Goal: Task Accomplishment & Management: Manage account settings

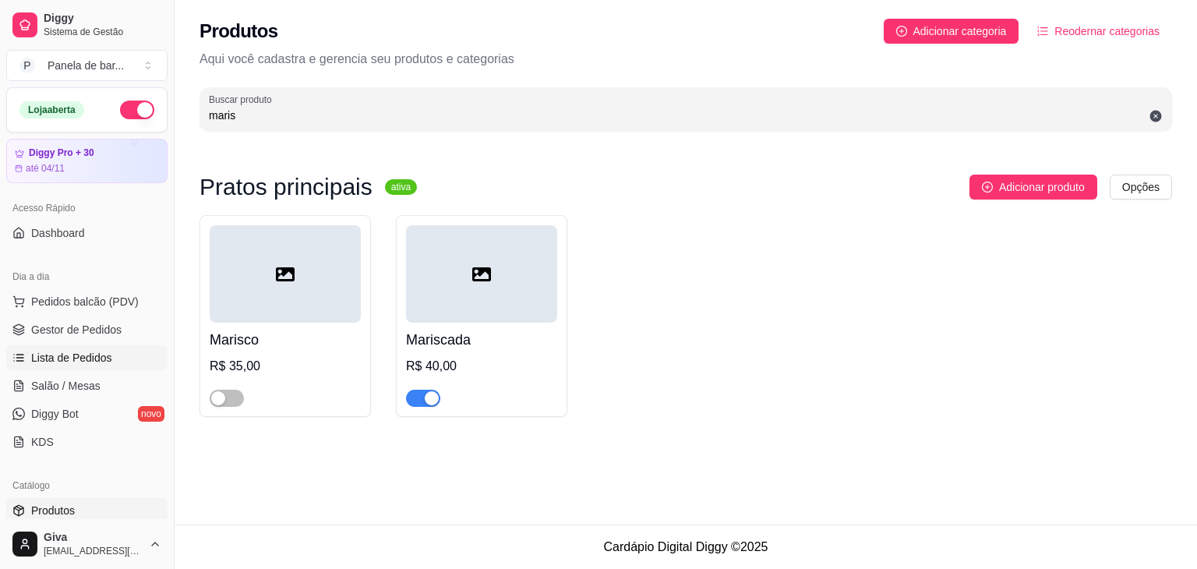
click at [98, 360] on span "Lista de Pedidos" at bounding box center [71, 358] width 81 height 16
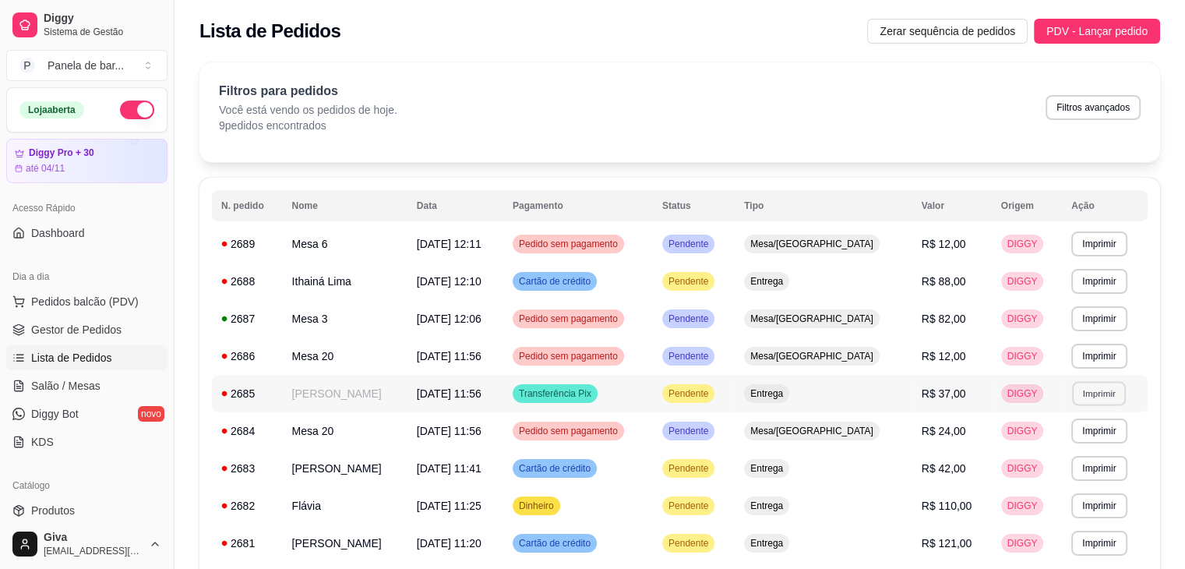
click at [1084, 389] on button "Imprimir" at bounding box center [1099, 393] width 54 height 24
click at [1031, 446] on button "IMPRESSORA" at bounding box center [1064, 447] width 109 height 24
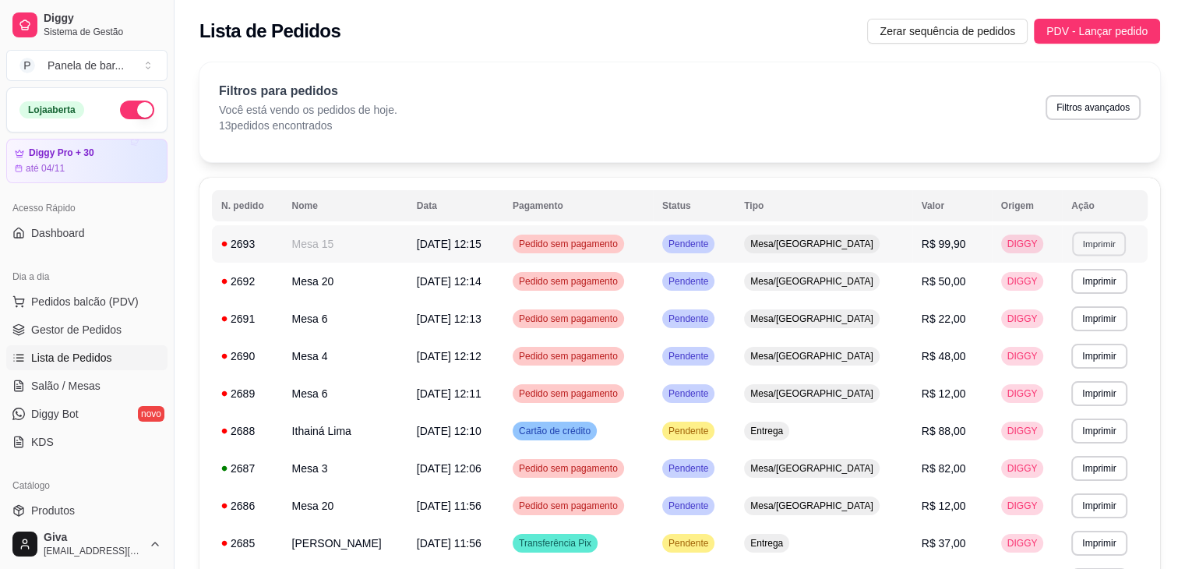
click at [1100, 245] on button "Imprimir" at bounding box center [1099, 243] width 54 height 24
click at [1024, 297] on button "IMPRESSORA" at bounding box center [1064, 298] width 109 height 24
click at [104, 383] on link "Salão / Mesas" at bounding box center [86, 385] width 161 height 25
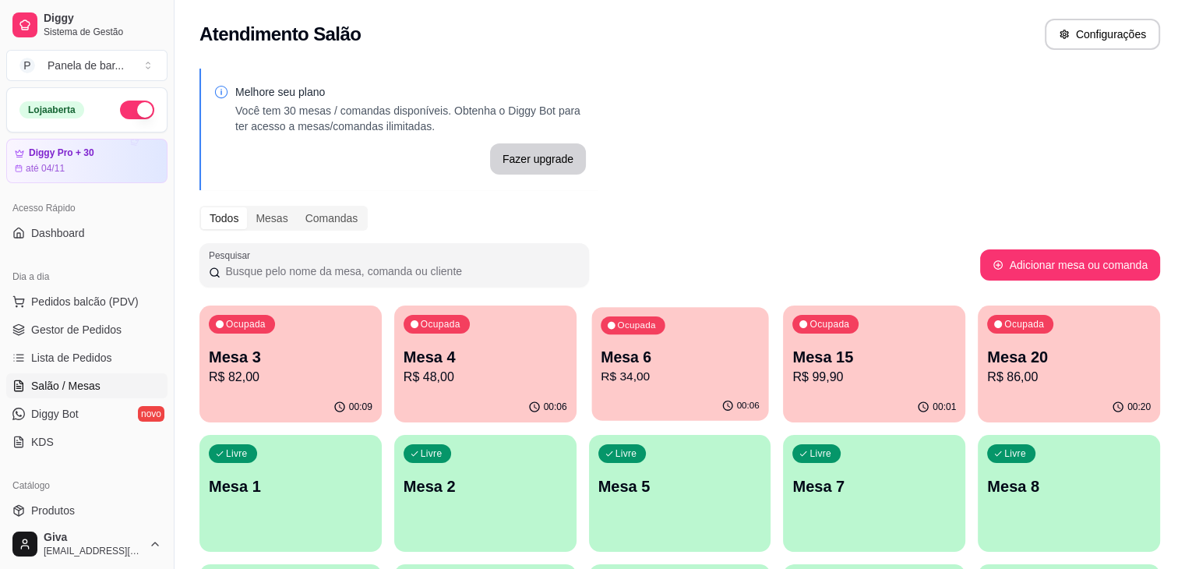
click at [601, 353] on p "Mesa 6" at bounding box center [680, 357] width 159 height 21
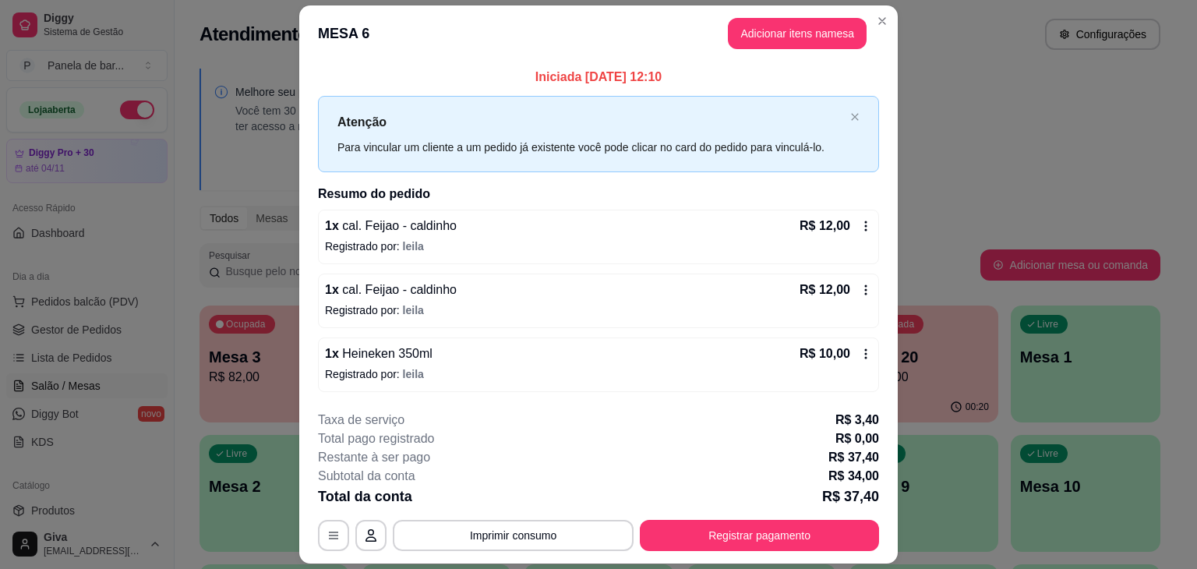
scroll to position [44, 0]
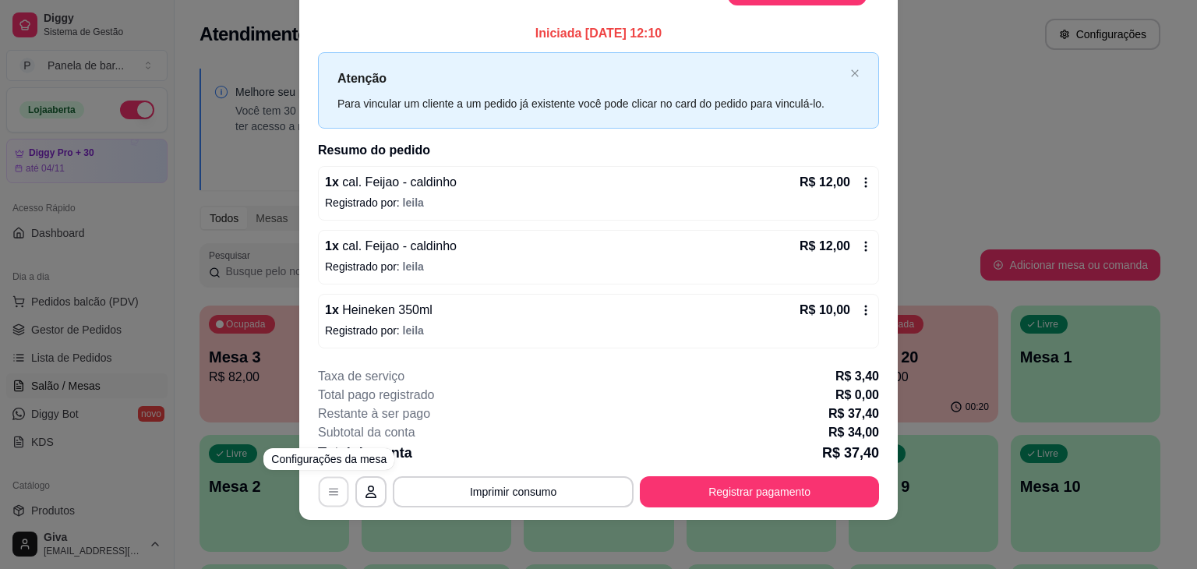
click at [337, 488] on button "button" at bounding box center [334, 491] width 30 height 30
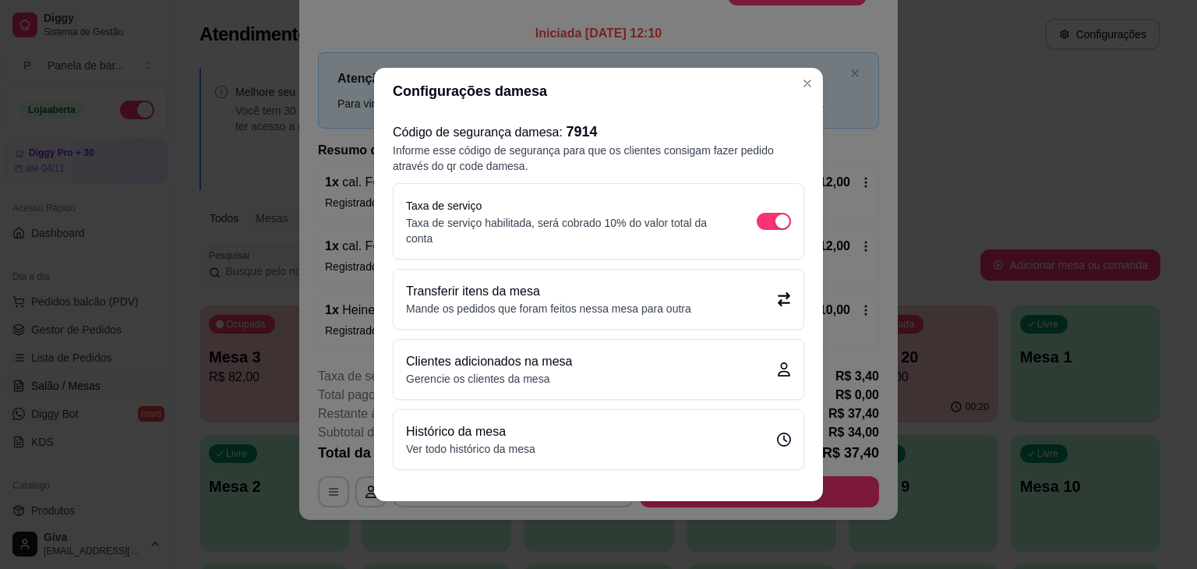
click at [531, 286] on p "Transferir itens da mesa" at bounding box center [548, 291] width 285 height 19
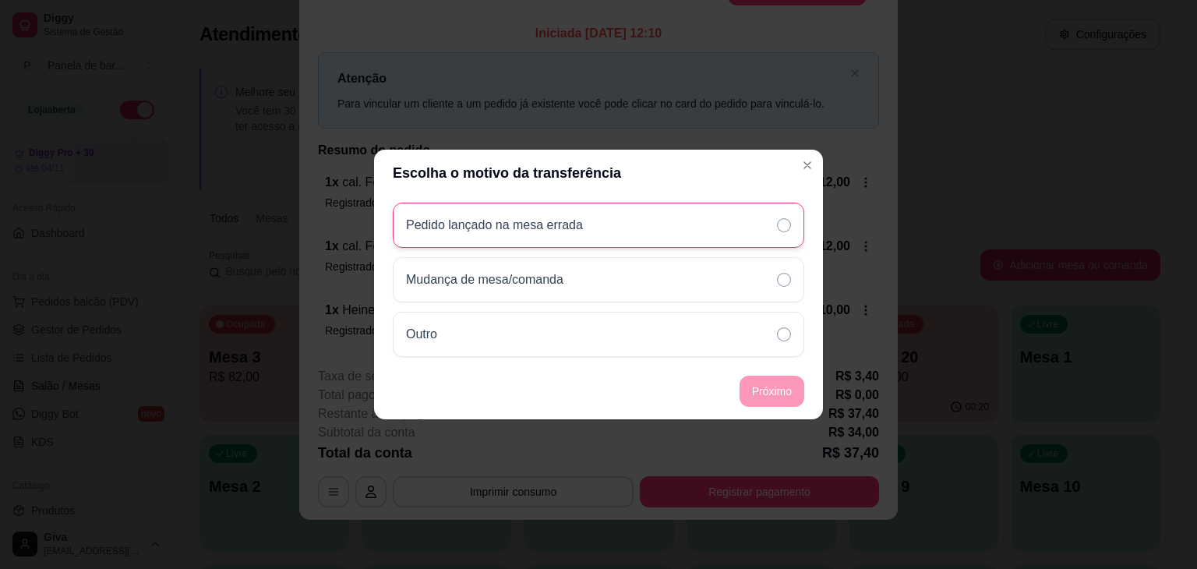
click at [729, 214] on div "Pedido lançado na mesa errada" at bounding box center [598, 225] width 411 height 45
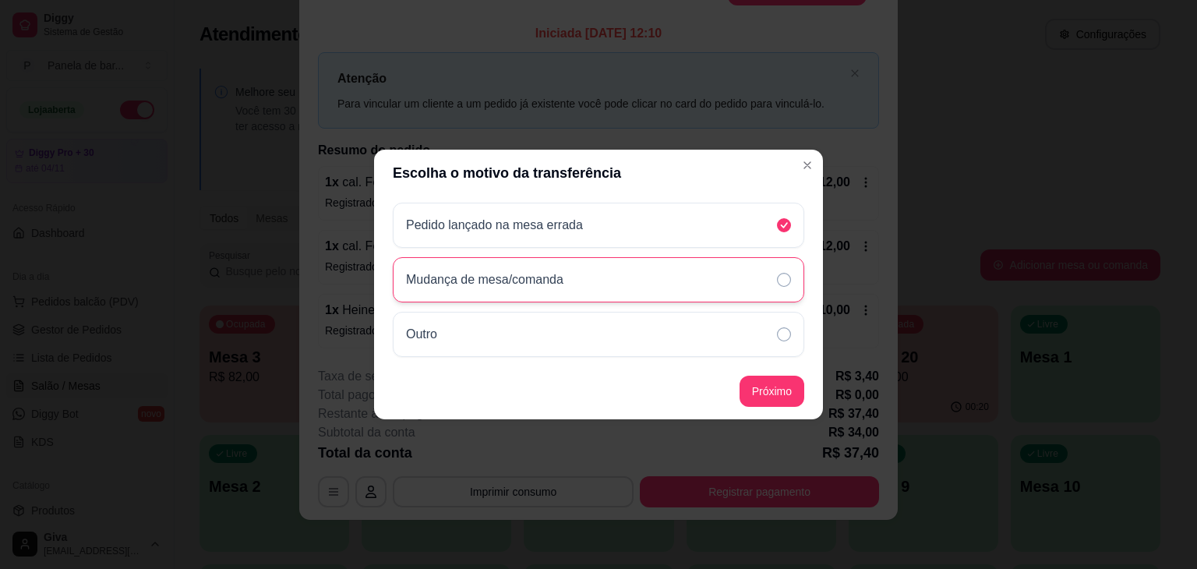
click at [769, 273] on div "Mudança de mesa/comanda" at bounding box center [598, 279] width 411 height 45
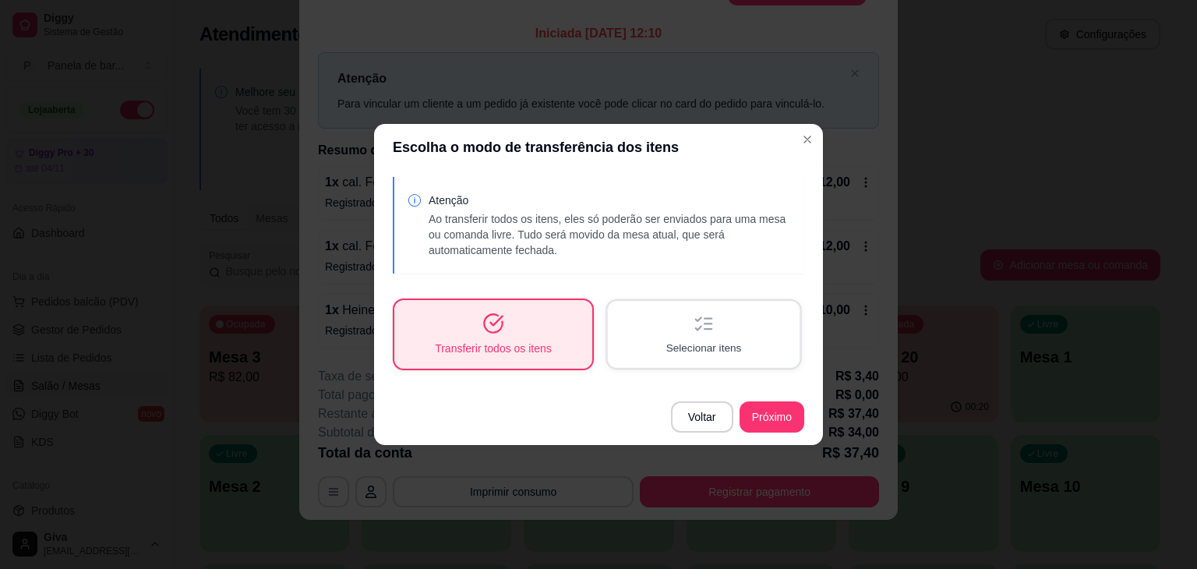
click at [656, 307] on div "Selecionar itens" at bounding box center [704, 334] width 192 height 66
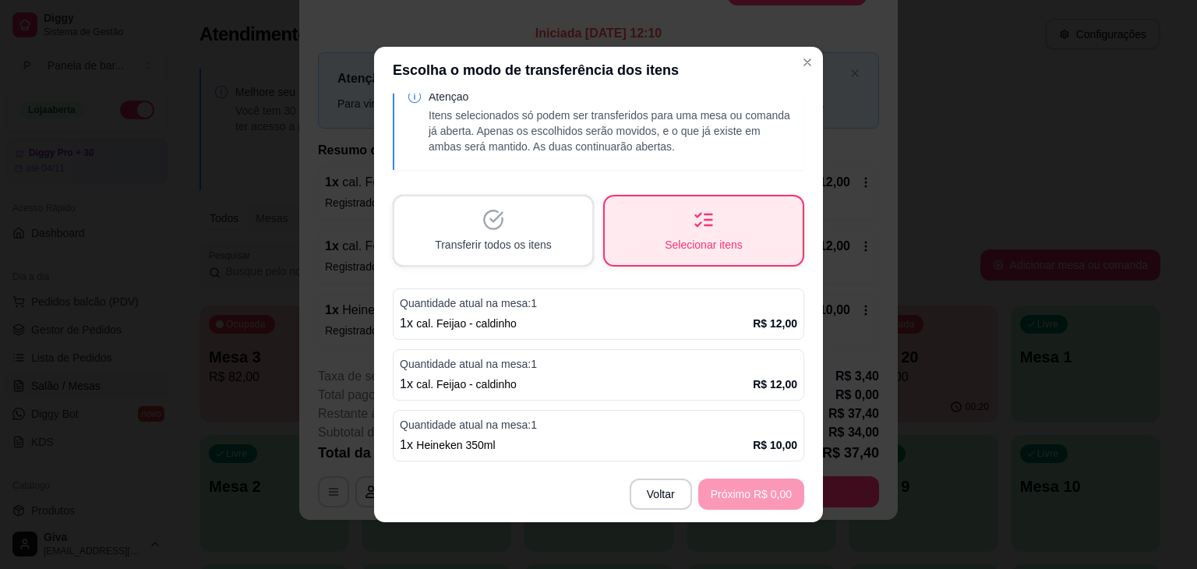
scroll to position [3, 0]
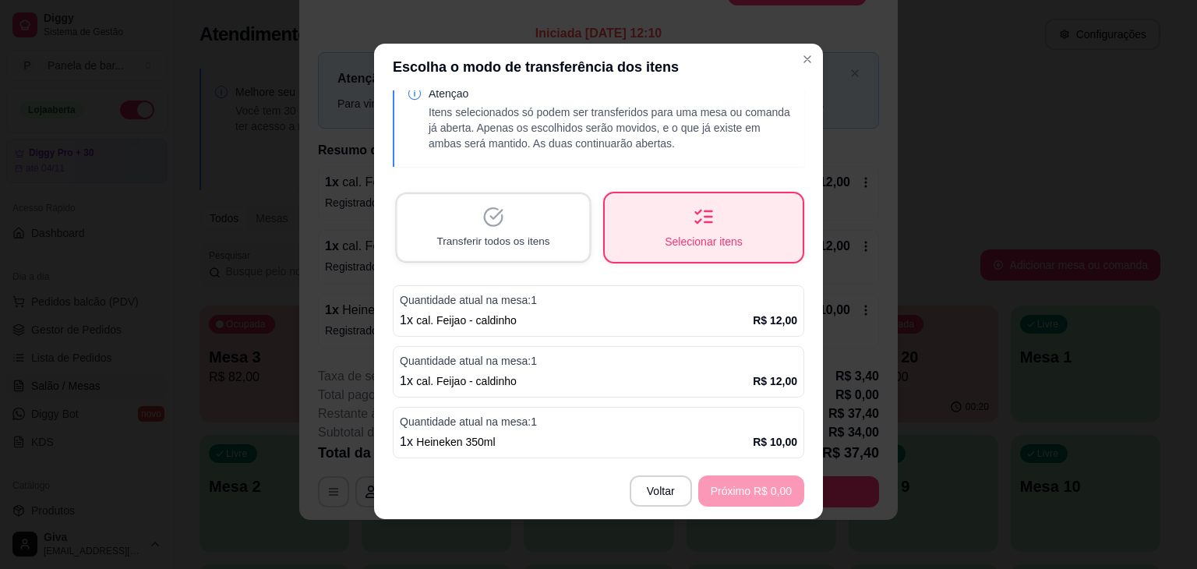
click at [559, 250] on div "Transferir todos os itens" at bounding box center [493, 227] width 192 height 66
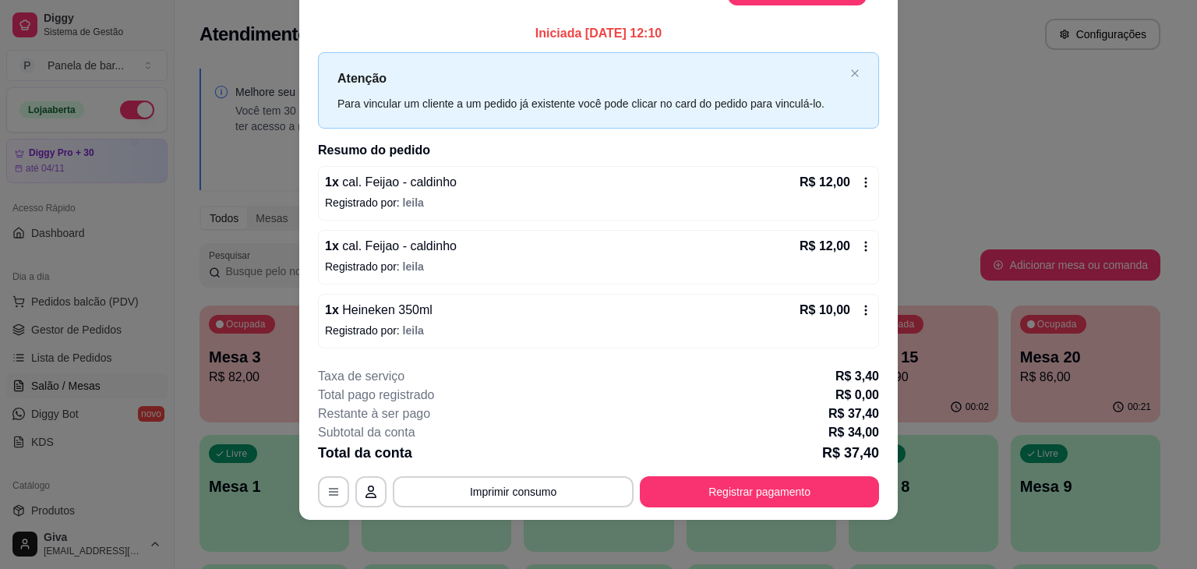
scroll to position [0, 0]
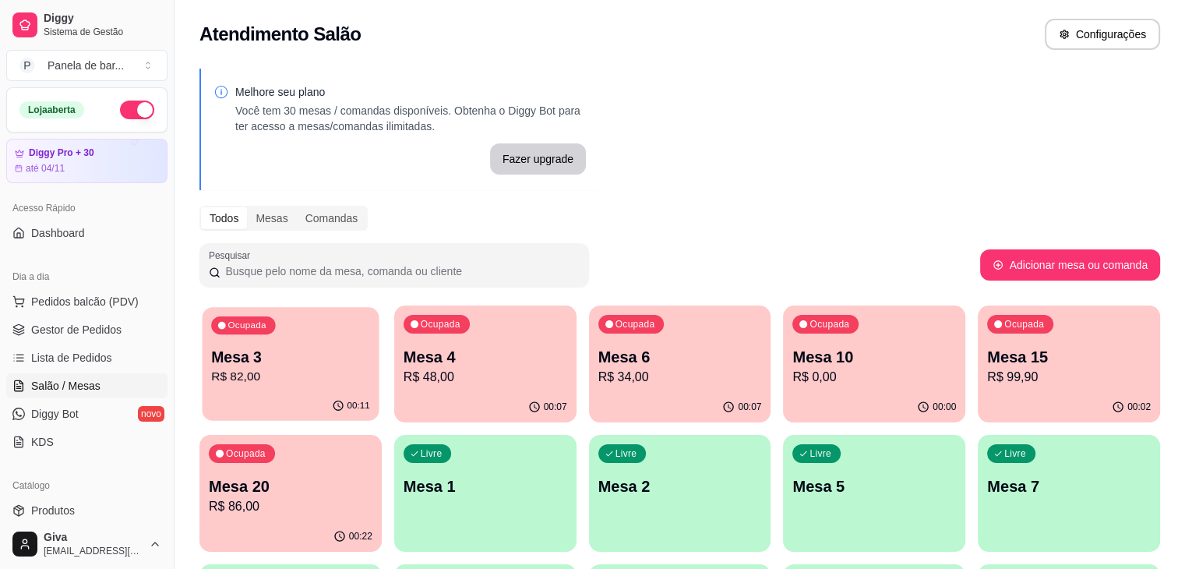
click at [333, 350] on p "Mesa 3" at bounding box center [290, 357] width 159 height 21
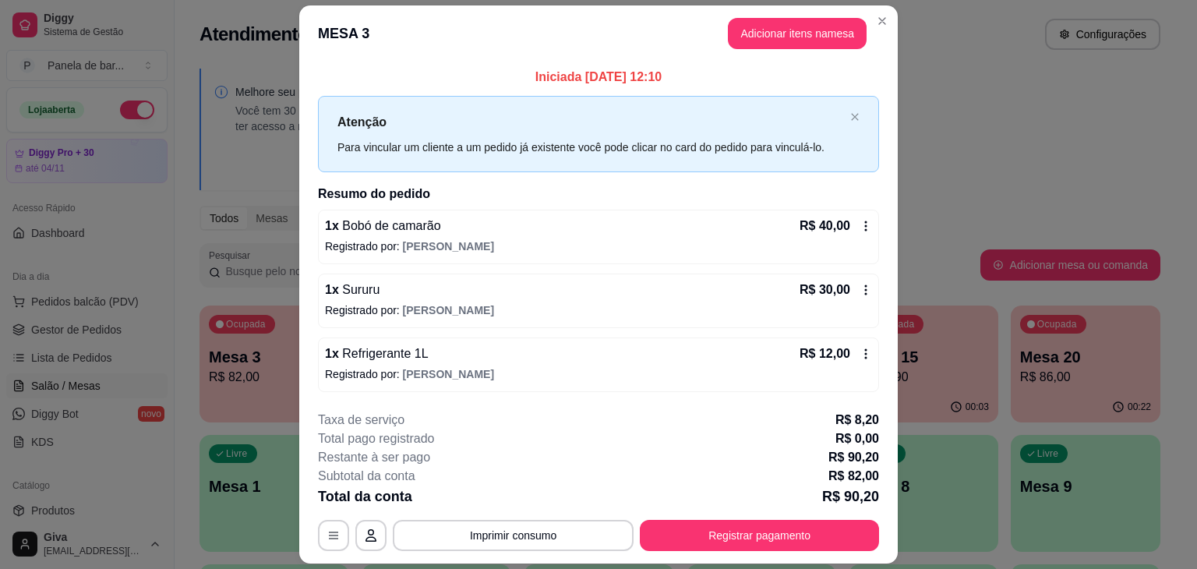
scroll to position [2, 0]
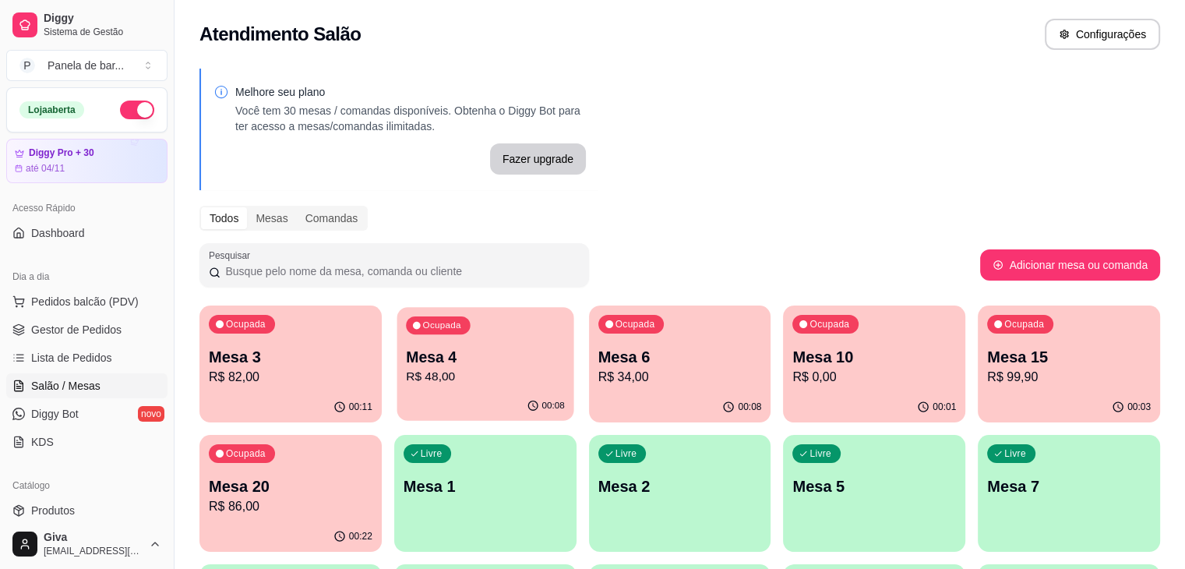
click at [488, 357] on p "Mesa 4" at bounding box center [485, 357] width 159 height 21
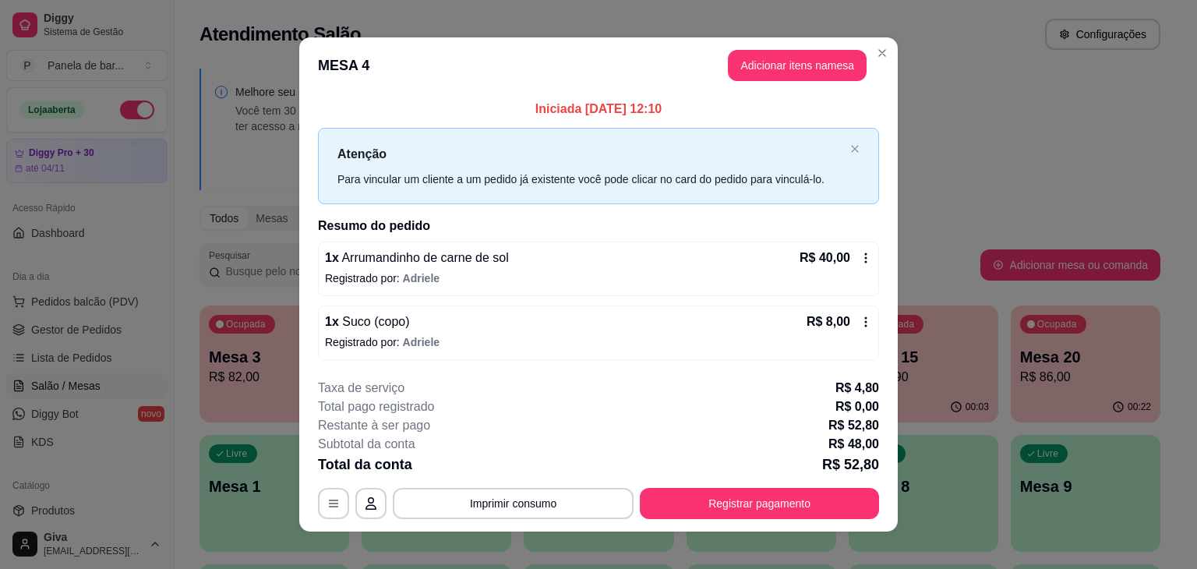
scroll to position [12, 0]
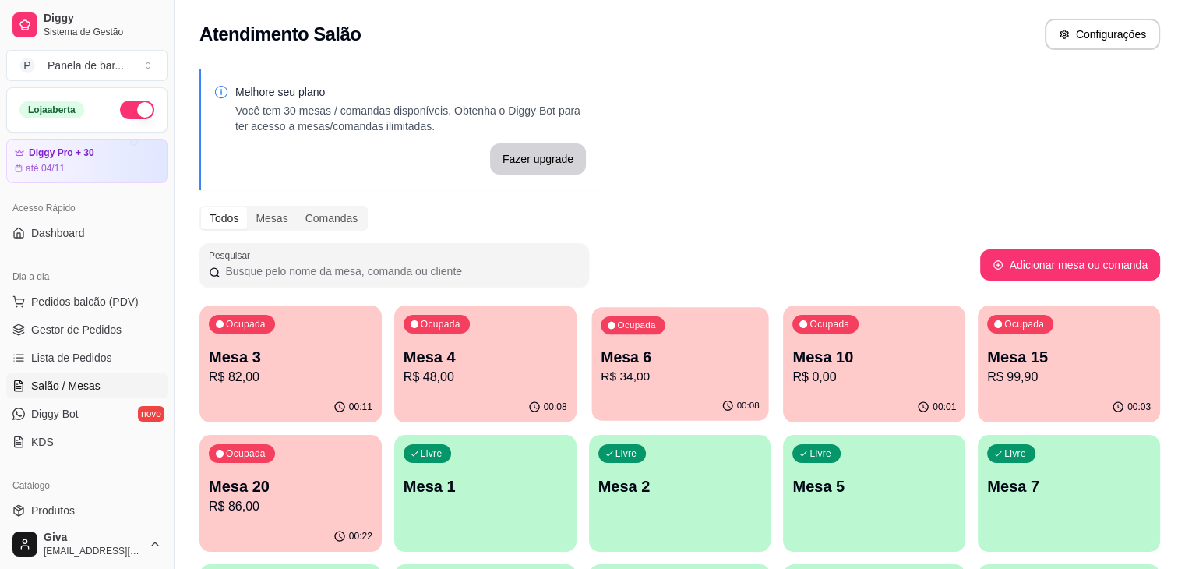
click at [591, 397] on div "00:08" at bounding box center [679, 406] width 177 height 30
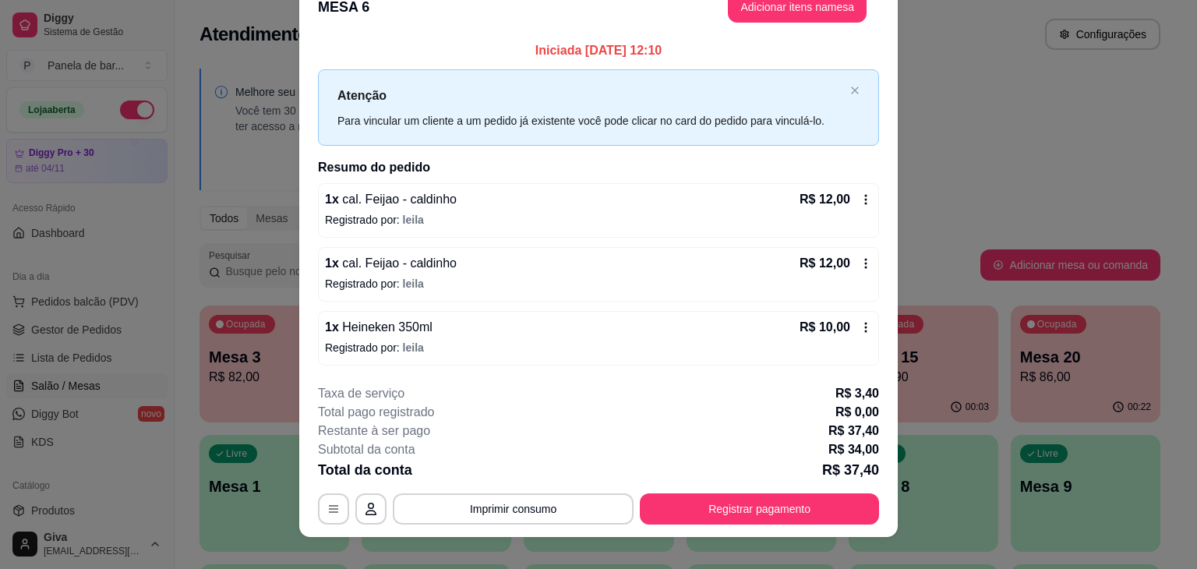
scroll to position [0, 0]
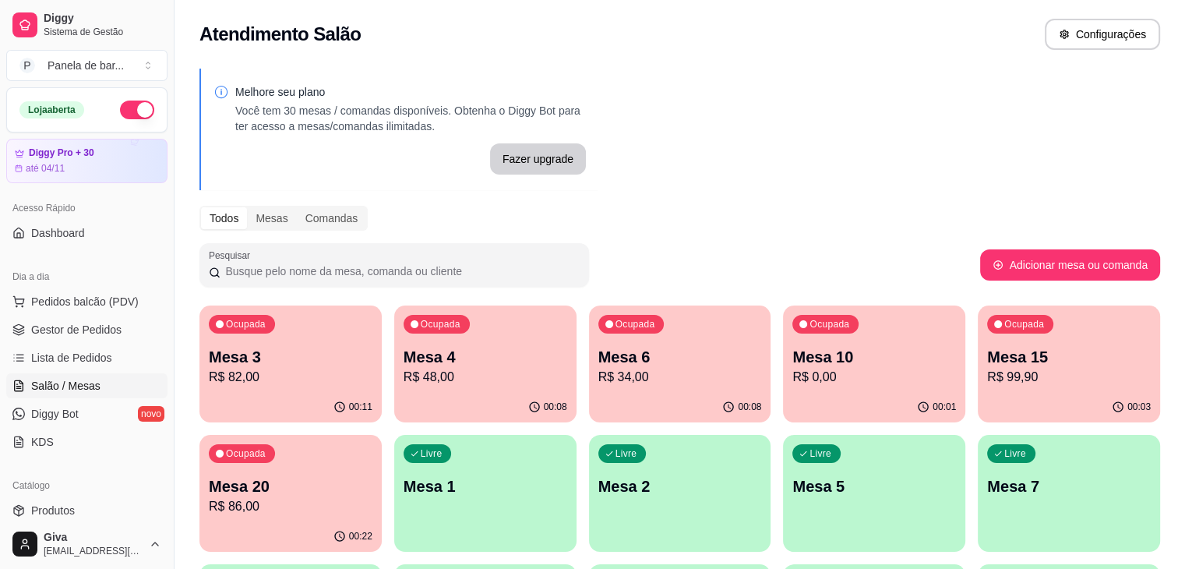
click at [794, 297] on div "Melhore seu plano Você tem 30 mesas / comandas disponíveis. Obtenha o Diggy Bot…" at bounding box center [680, 508] width 1010 height 899
click at [981, 340] on div "Ocupada Mesa 15 R$ 99,90" at bounding box center [1069, 349] width 177 height 84
click at [370, 497] on p "R$ 86,00" at bounding box center [290, 506] width 159 height 18
click at [626, 388] on div "Ocupada Mesa 6 R$ 34,00" at bounding box center [679, 349] width 177 height 84
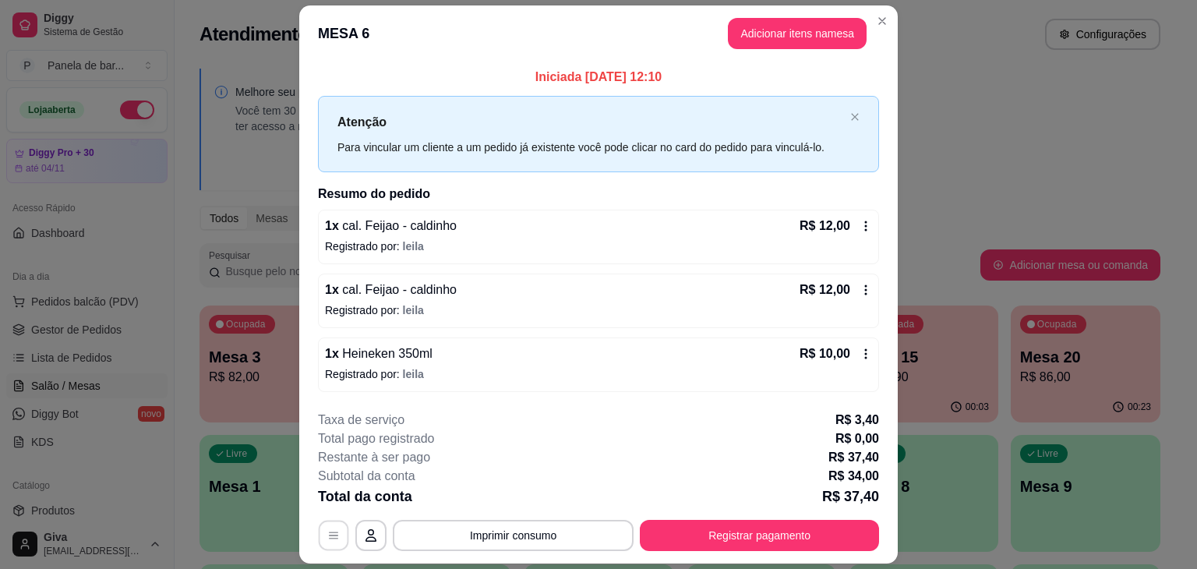
click at [327, 533] on icon "button" at bounding box center [333, 535] width 12 height 12
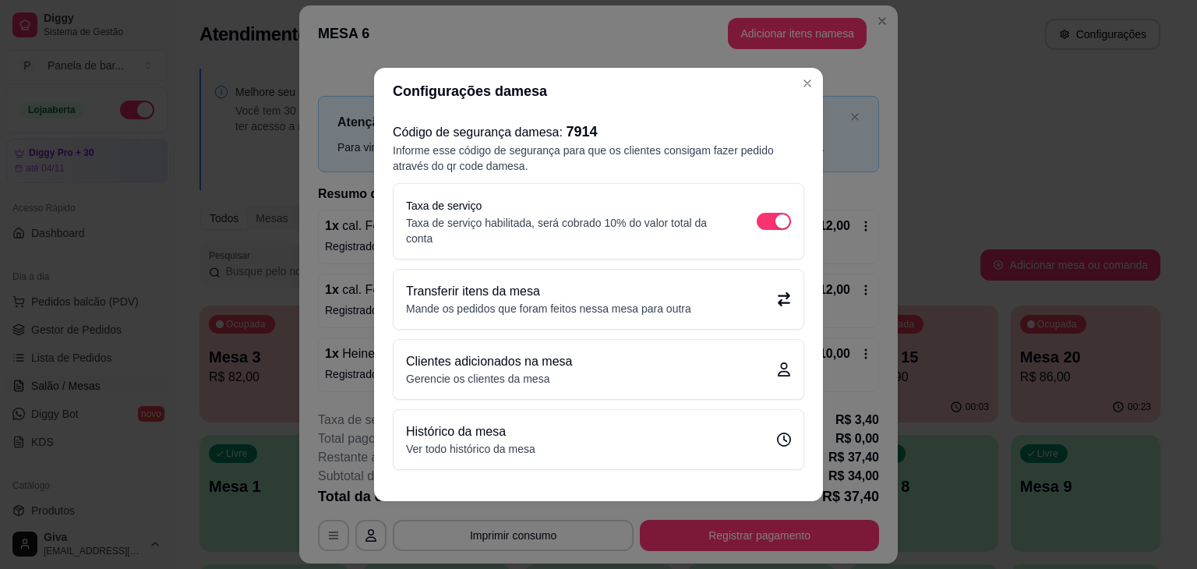
click at [569, 287] on p "Transferir itens da mesa" at bounding box center [548, 291] width 285 height 19
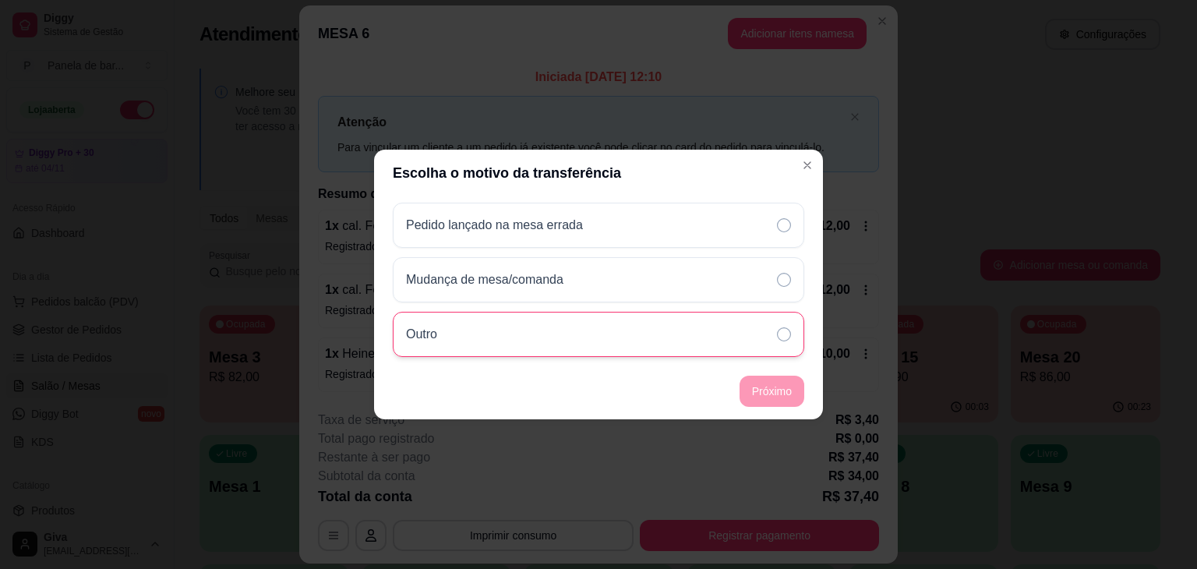
click at [572, 316] on div "Outro" at bounding box center [598, 334] width 411 height 45
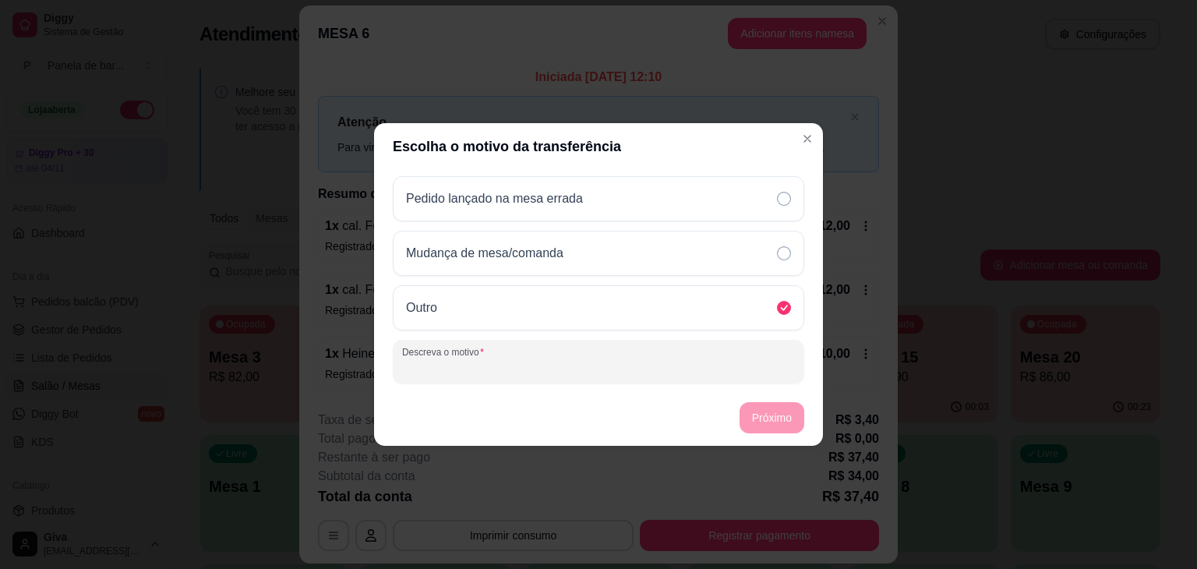
click at [704, 368] on input "Descreva o motivo" at bounding box center [598, 368] width 393 height 16
type input "m"
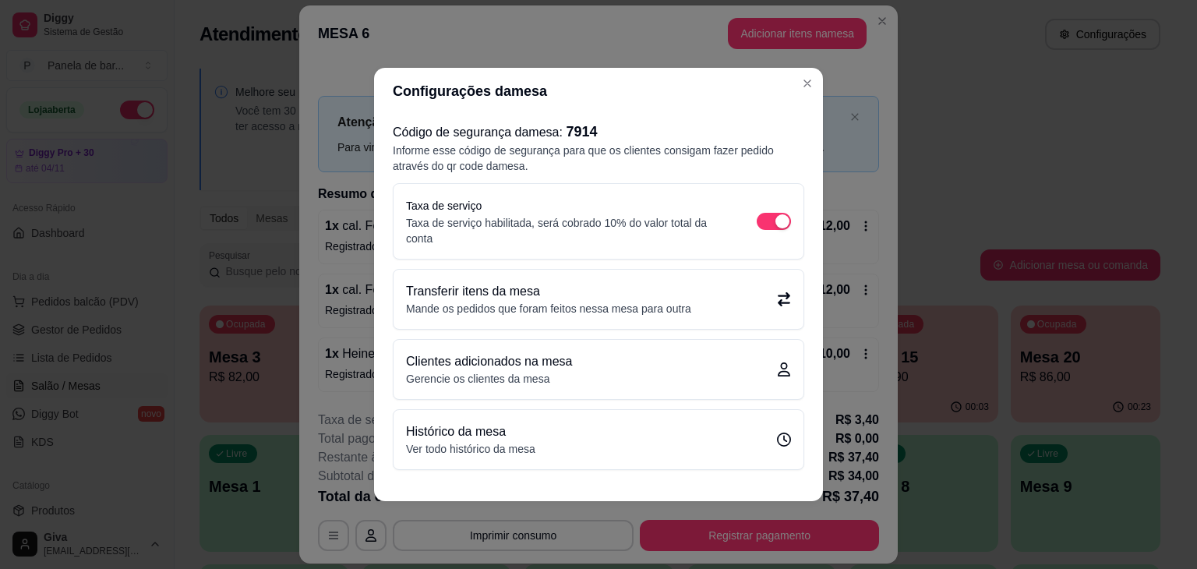
click at [718, 298] on div "Transferir itens da mesa Mande os pedidos que foram feitos nessa mesa para outra" at bounding box center [598, 299] width 385 height 34
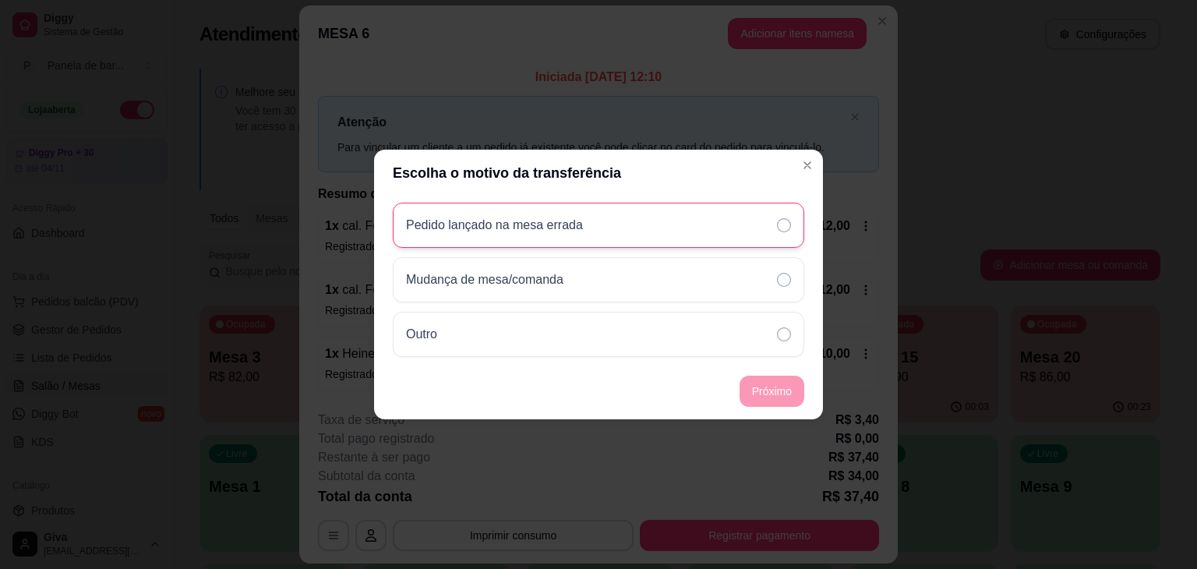
click at [668, 216] on div "Pedido lançado na mesa errada" at bounding box center [598, 225] width 411 height 45
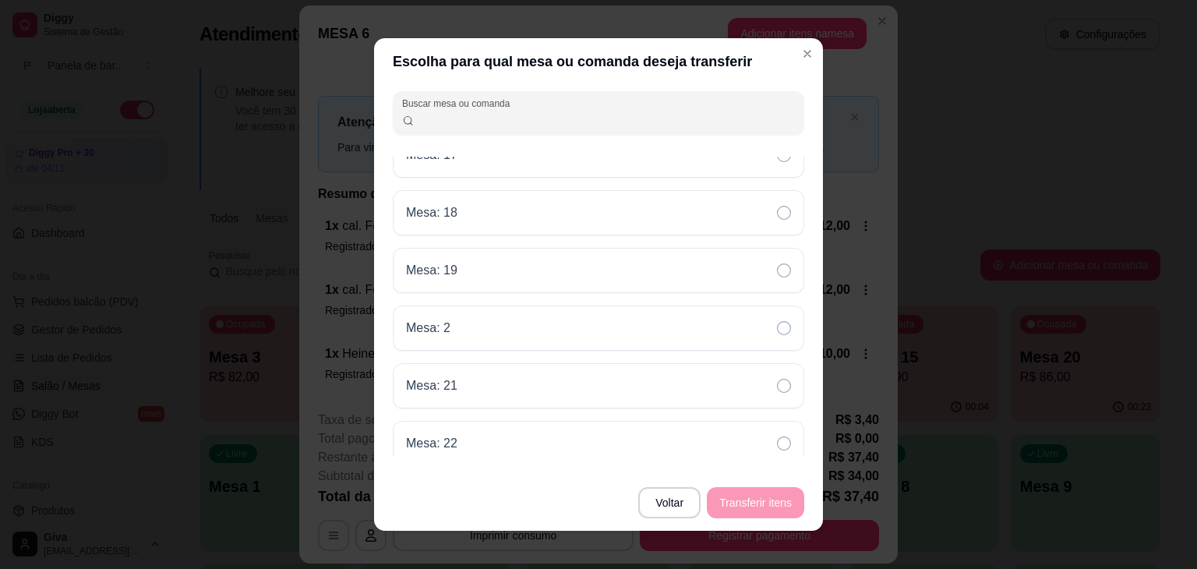
scroll to position [371, 0]
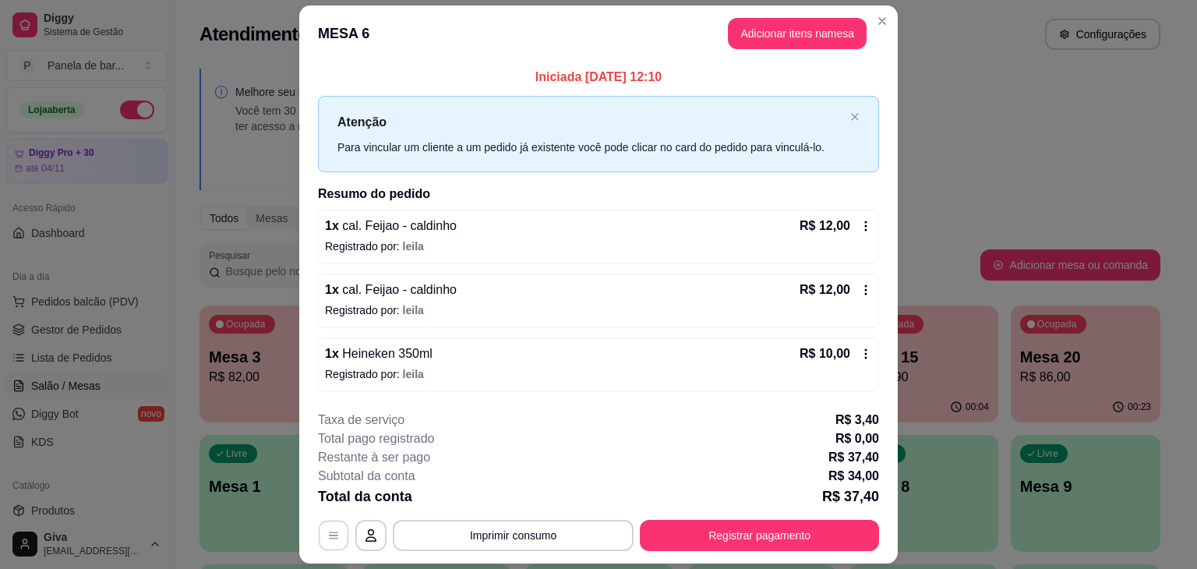
click at [319, 537] on button "button" at bounding box center [334, 535] width 30 height 30
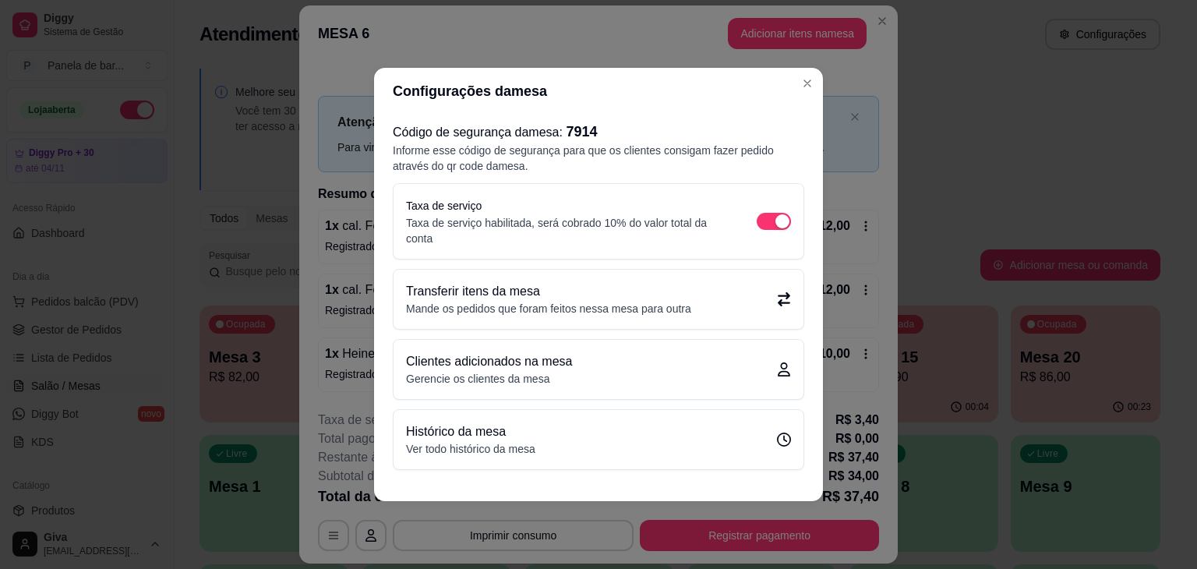
click at [475, 287] on p "Transferir itens da mesa" at bounding box center [548, 291] width 285 height 19
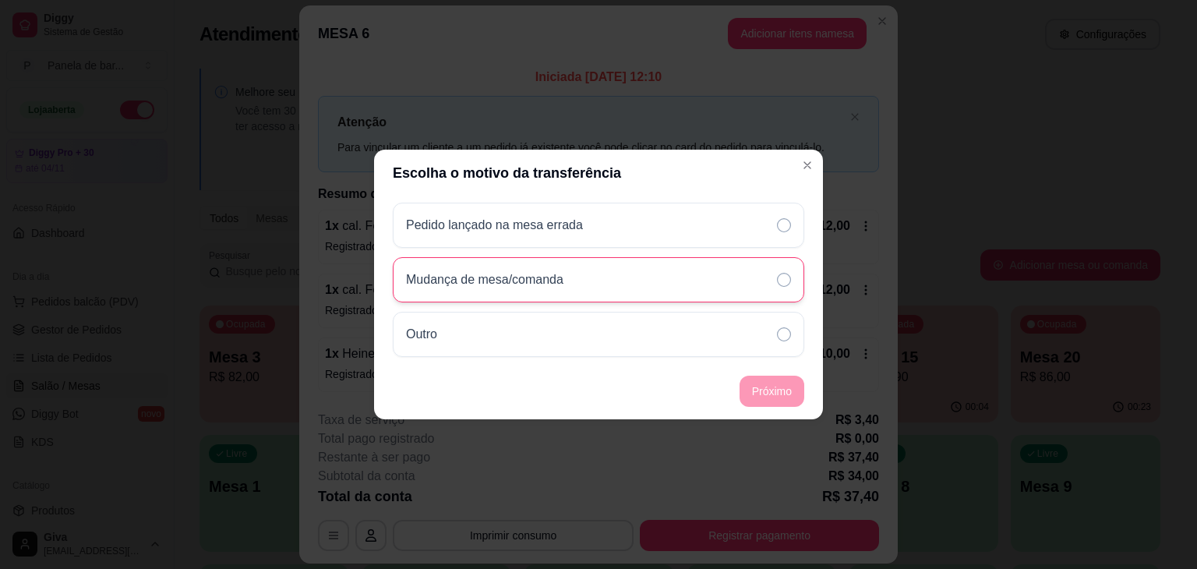
click at [514, 293] on div "Mudança de mesa/comanda" at bounding box center [598, 279] width 411 height 45
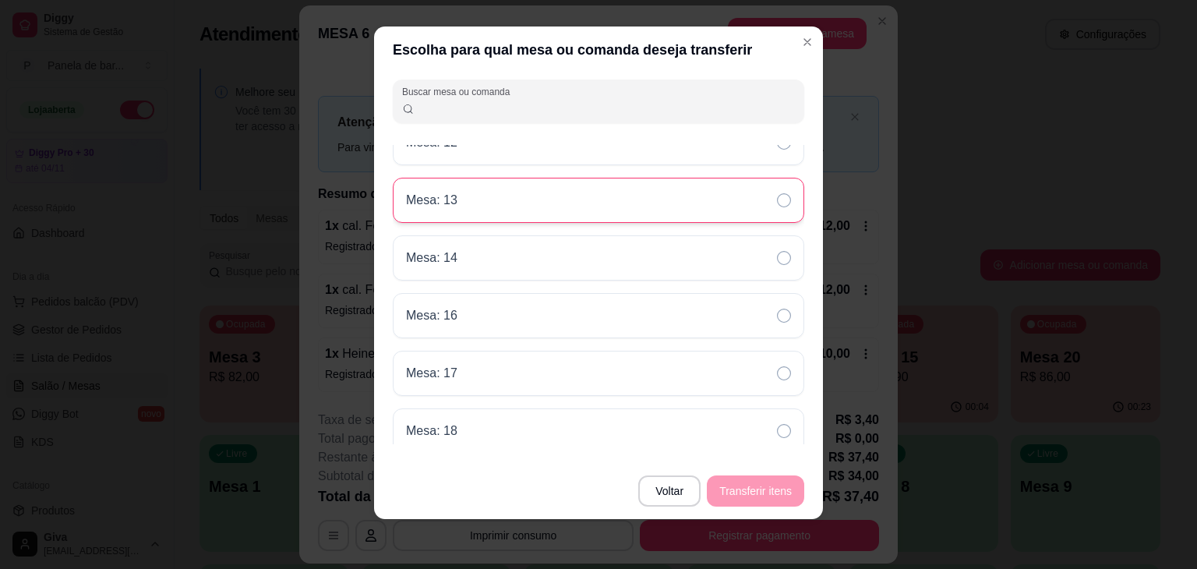
scroll to position [0, 0]
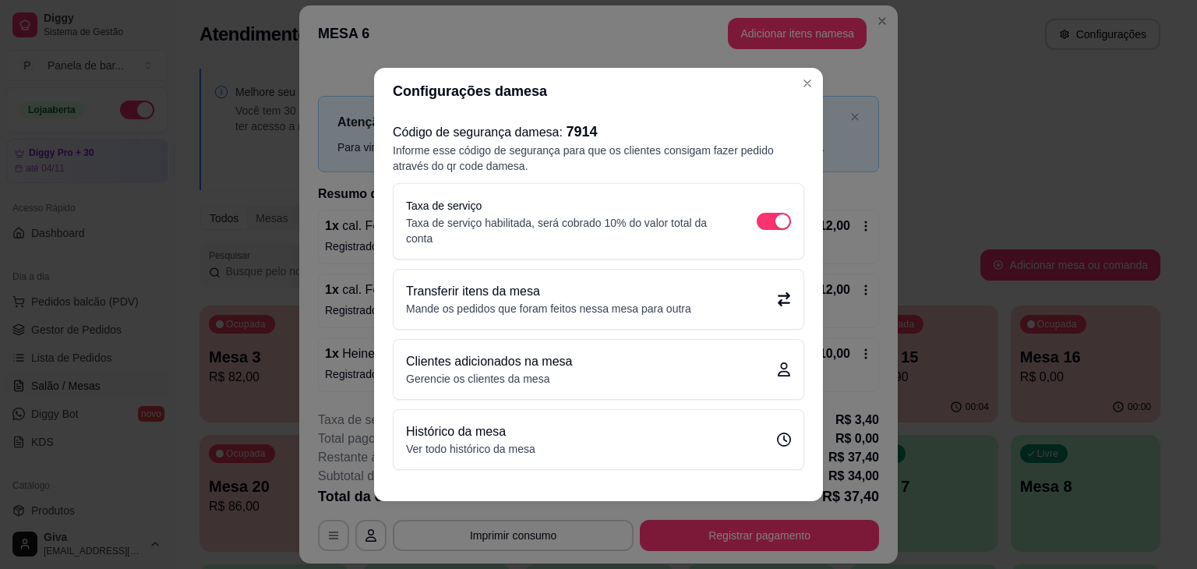
click at [676, 313] on p "Mande os pedidos que foram feitos nessa mesa para outra" at bounding box center [548, 309] width 285 height 16
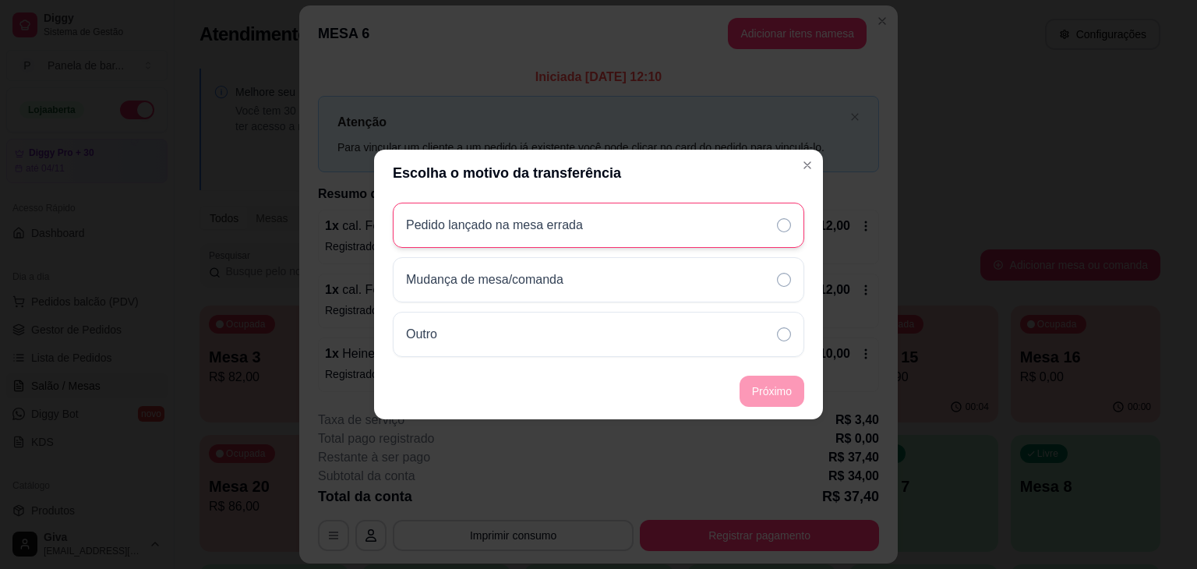
click at [659, 244] on div "Pedido lançado na mesa errada" at bounding box center [598, 225] width 411 height 45
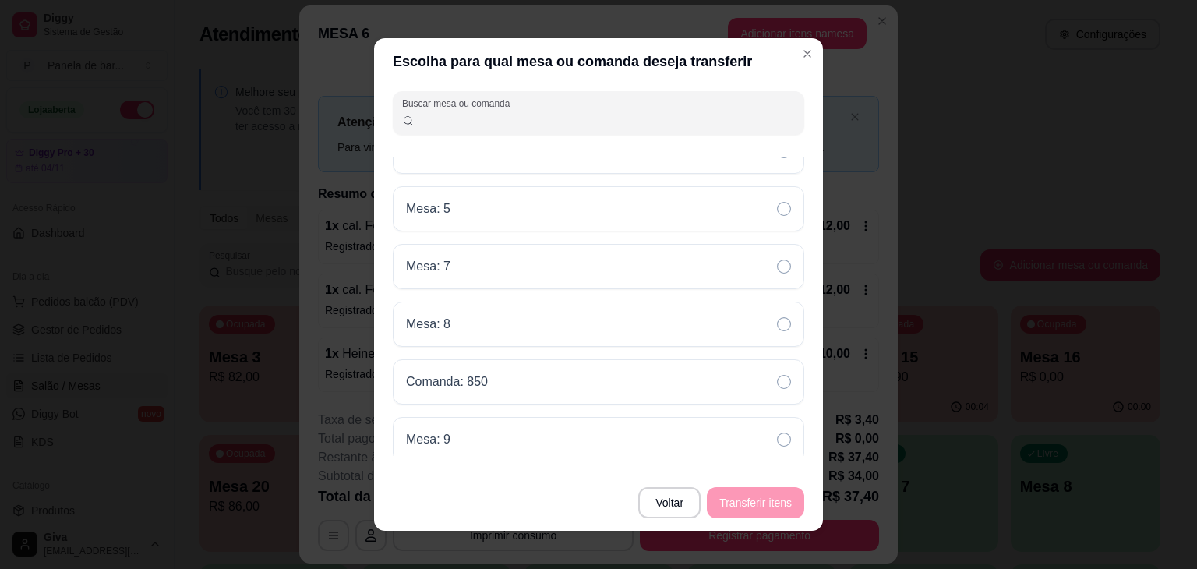
scroll to position [12, 0]
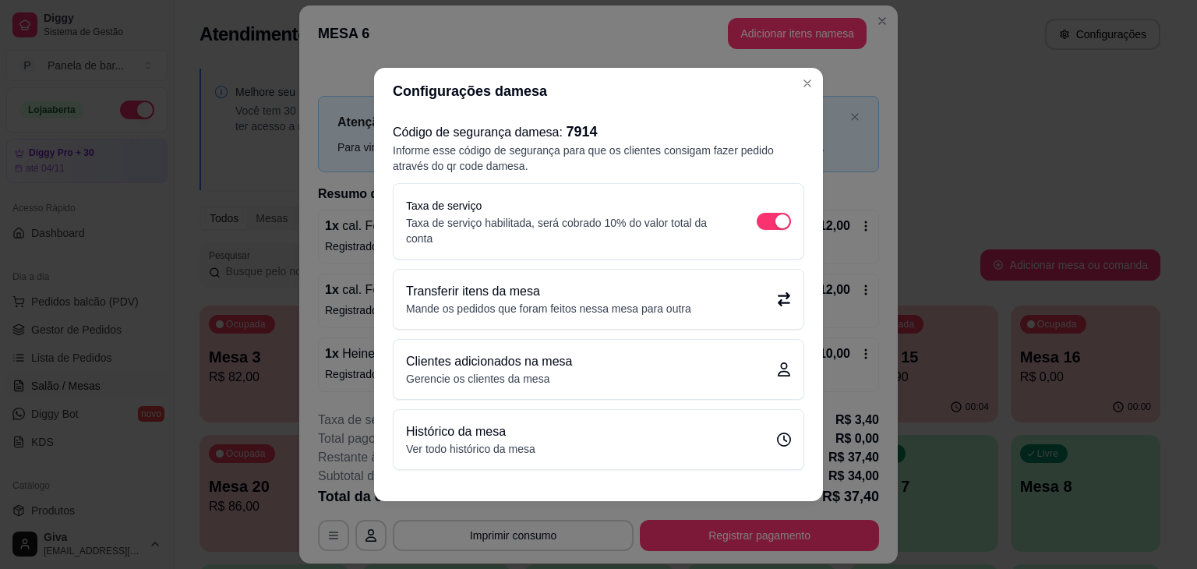
click at [799, 88] on div "Configurações da mesa Código de segurança da mesa : 7914 Informe esse código de…" at bounding box center [598, 284] width 1197 height 569
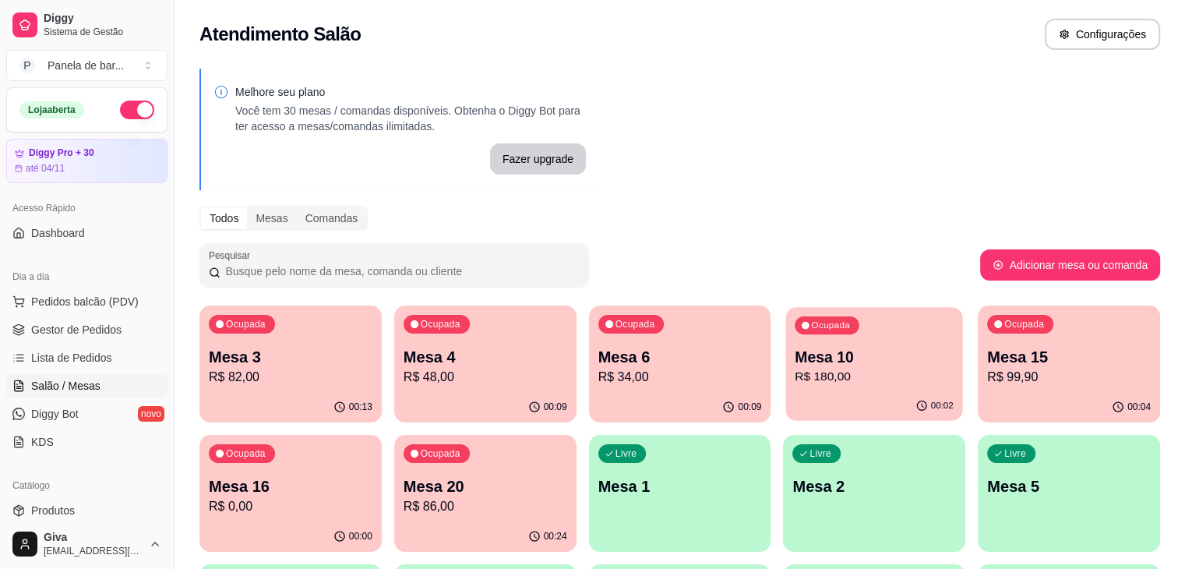
click at [795, 364] on p "Mesa 10" at bounding box center [874, 357] width 159 height 21
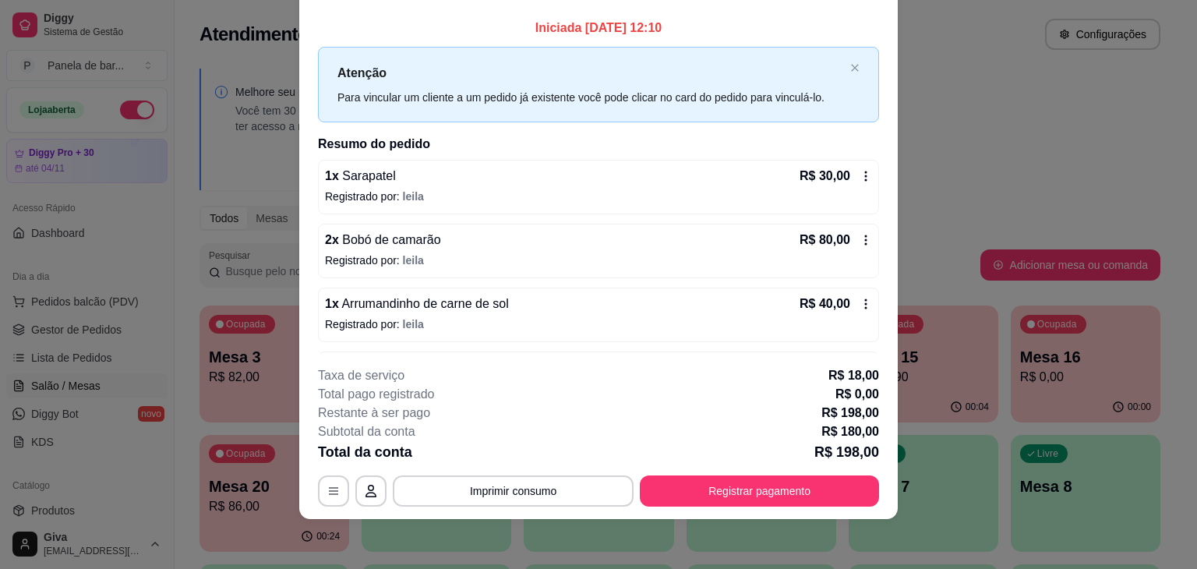
scroll to position [0, 0]
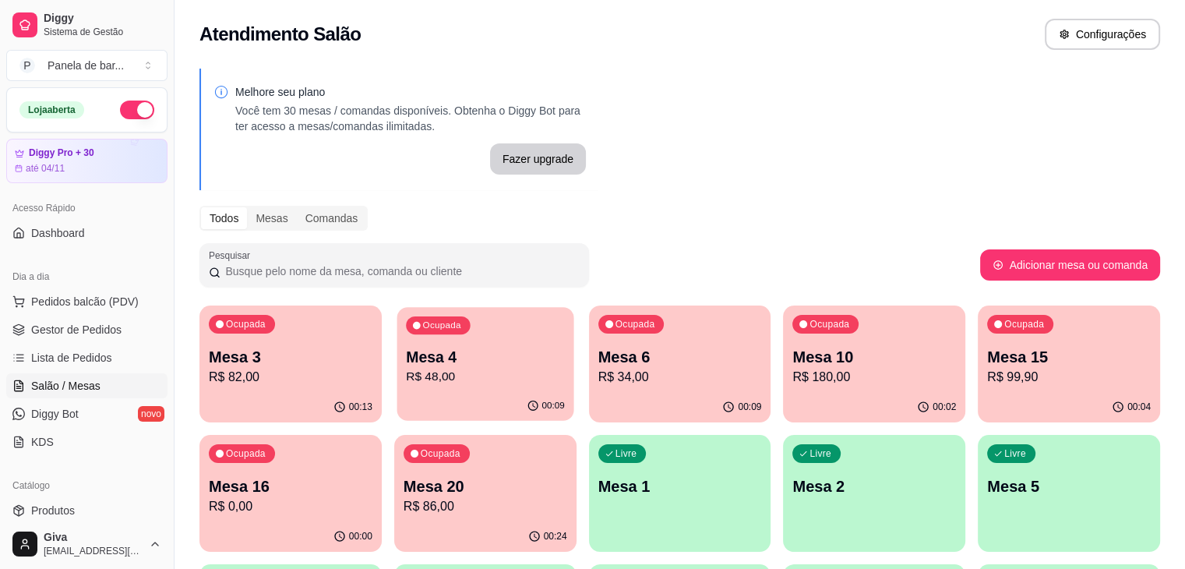
click at [489, 344] on div "Ocupada Mesa 4 R$ 48,00" at bounding box center [485, 349] width 177 height 84
click at [651, 339] on div "Ocupada Mesa 6 R$ 34,00" at bounding box center [679, 349] width 177 height 84
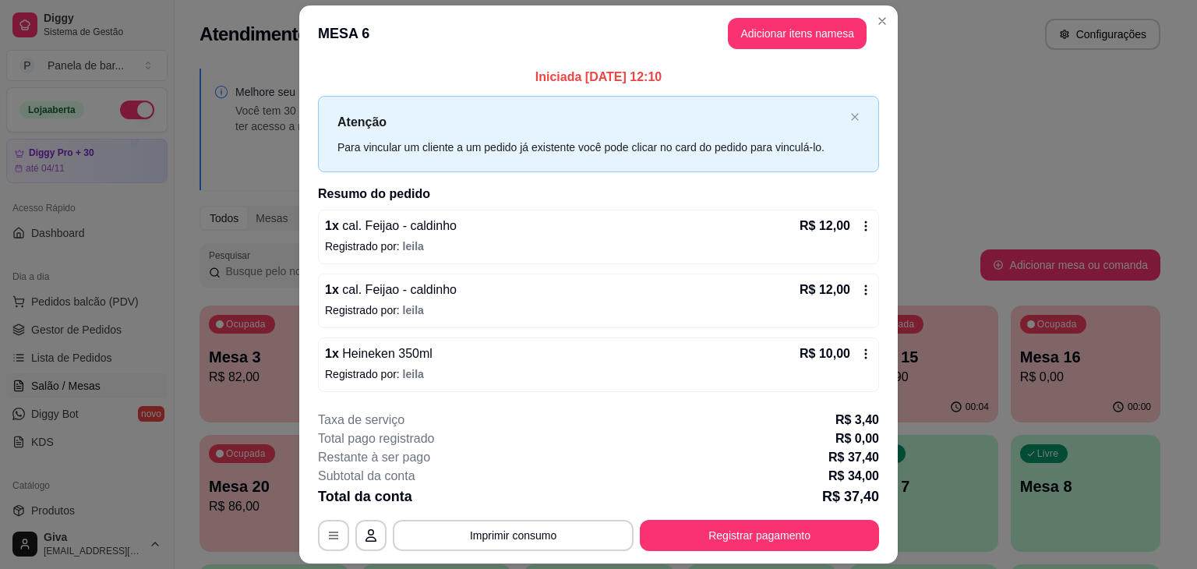
click at [667, 262] on div "1 x cal. Feijao - caldinho R$ 12,00 Registrado por: leila" at bounding box center [598, 237] width 561 height 55
click at [338, 529] on button "button" at bounding box center [334, 535] width 30 height 30
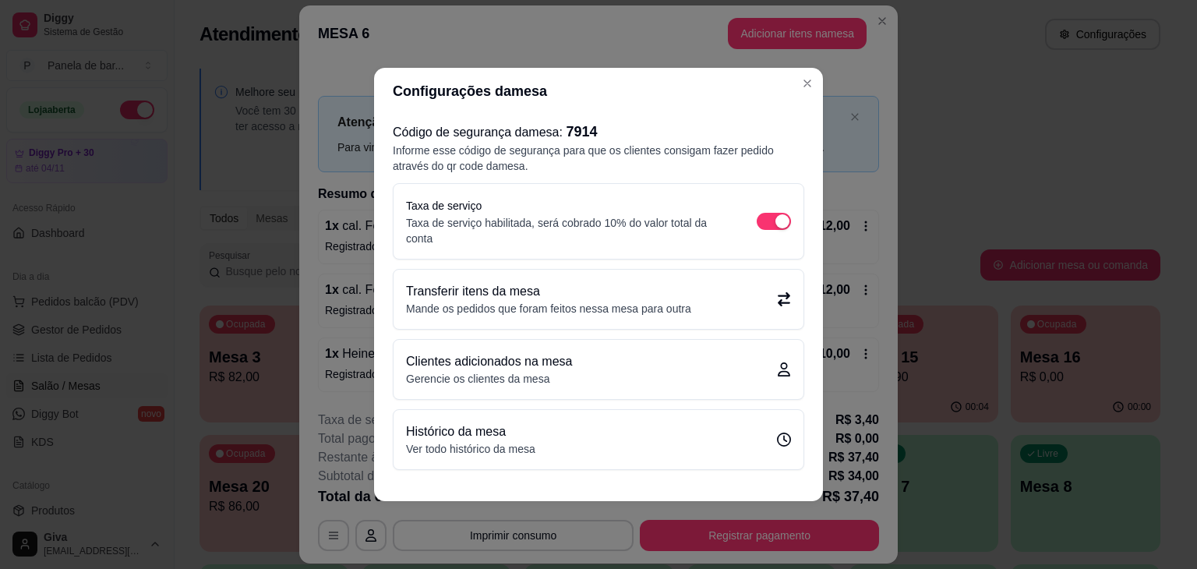
click at [537, 277] on div "Transferir itens da mesa Mande os pedidos que foram feitos nessa mesa para outra" at bounding box center [598, 299] width 410 height 59
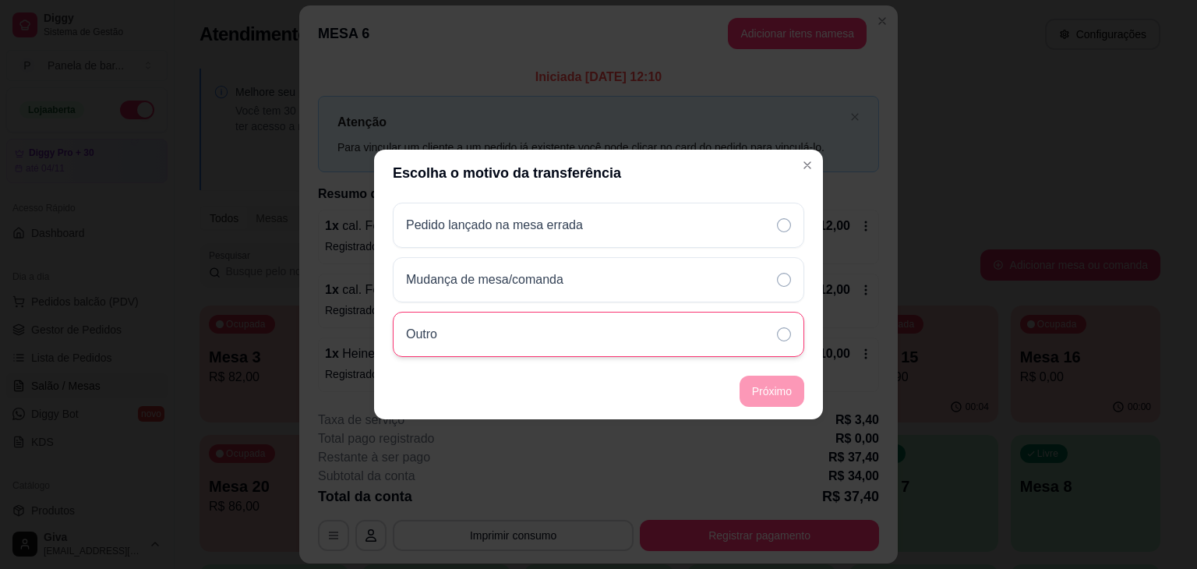
drag, startPoint x: 608, startPoint y: 330, endPoint x: 755, endPoint y: 340, distance: 147.6
click at [755, 340] on div "Outro" at bounding box center [598, 334] width 411 height 45
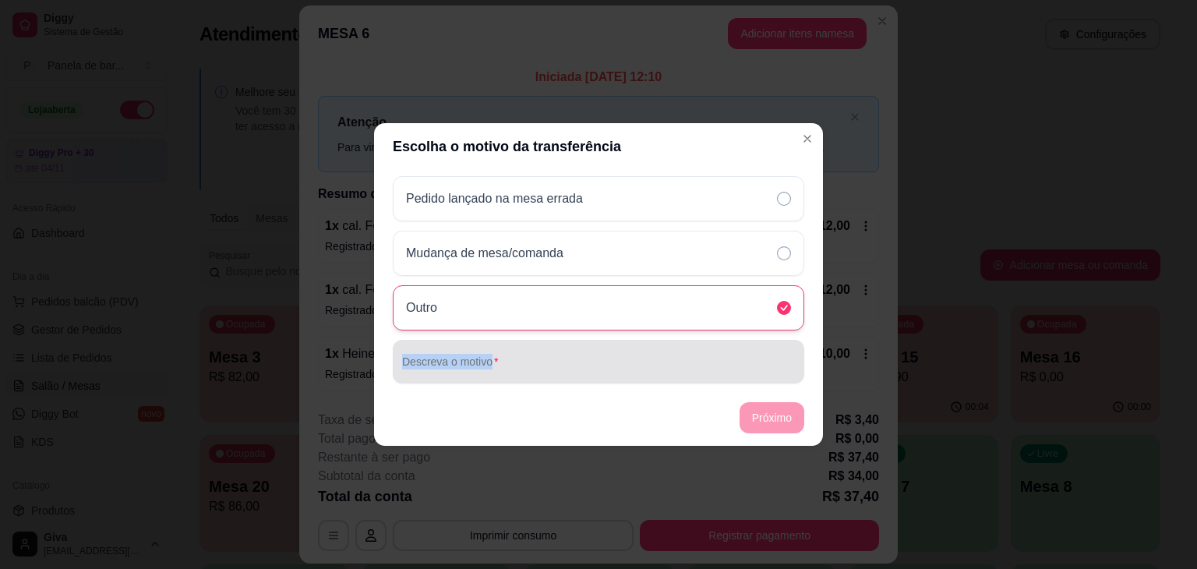
click at [755, 340] on div "Descreva o motivo" at bounding box center [598, 362] width 411 height 44
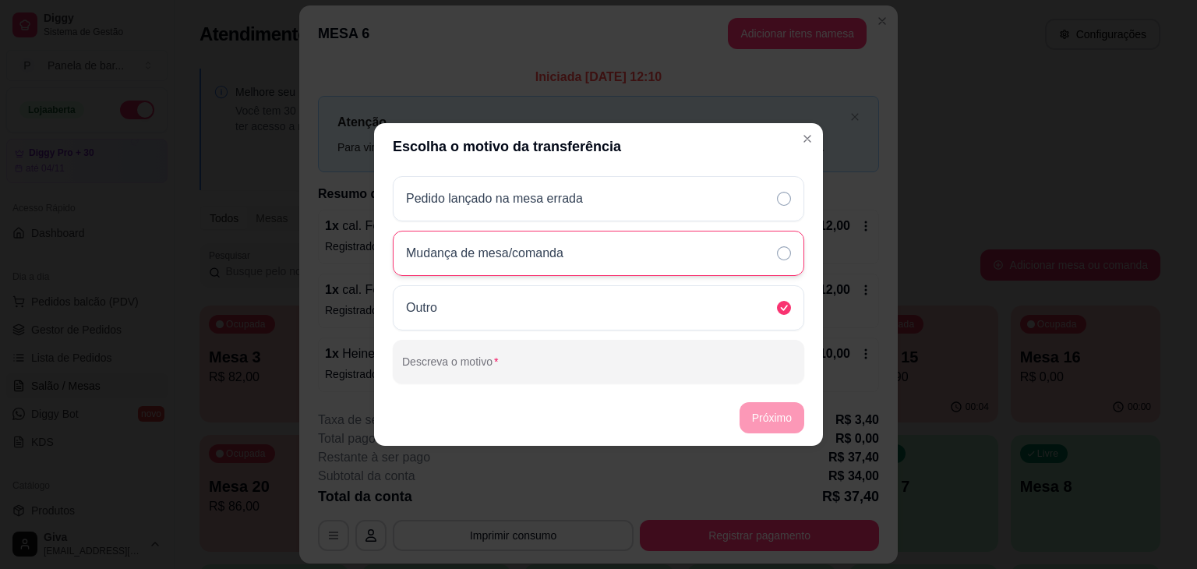
click at [752, 270] on div "Mudança de mesa/comanda" at bounding box center [598, 253] width 411 height 45
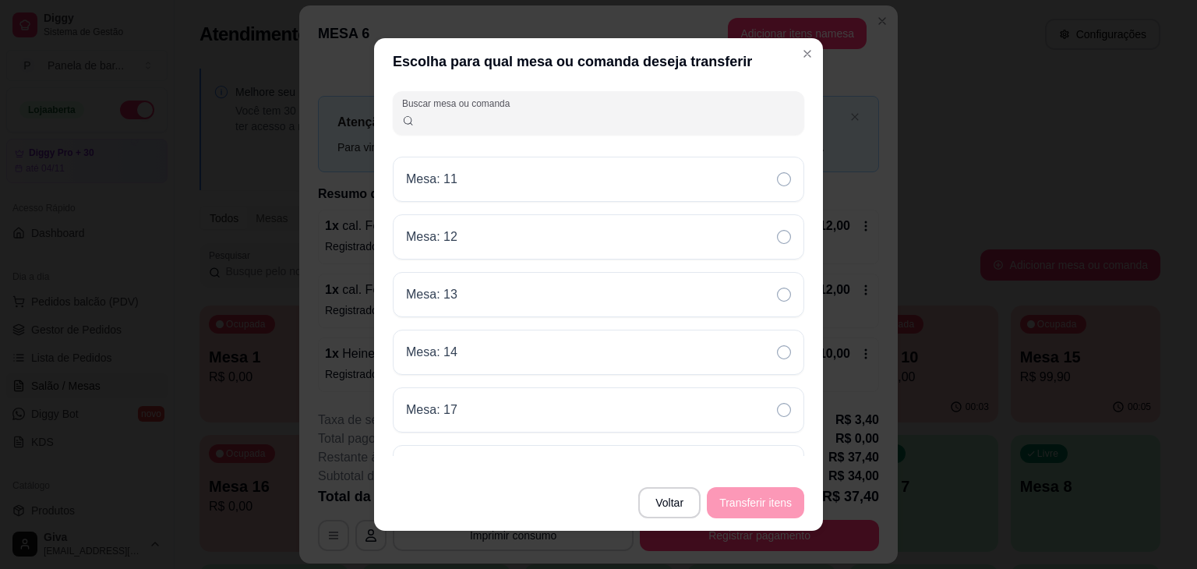
click at [587, 117] on input "Buscar mesa ou comanda" at bounding box center [604, 119] width 381 height 16
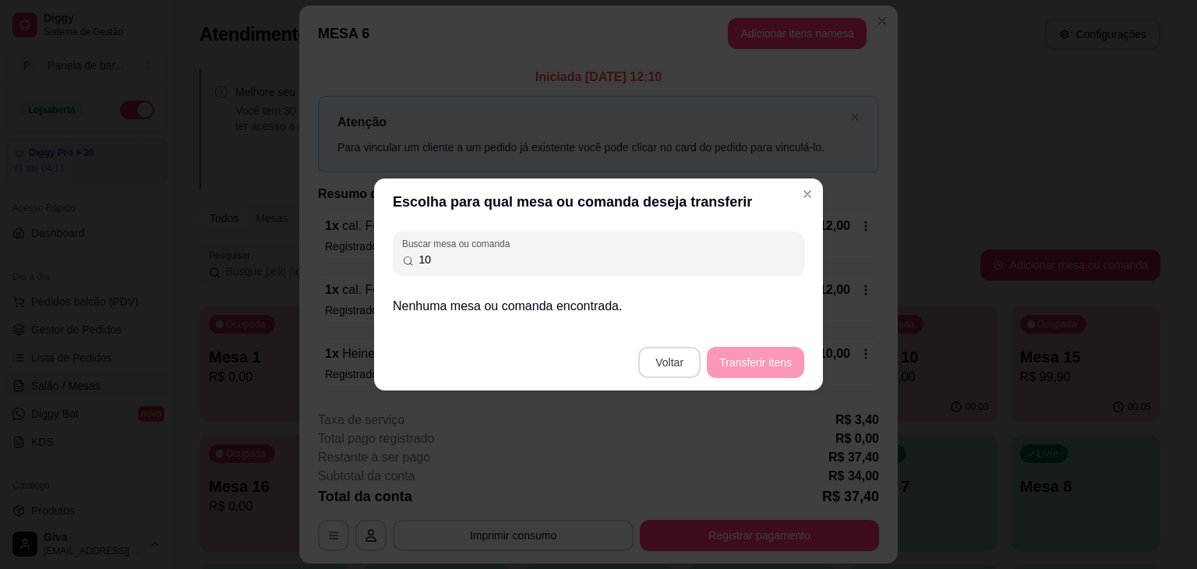
type input "10"
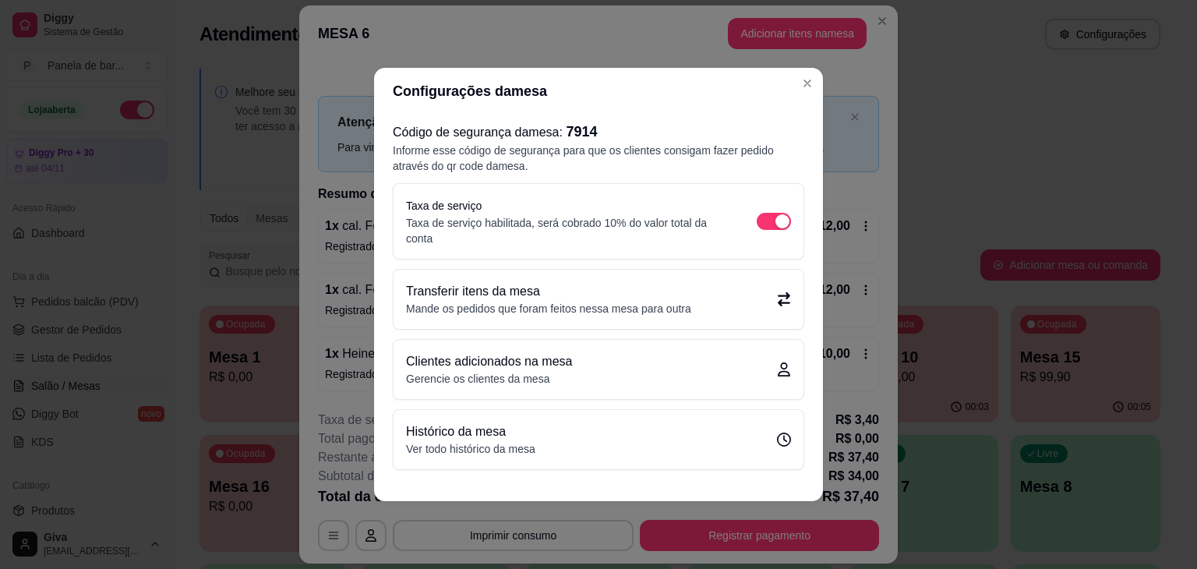
click at [755, 326] on div "Transferir itens da mesa Mande os pedidos que foram feitos nessa mesa para outra" at bounding box center [598, 299] width 410 height 59
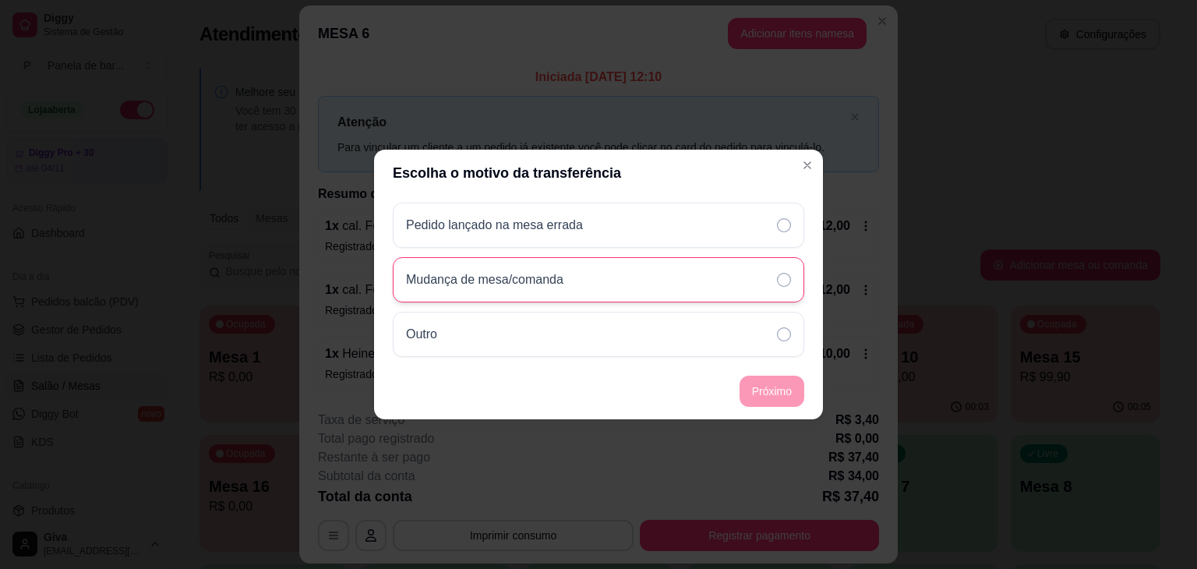
click at [617, 275] on div "Mudança de mesa/comanda" at bounding box center [598, 279] width 411 height 45
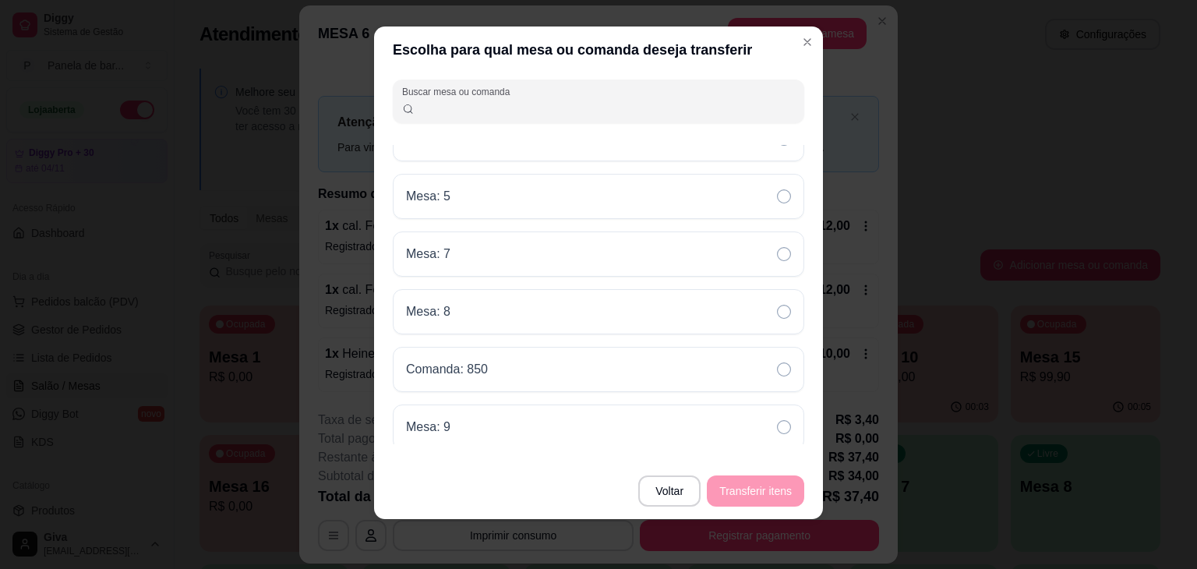
scroll to position [11, 0]
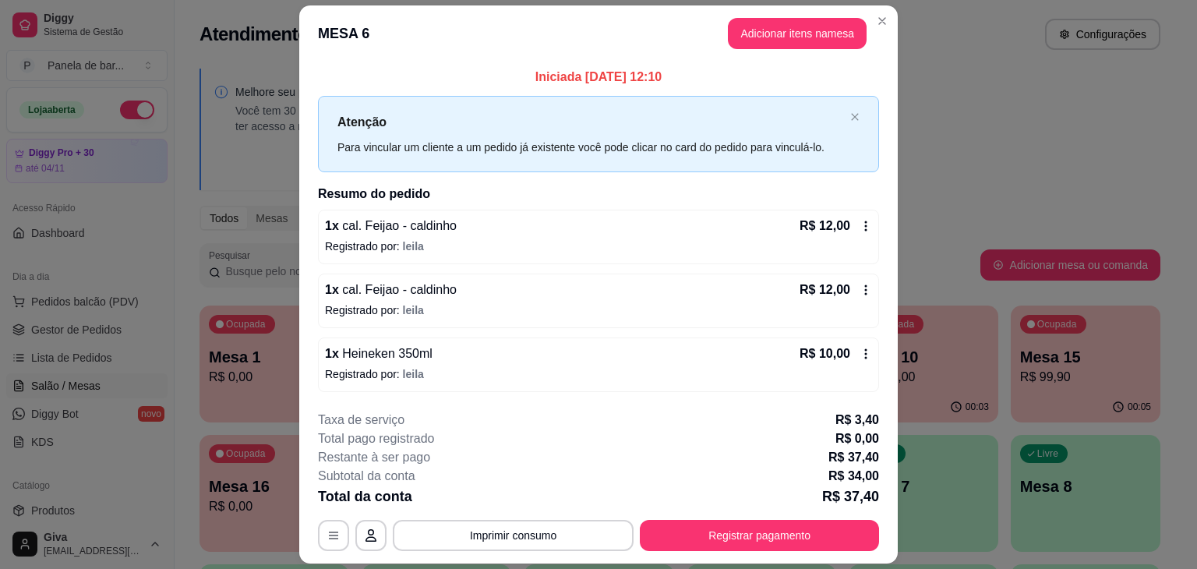
click at [807, 84] on p "Iniciada [DATE] 12:10" at bounding box center [598, 77] width 561 height 19
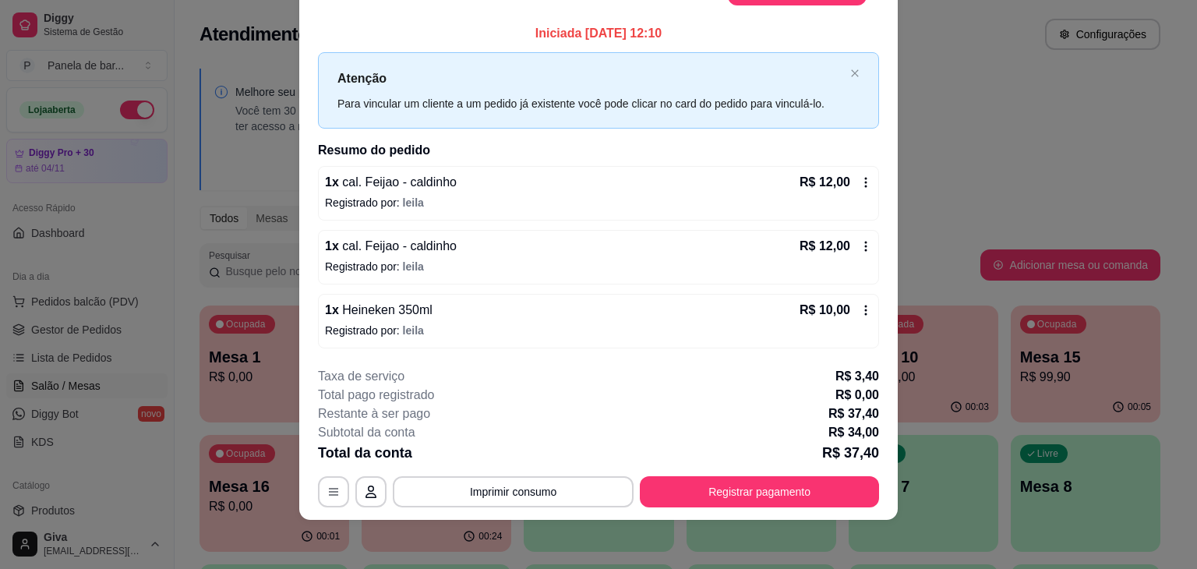
click at [859, 178] on icon at bounding box center [865, 182] width 12 height 12
click at [862, 180] on icon at bounding box center [865, 182] width 12 height 12
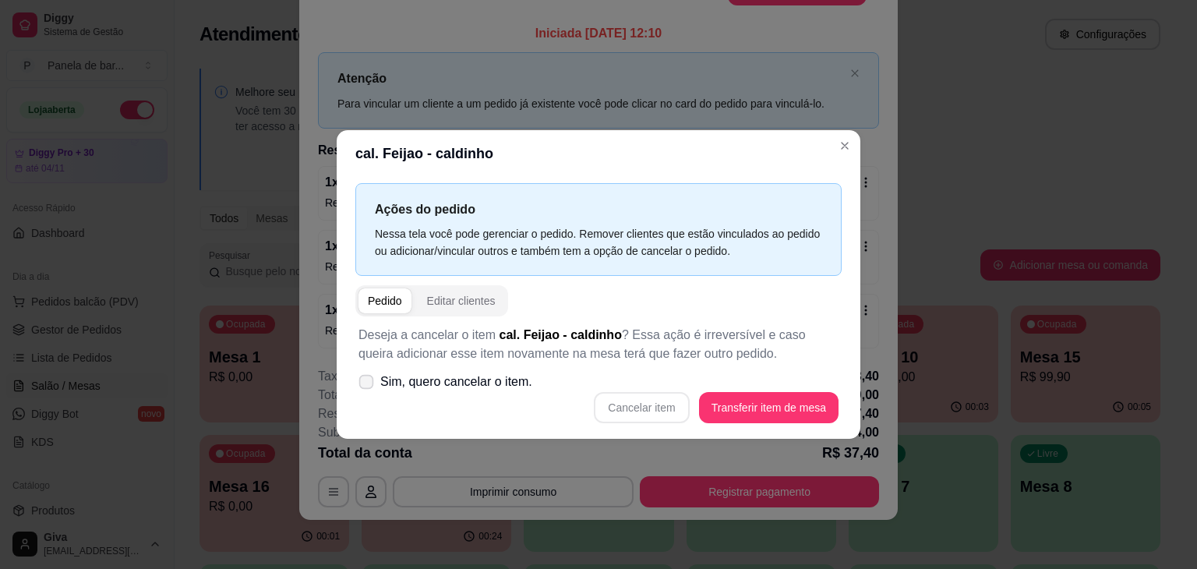
click at [499, 373] on span "Sim, quero cancelar o item." at bounding box center [456, 381] width 152 height 19
click at [368, 385] on input "Sim, quero cancelar o item." at bounding box center [363, 390] width 10 height 10
checkbox input "true"
drag, startPoint x: 828, startPoint y: 143, endPoint x: 844, endPoint y: 141, distance: 15.7
click at [844, 141] on section "cal. Feijao - caldinho Ações do pedido Nessa tela você pode gerenciar o pedido.…" at bounding box center [599, 284] width 524 height 309
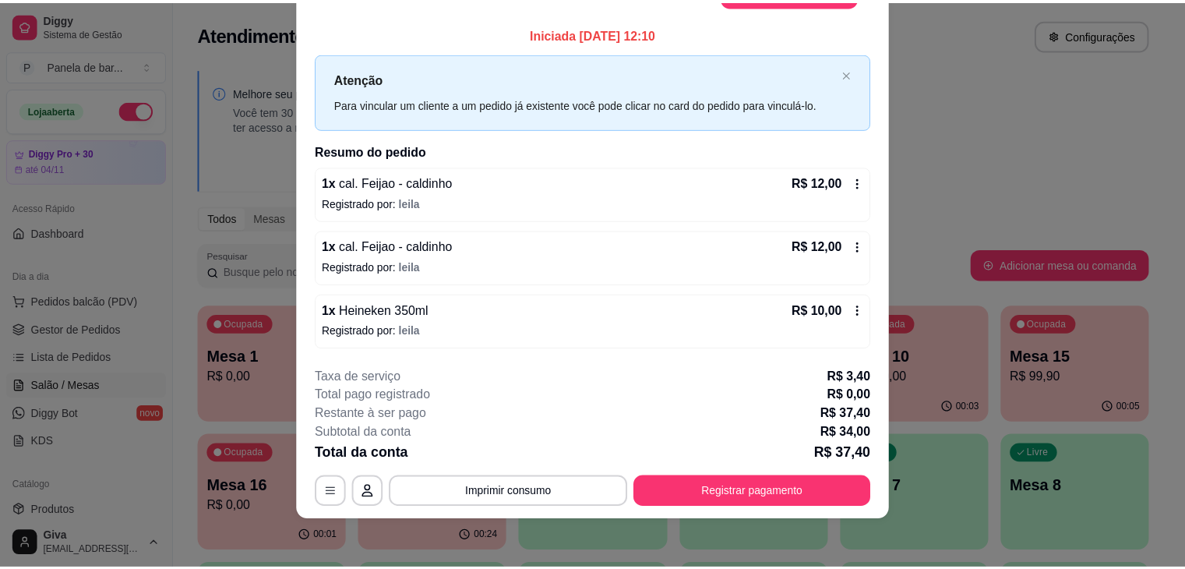
scroll to position [0, 0]
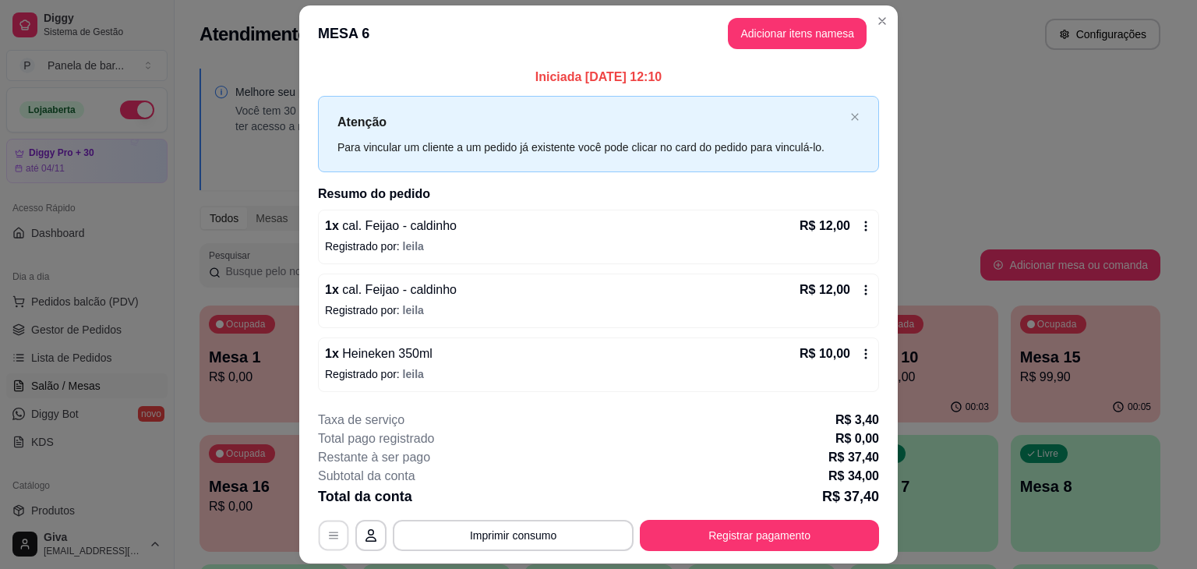
click at [326, 521] on button "button" at bounding box center [334, 535] width 30 height 30
click at [755, 527] on button "Registrar pagamento" at bounding box center [760, 535] width 232 height 30
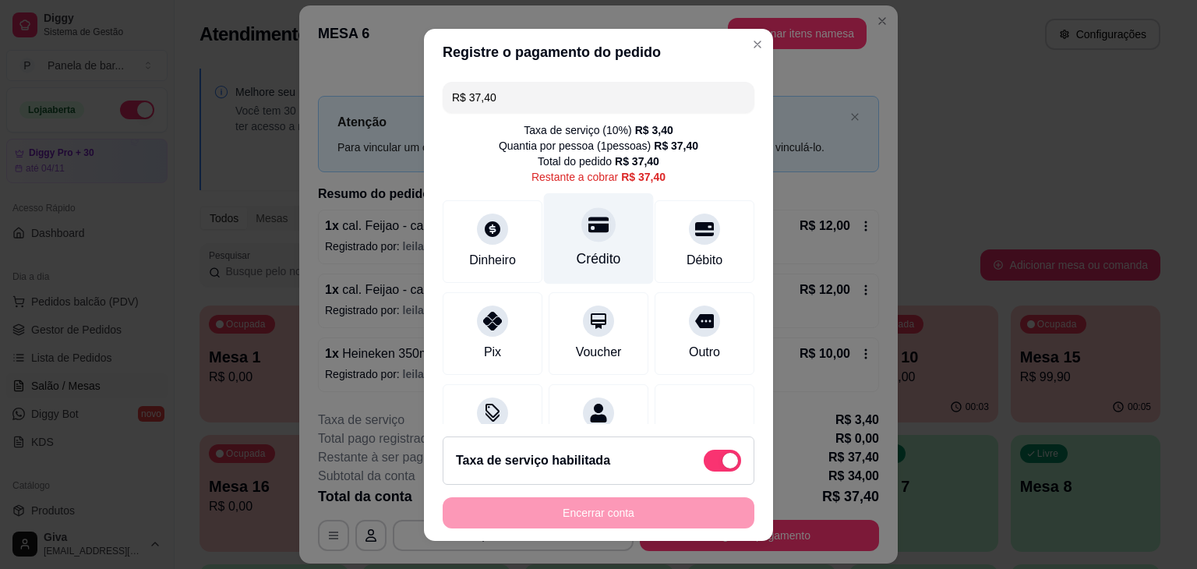
click at [599, 254] on div "Crédito" at bounding box center [599, 259] width 44 height 20
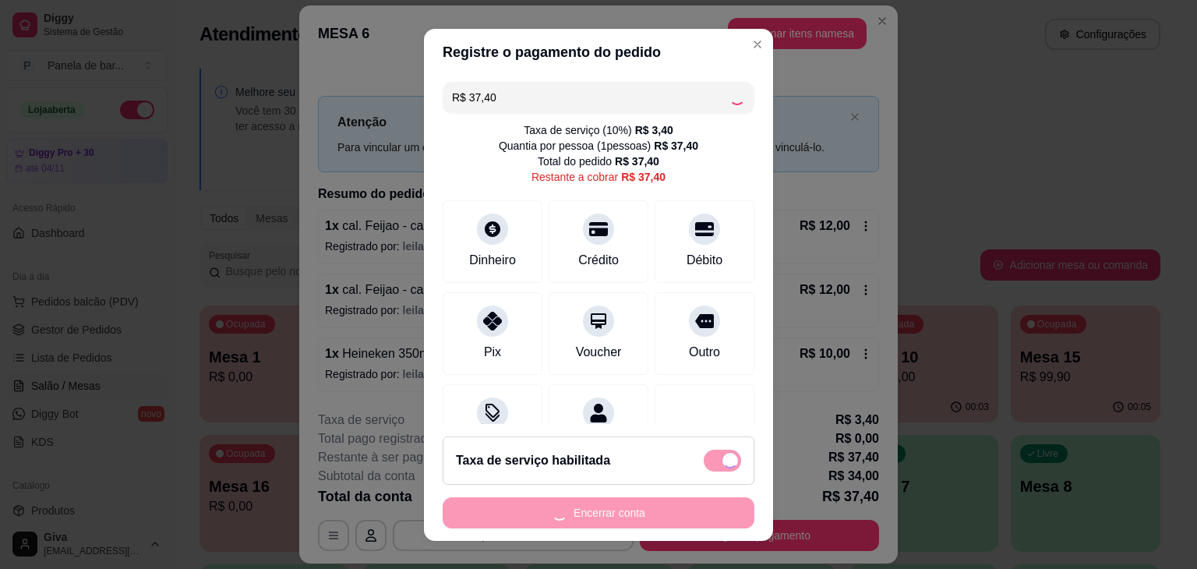
type input "R$ 0,00"
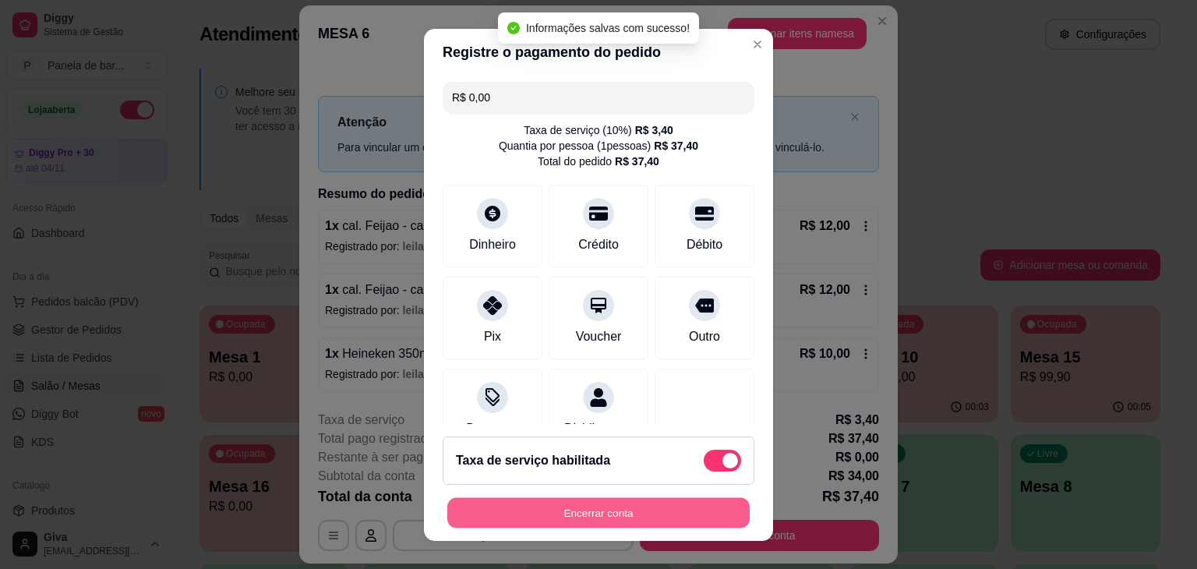
click at [580, 518] on button "Encerrar conta" at bounding box center [598, 512] width 302 height 30
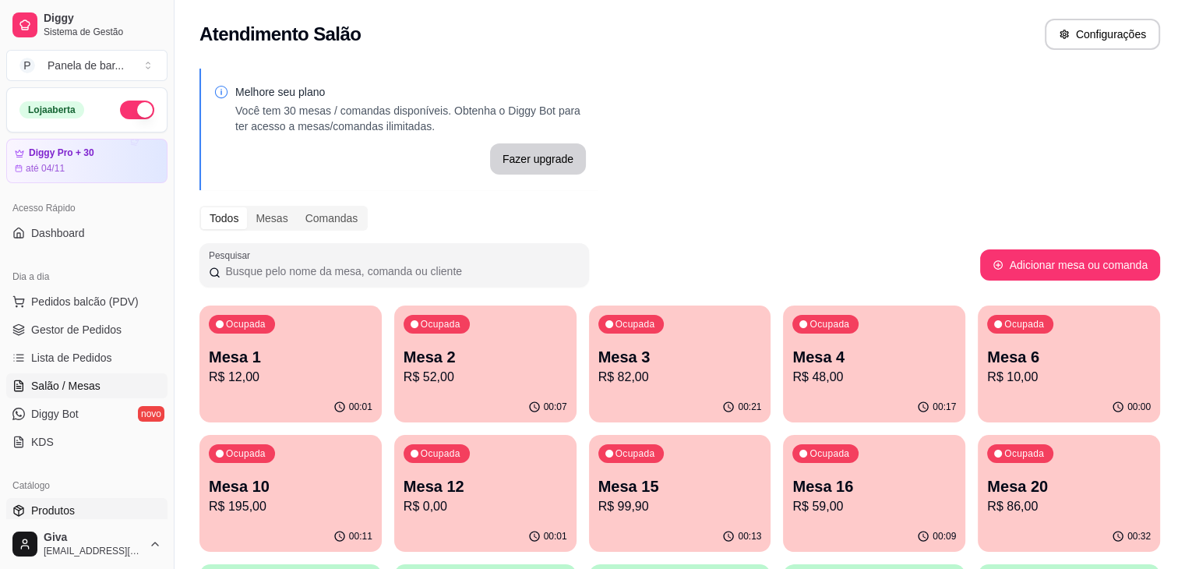
click at [79, 518] on link "Produtos" at bounding box center [86, 510] width 161 height 25
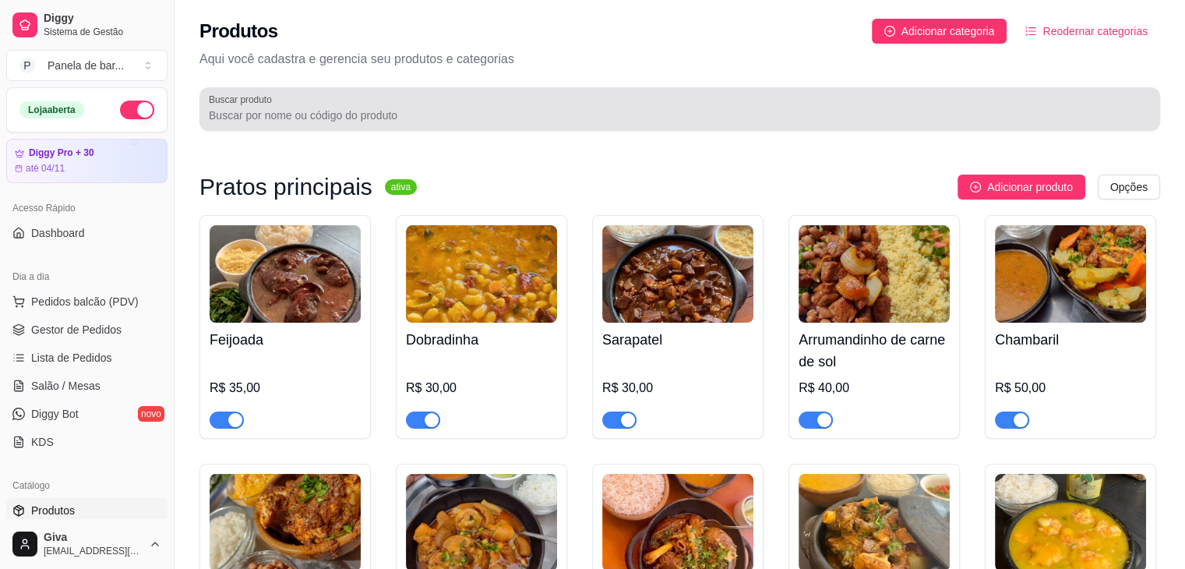
click at [383, 106] on div at bounding box center [680, 108] width 942 height 31
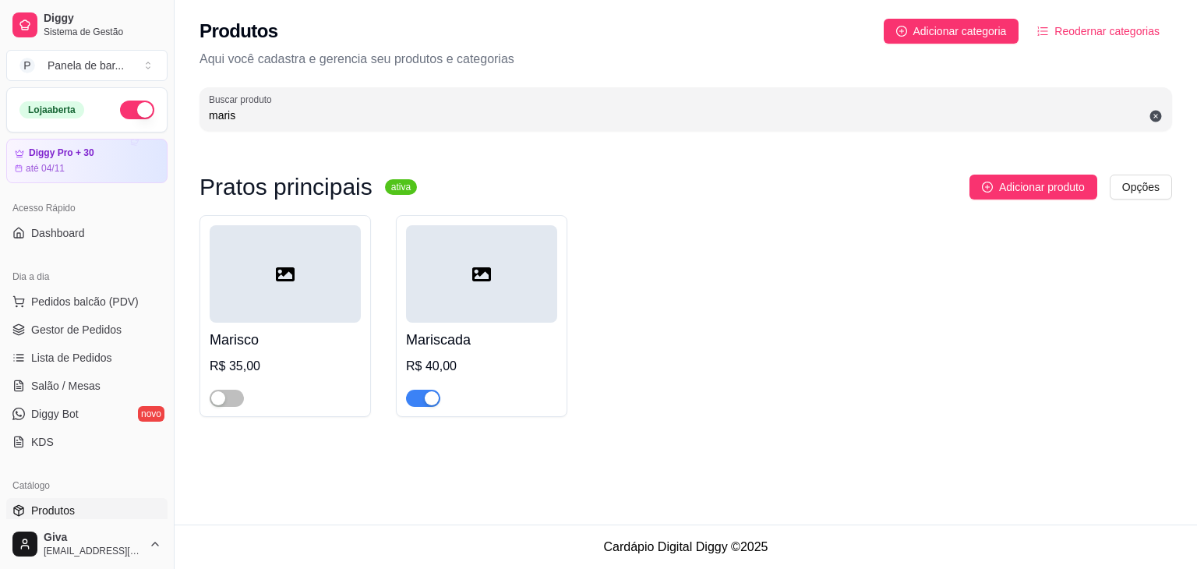
click at [418, 401] on span "button" at bounding box center [423, 398] width 34 height 17
click at [277, 110] on input "maris" at bounding box center [686, 116] width 954 height 16
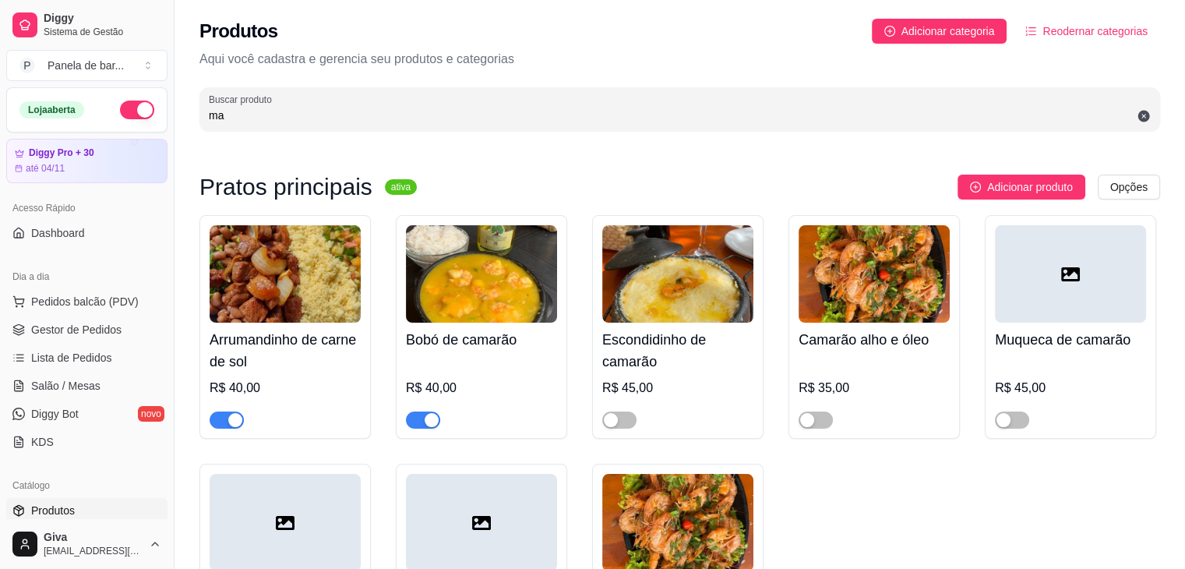
type input "m"
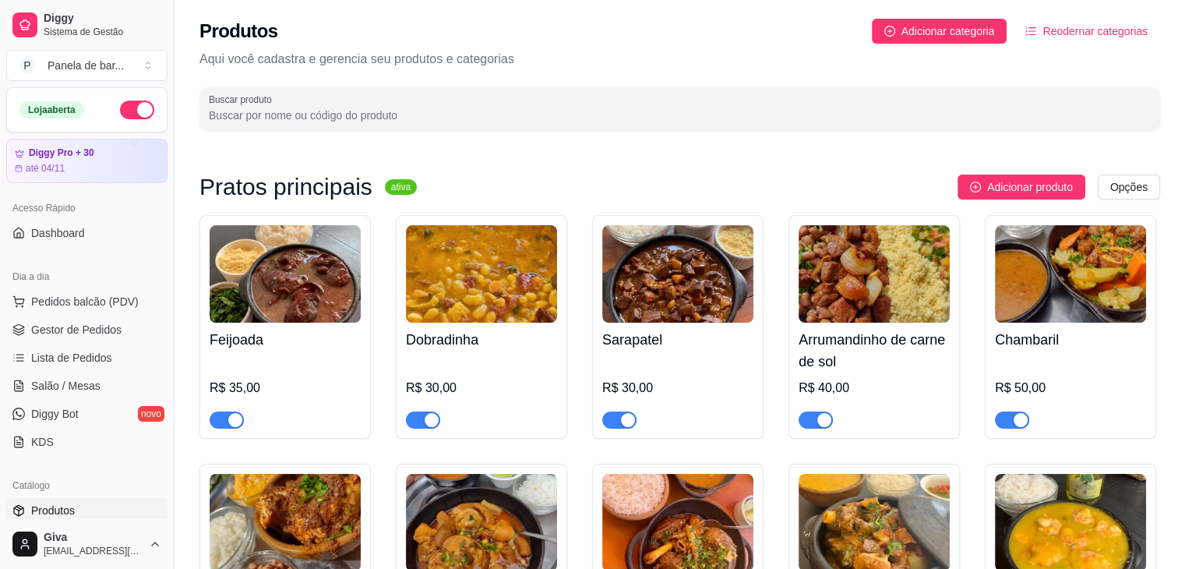
type input "u"
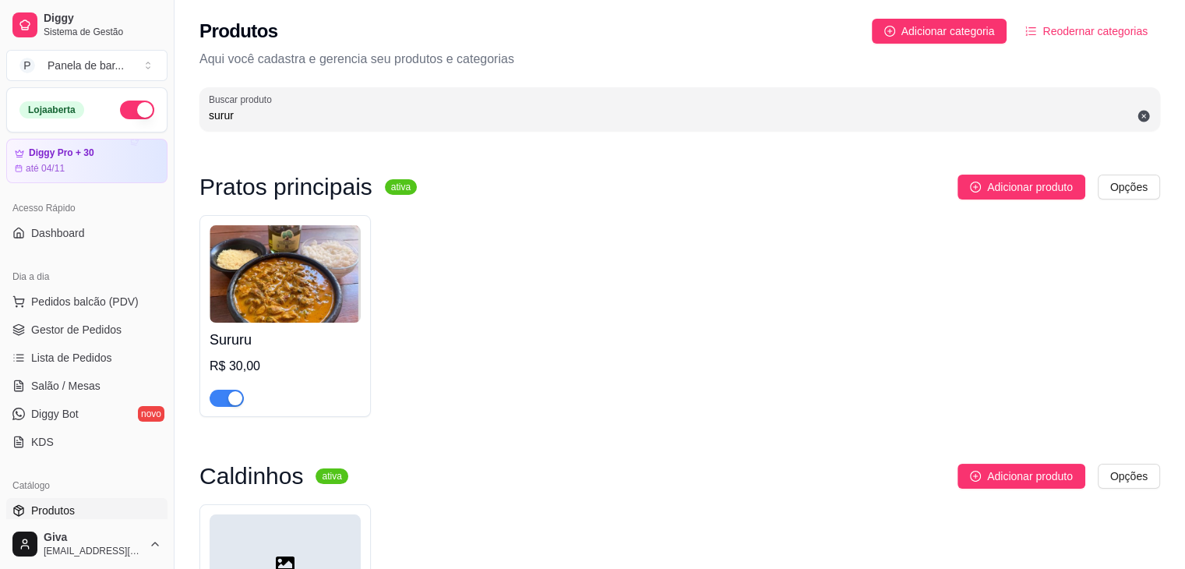
type input "surur"
click at [108, 353] on span "Lista de Pedidos" at bounding box center [71, 358] width 81 height 16
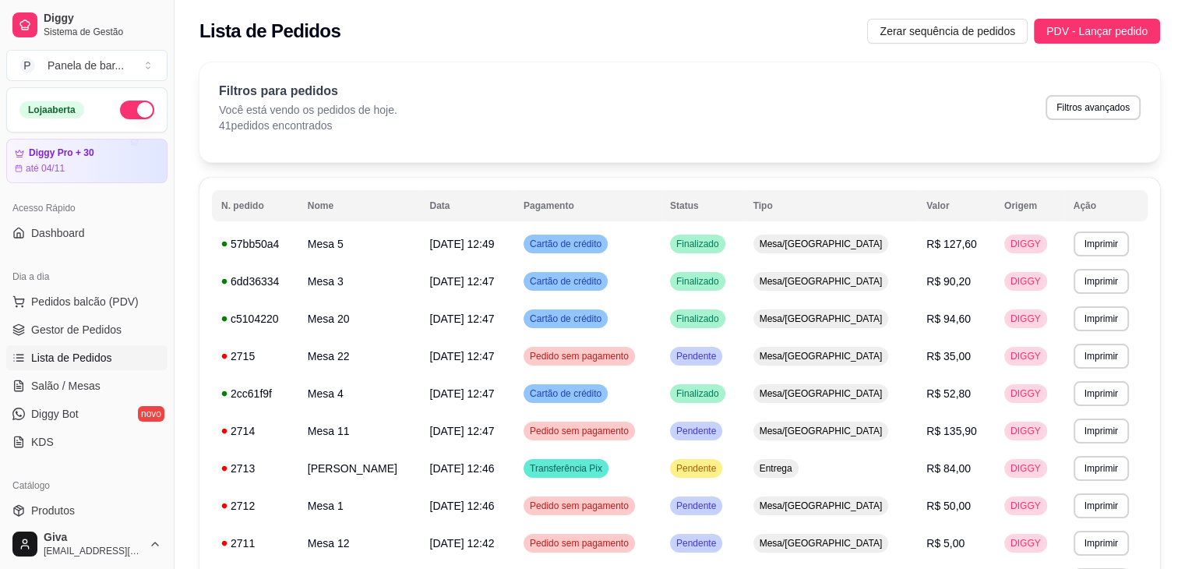
scroll to position [377, 0]
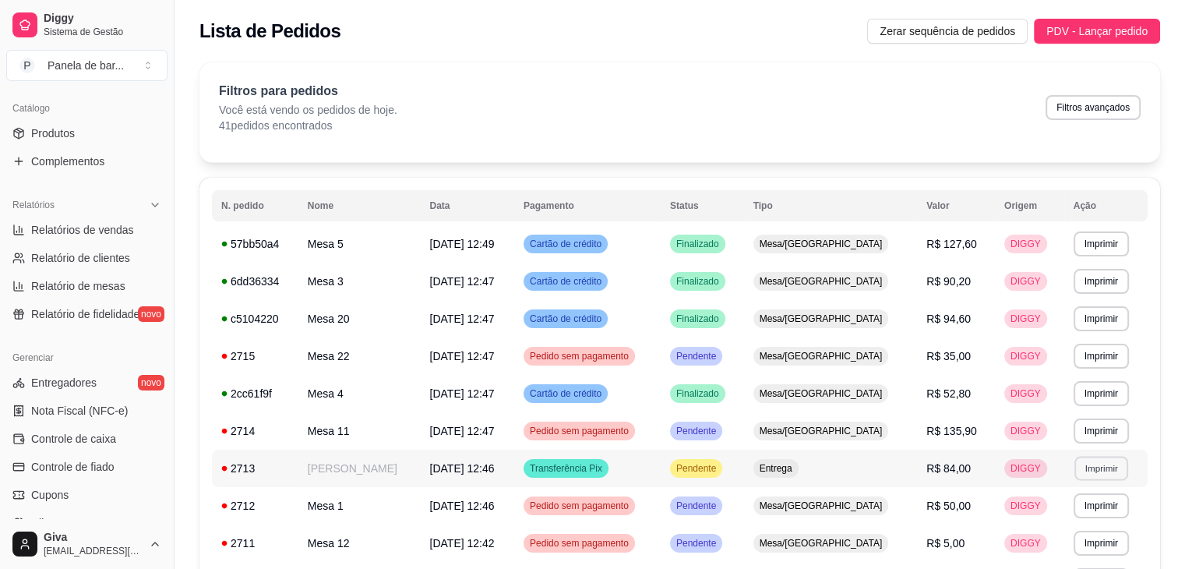
click at [1074, 465] on button "Imprimir" at bounding box center [1101, 468] width 54 height 24
click at [1059, 528] on button "IMPRESSORA" at bounding box center [1064, 522] width 109 height 24
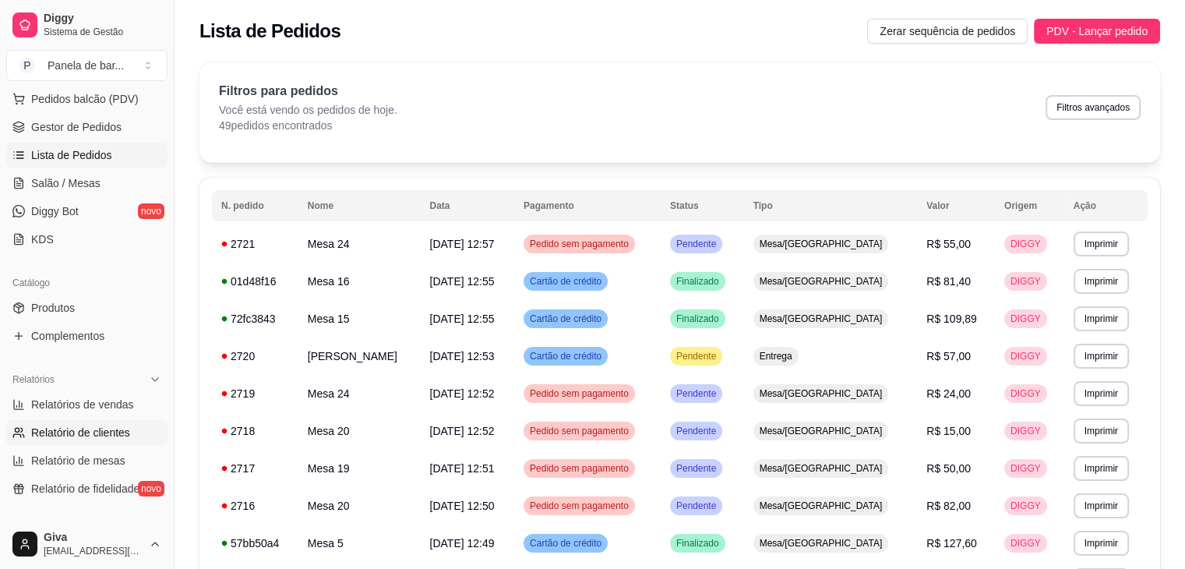
scroll to position [62, 0]
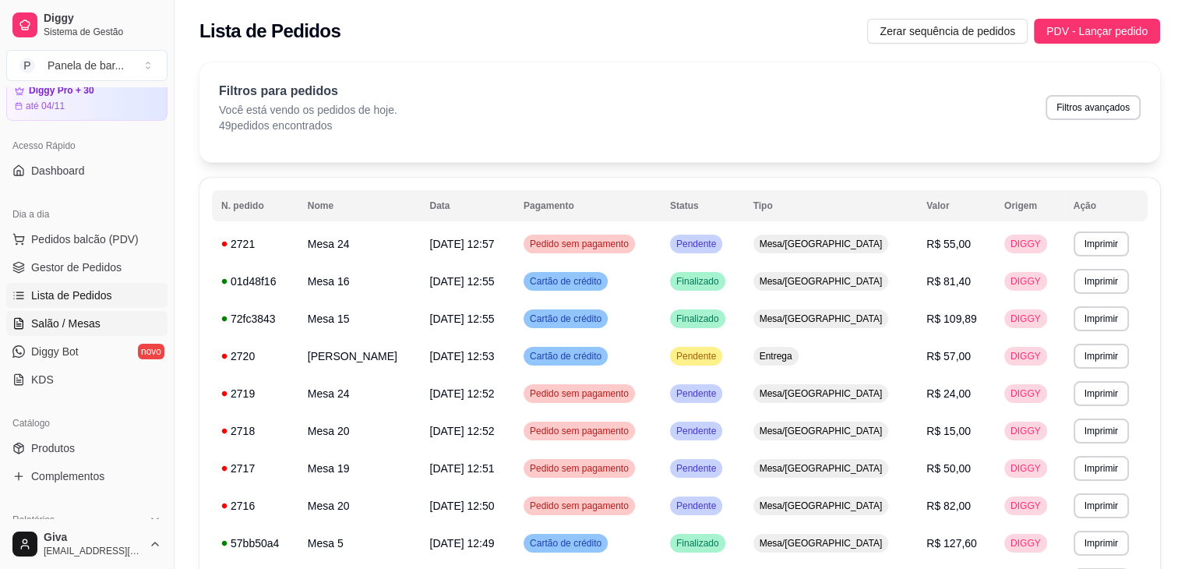
click at [86, 334] on link "Salão / Mesas" at bounding box center [86, 323] width 161 height 25
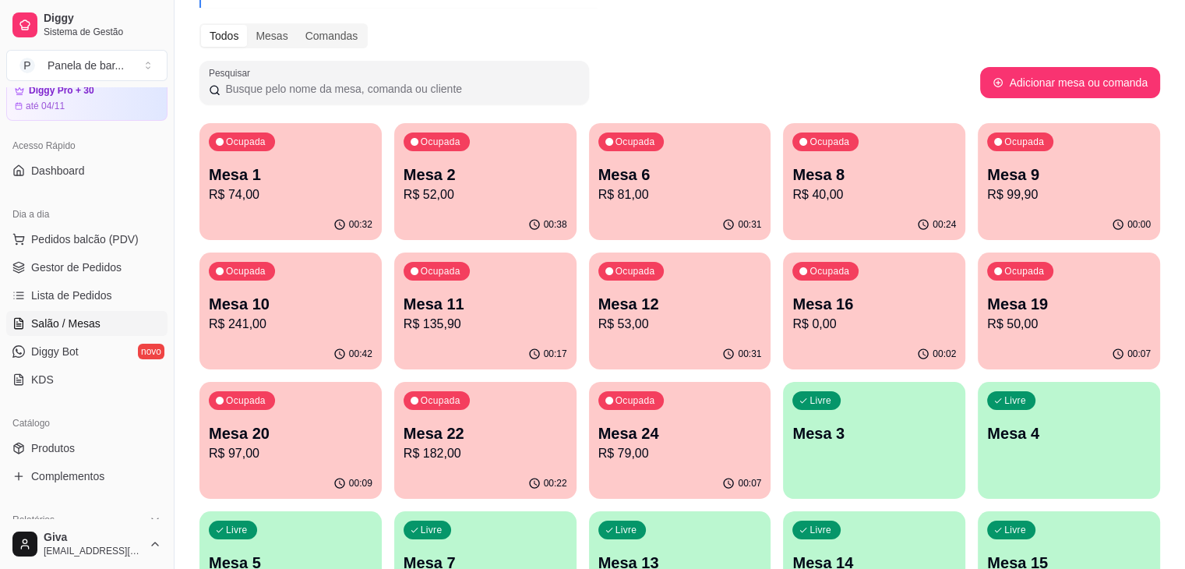
scroll to position [185, 0]
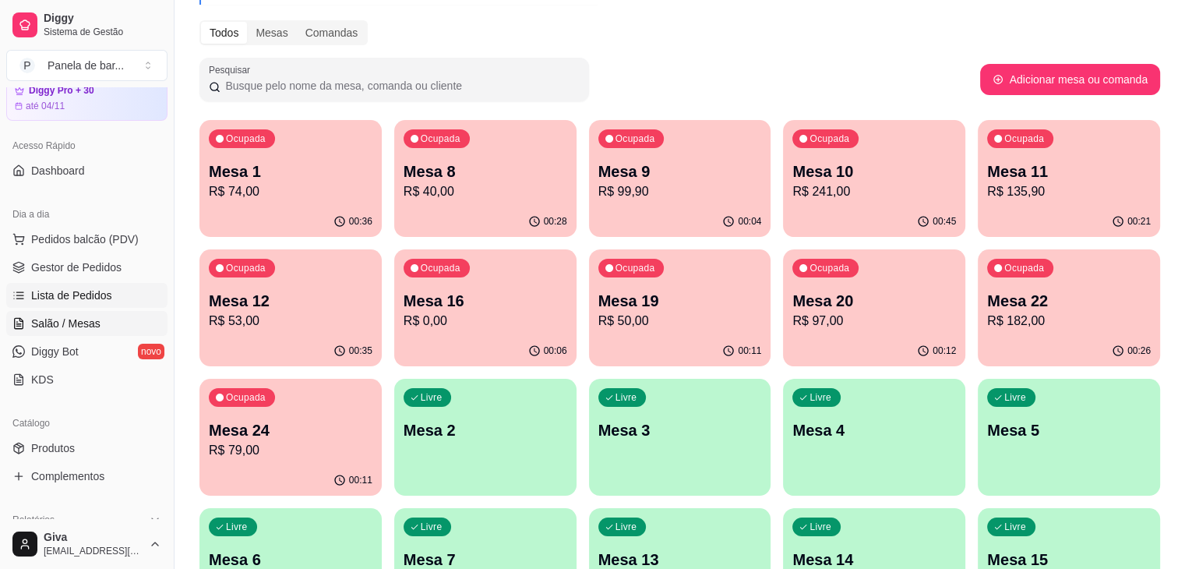
click at [94, 300] on span "Lista de Pedidos" at bounding box center [71, 295] width 81 height 16
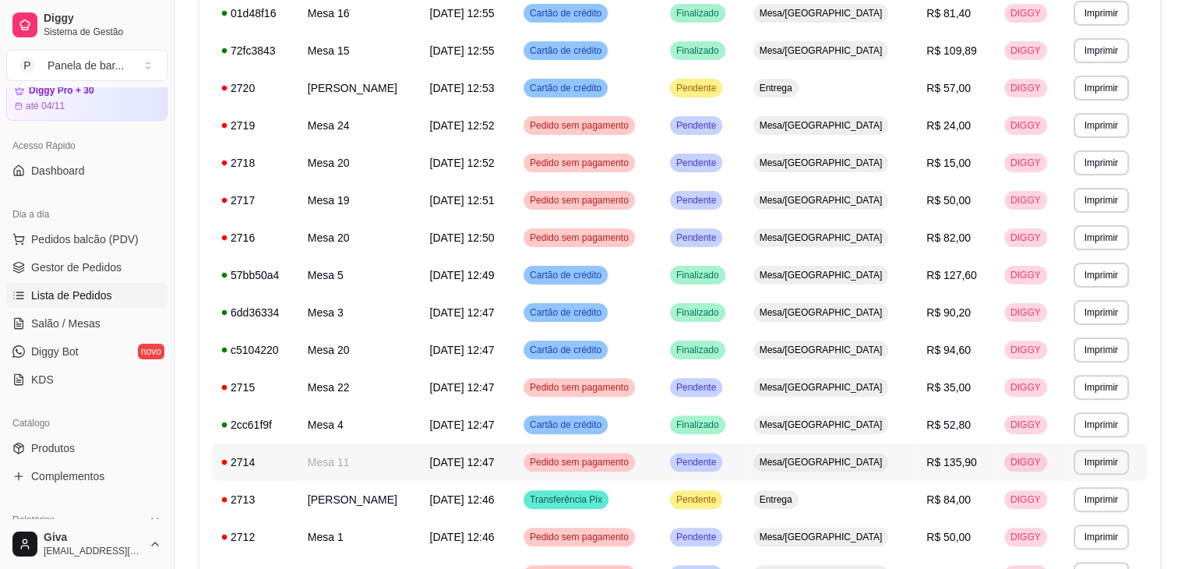
scroll to position [430, 0]
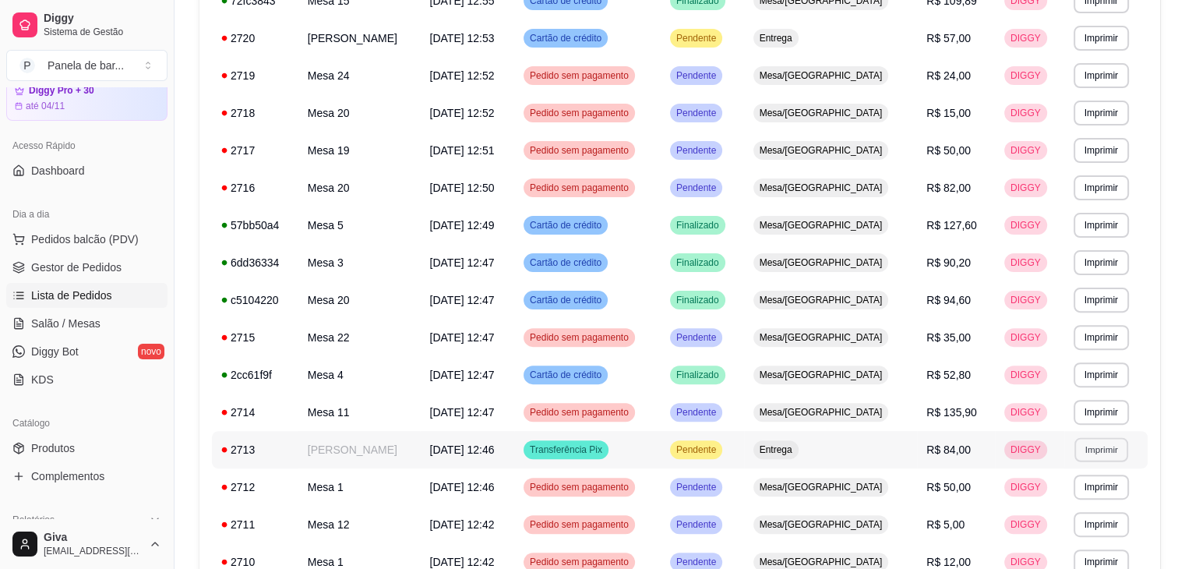
click at [1081, 444] on button "Imprimir" at bounding box center [1101, 449] width 54 height 24
click at [1063, 493] on button "IMPRESSORA" at bounding box center [1070, 504] width 109 height 24
click at [104, 320] on link "Salão / Mesas" at bounding box center [86, 323] width 161 height 25
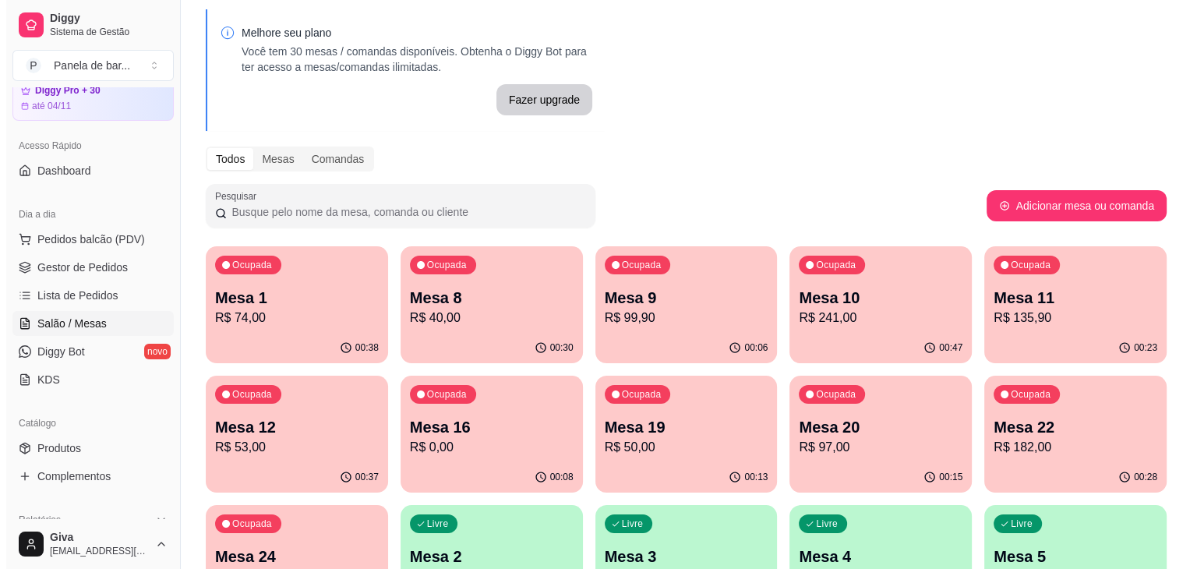
scroll to position [62, 0]
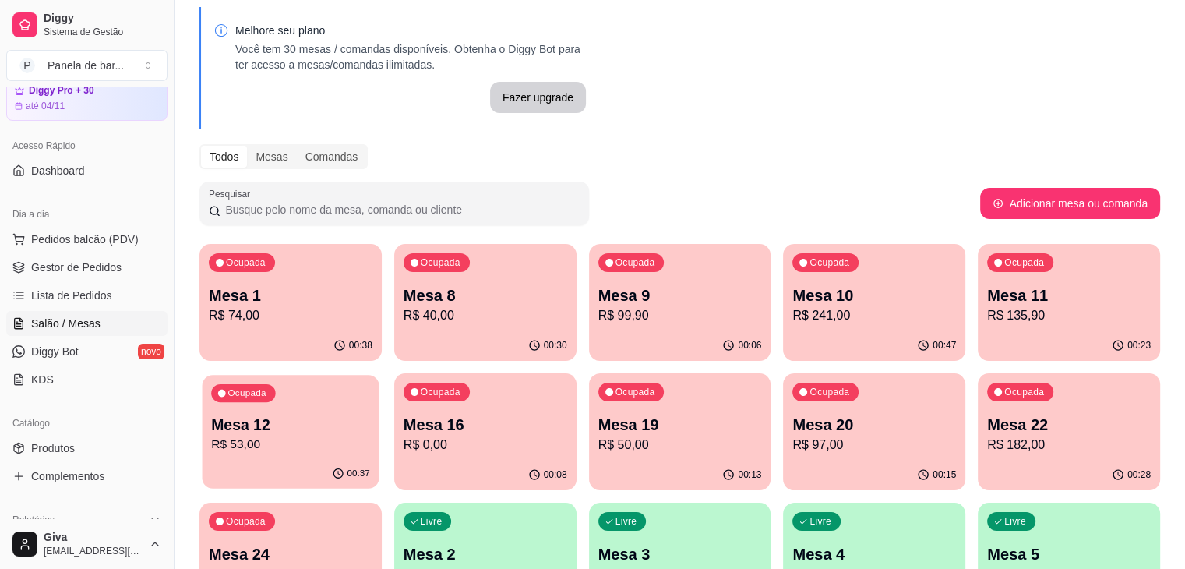
click at [370, 435] on p "R$ 53,00" at bounding box center [290, 444] width 159 height 18
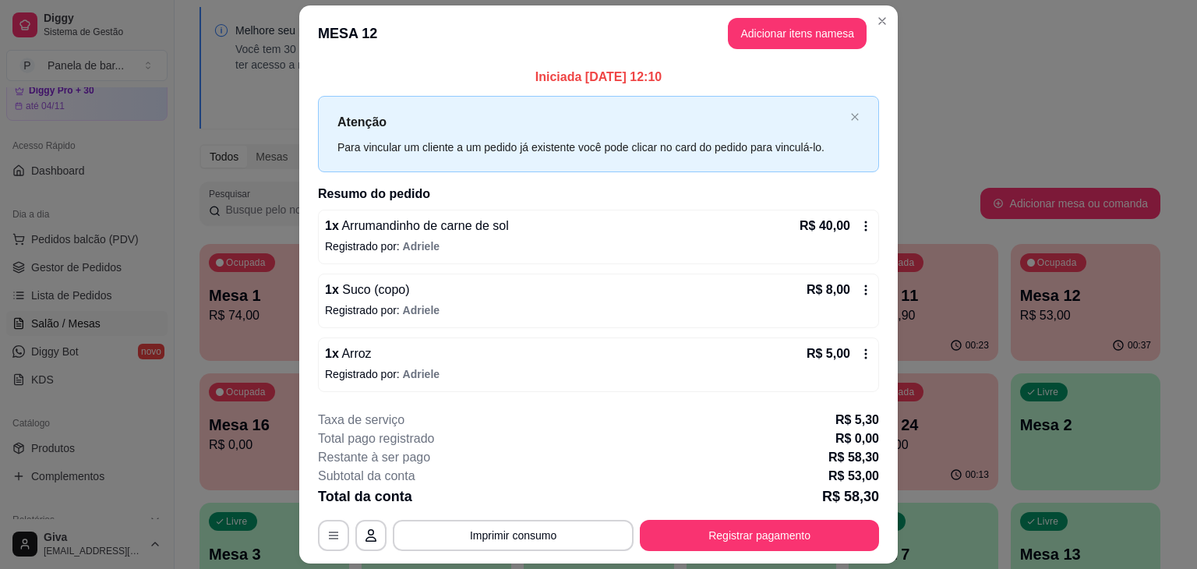
scroll to position [44, 0]
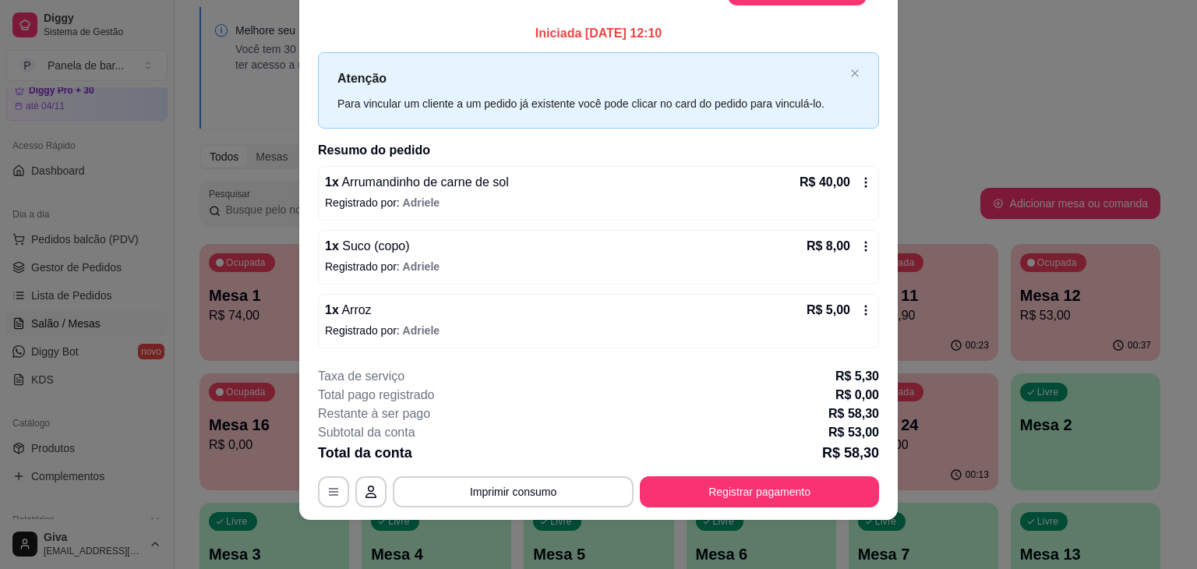
click at [866, 307] on icon at bounding box center [865, 310] width 12 height 12
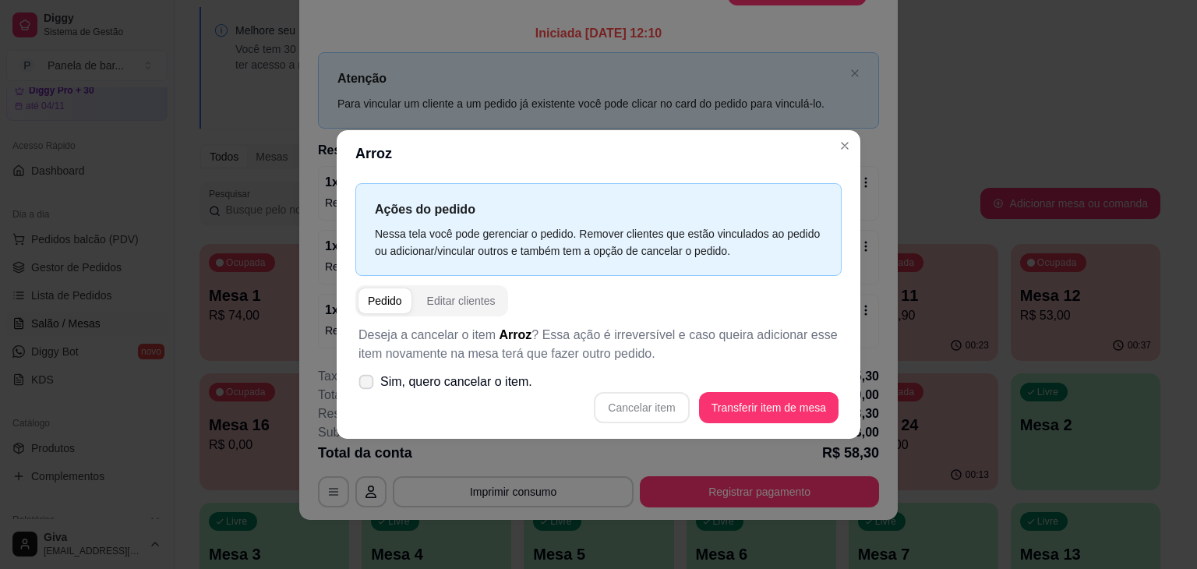
click at [403, 389] on span "Sim, quero cancelar o item." at bounding box center [456, 381] width 152 height 19
click at [368, 389] on input "Sim, quero cancelar o item." at bounding box center [363, 390] width 10 height 10
checkbox input "true"
click at [629, 407] on button "Cancelar item" at bounding box center [641, 408] width 93 height 30
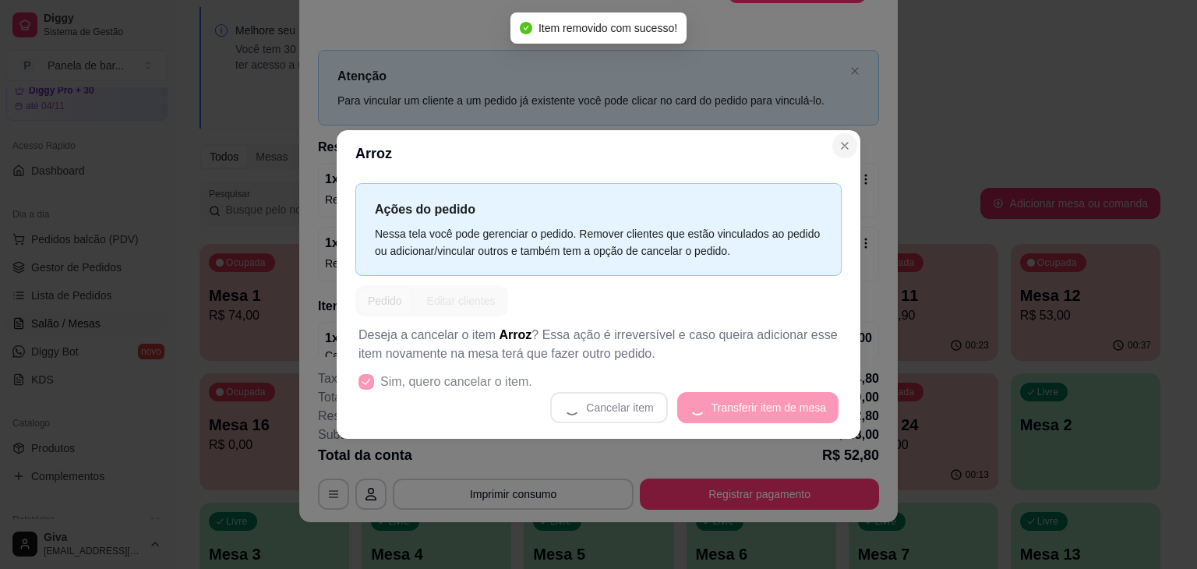
scroll to position [41, 0]
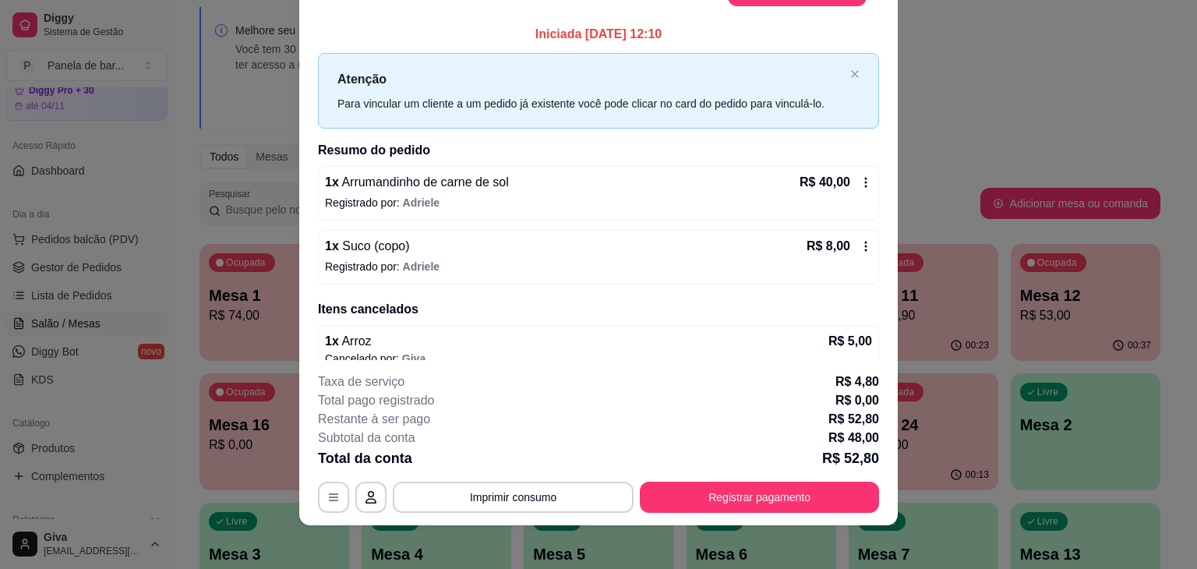
click at [843, 142] on h2 "Resumo do pedido" at bounding box center [598, 150] width 561 height 19
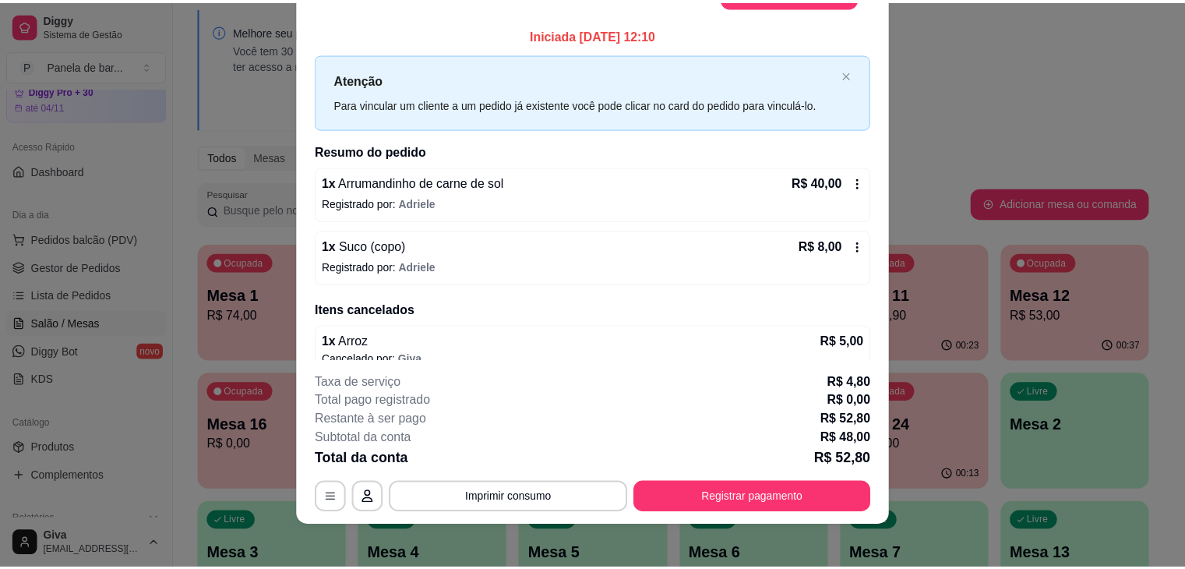
scroll to position [0, 0]
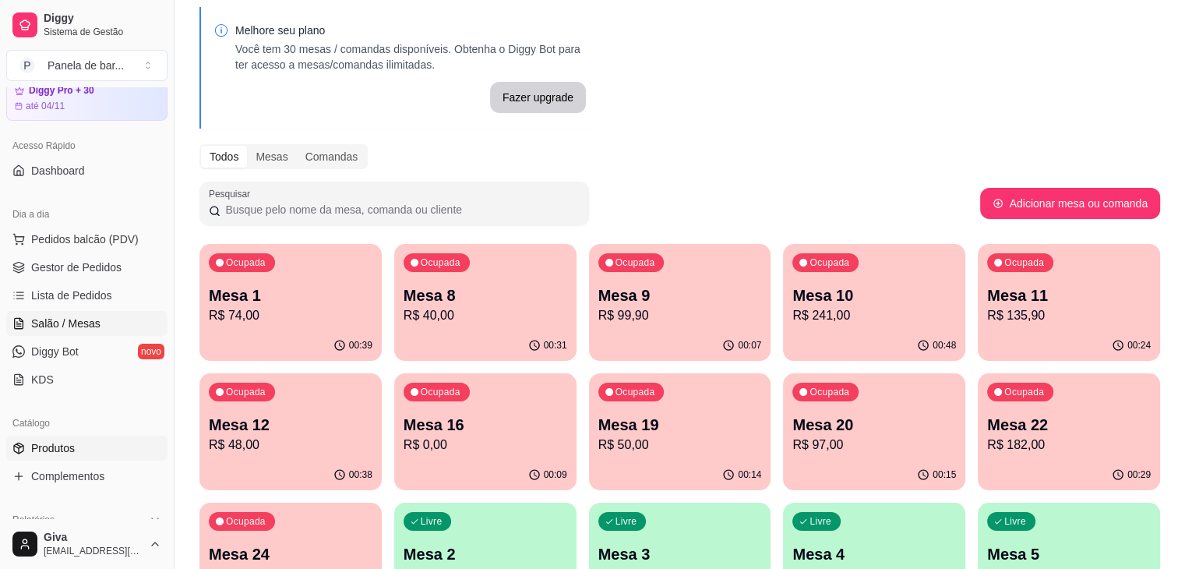
click at [71, 435] on link "Produtos" at bounding box center [86, 447] width 161 height 25
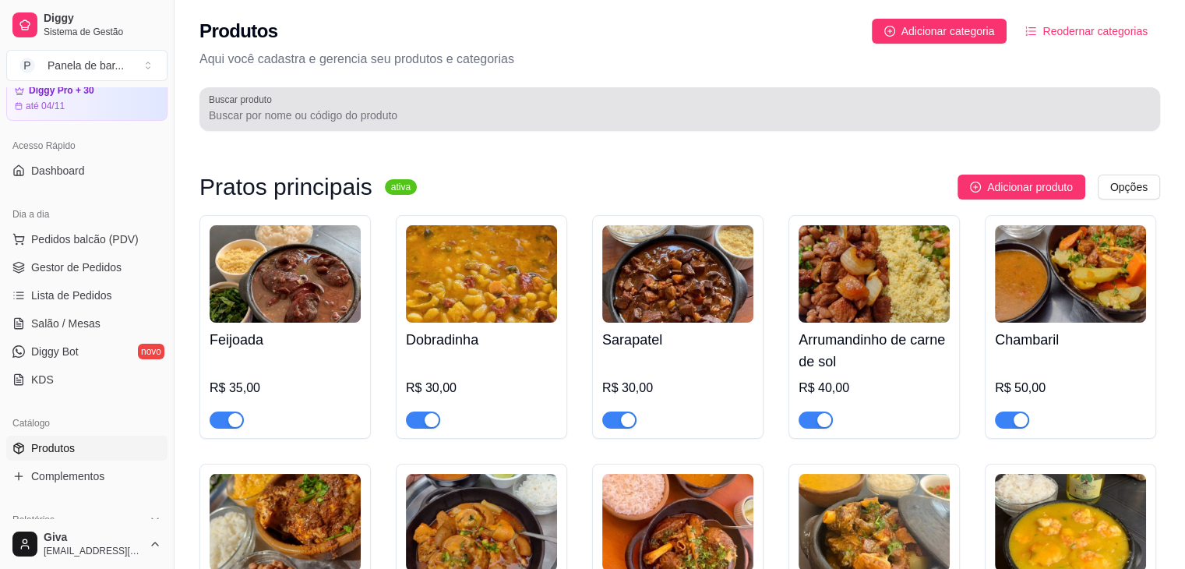
click at [296, 103] on div at bounding box center [680, 108] width 942 height 31
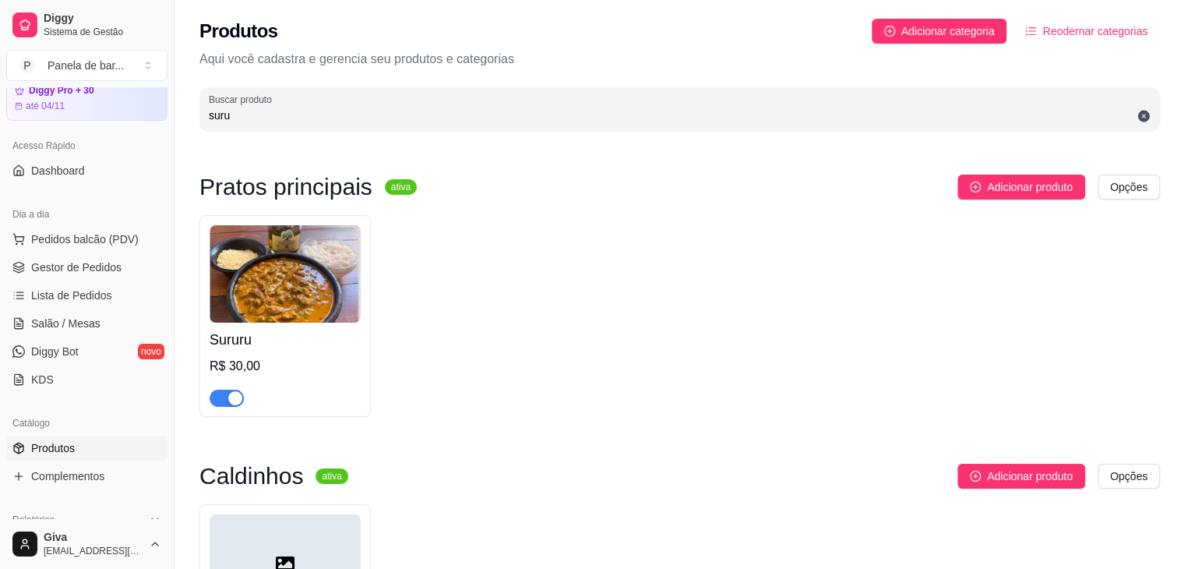
click at [230, 397] on div "button" at bounding box center [235, 398] width 14 height 14
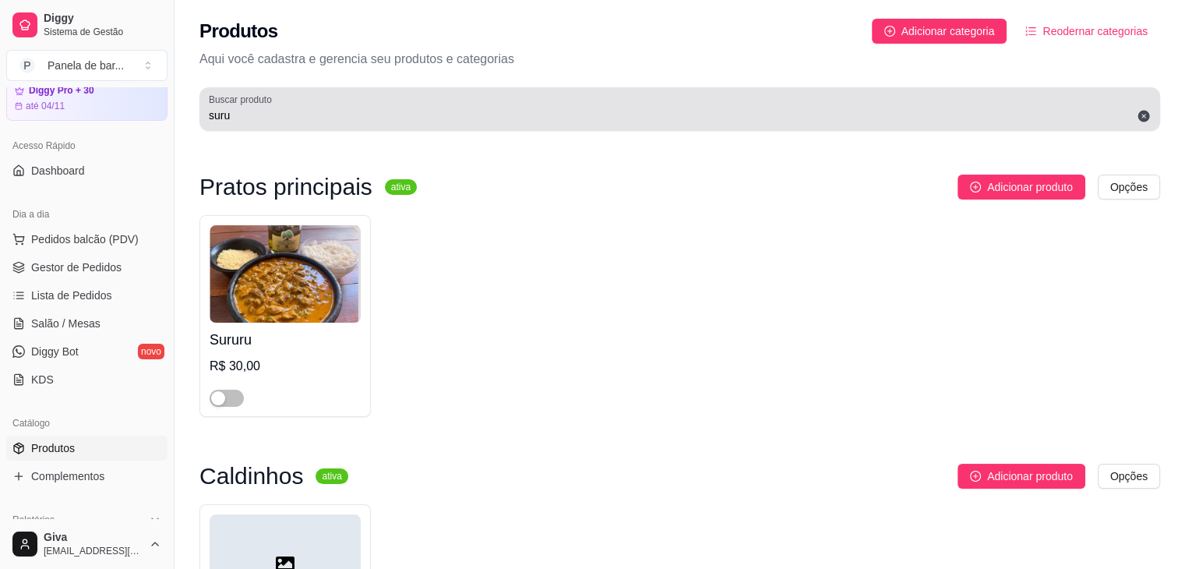
click at [371, 128] on div "Buscar produto suru" at bounding box center [679, 109] width 961 height 44
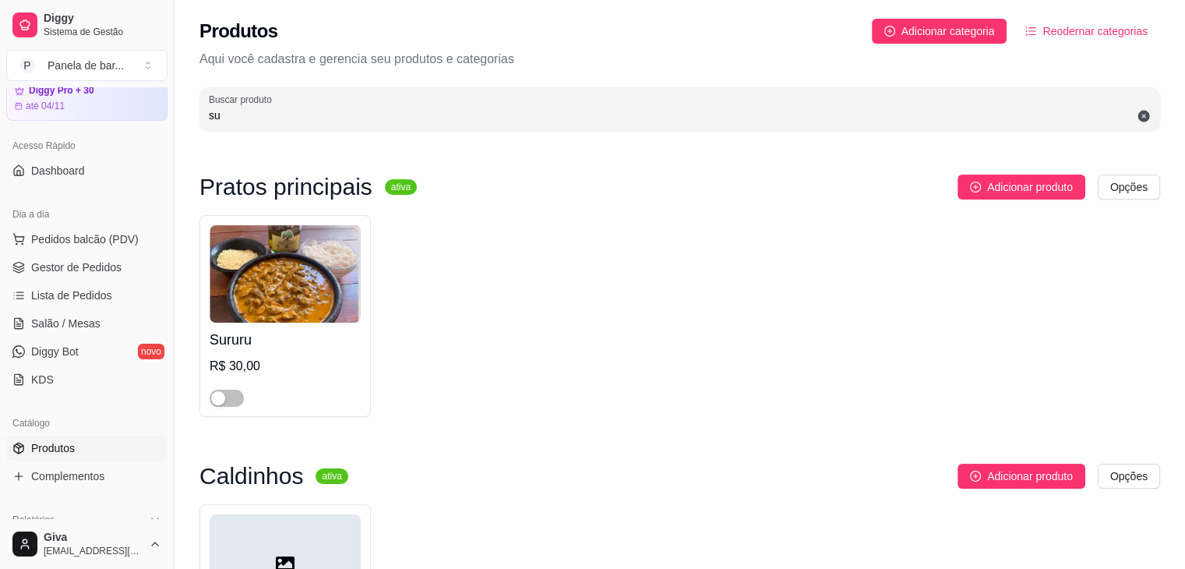
type input "s"
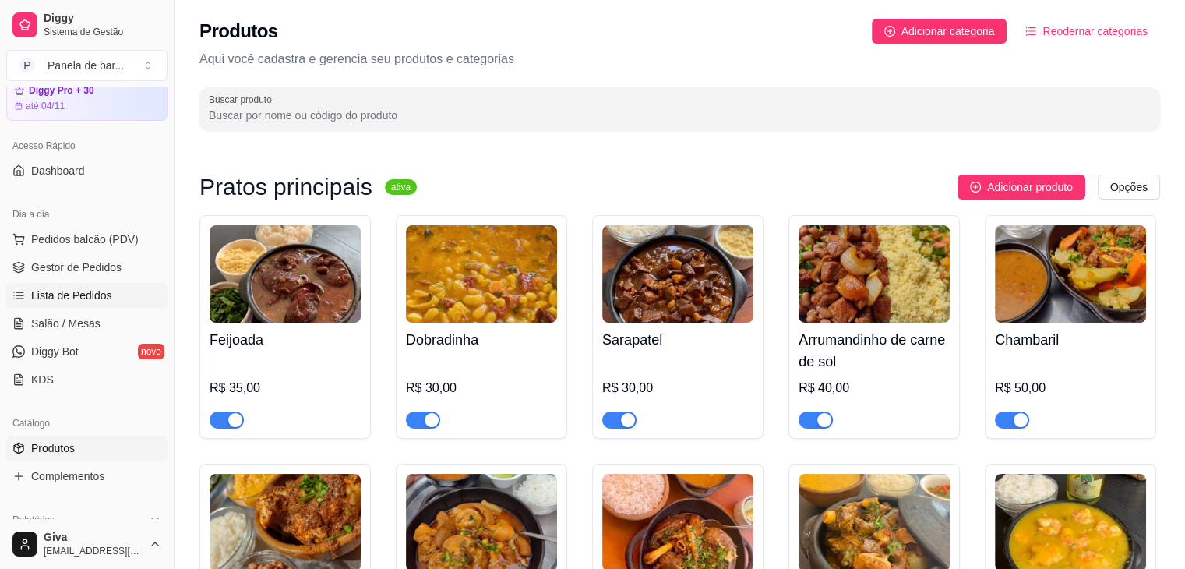
click at [112, 287] on link "Lista de Pedidos" at bounding box center [86, 295] width 161 height 25
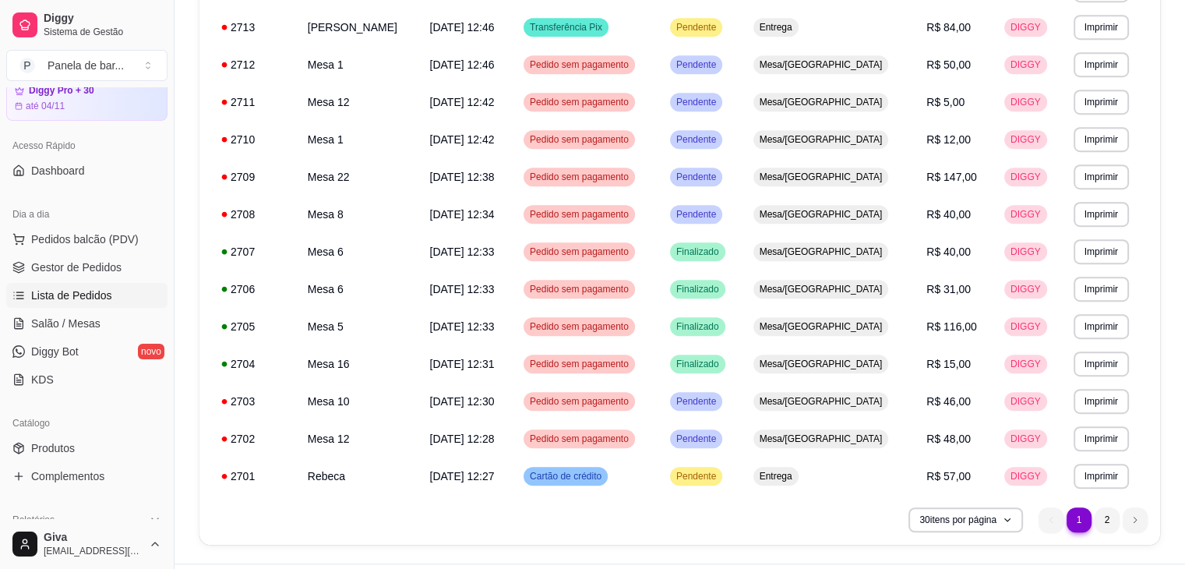
scroll to position [891, 0]
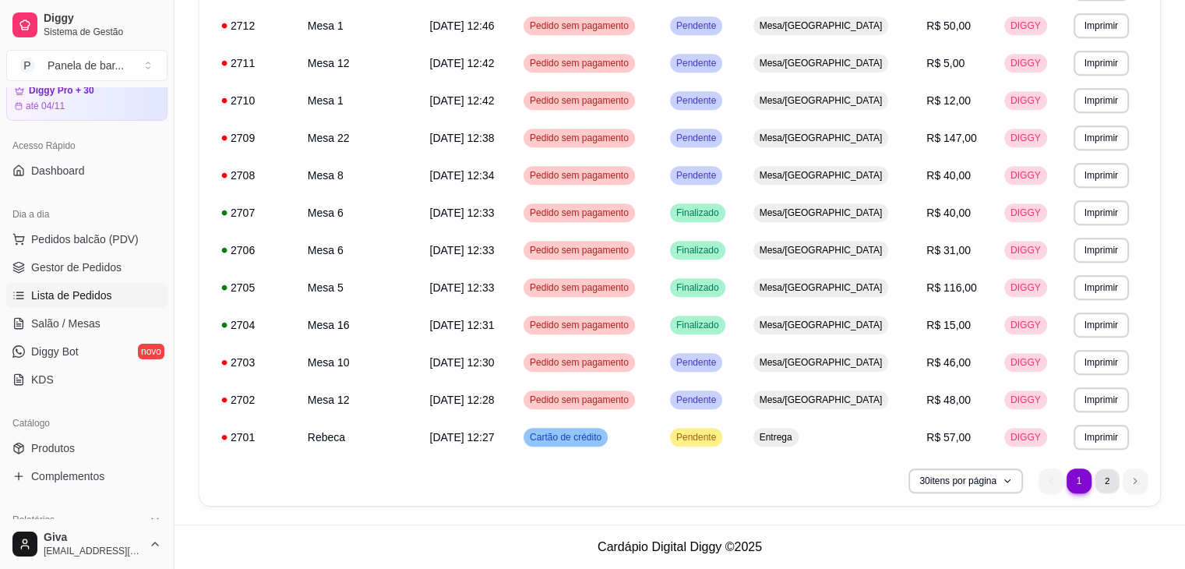
click at [1110, 484] on li "2" at bounding box center [1107, 480] width 24 height 24
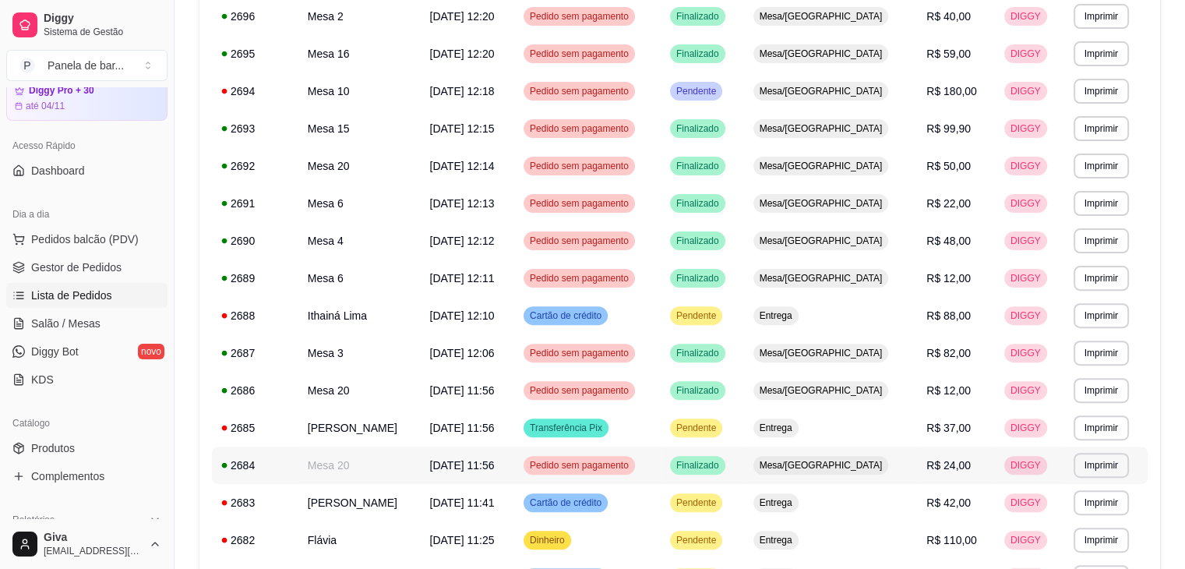
scroll to position [452, 0]
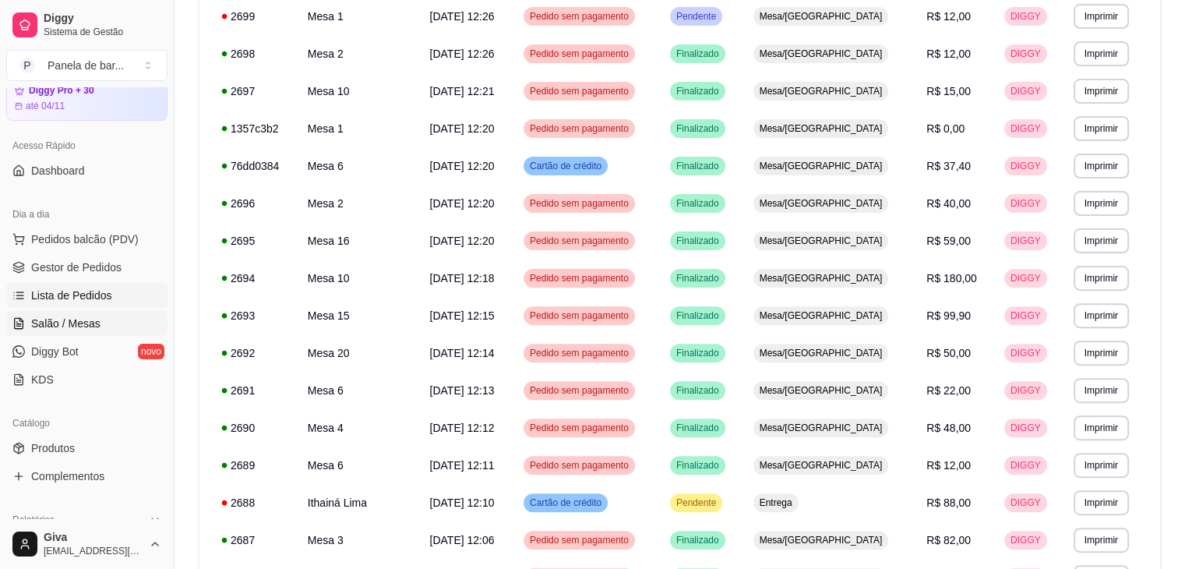
click at [115, 311] on link "Salão / Mesas" at bounding box center [86, 323] width 161 height 25
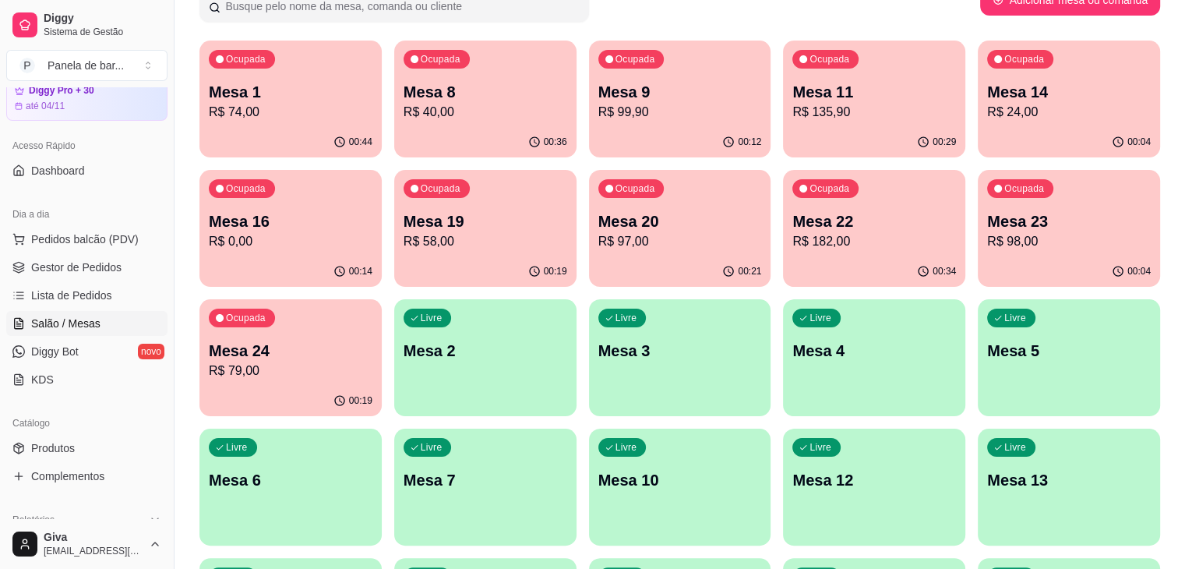
scroll to position [434, 0]
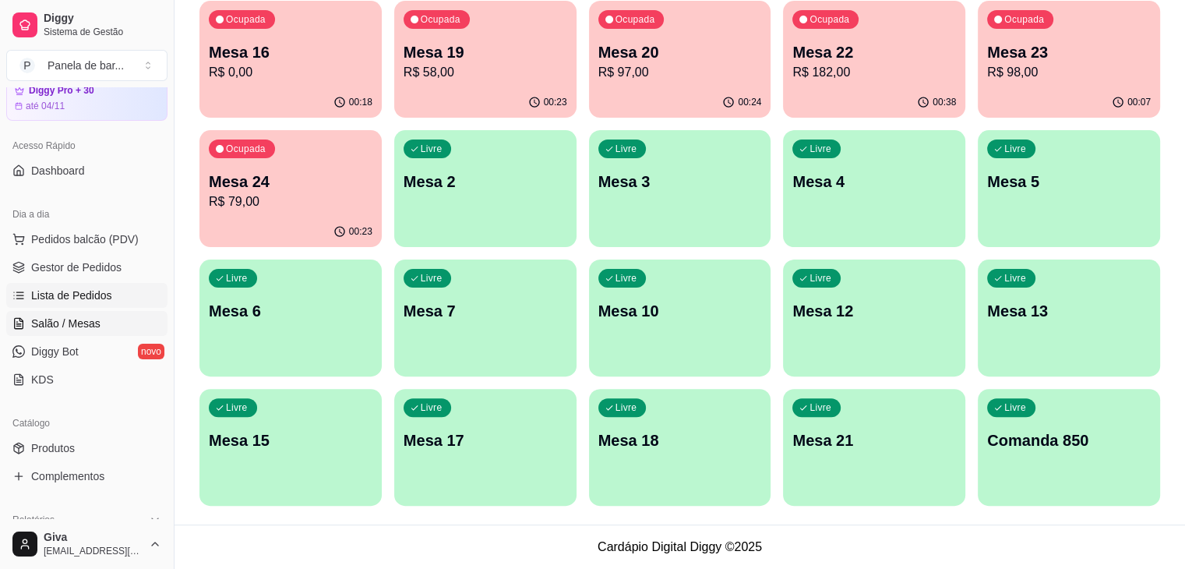
click at [100, 287] on span "Lista de Pedidos" at bounding box center [71, 295] width 81 height 16
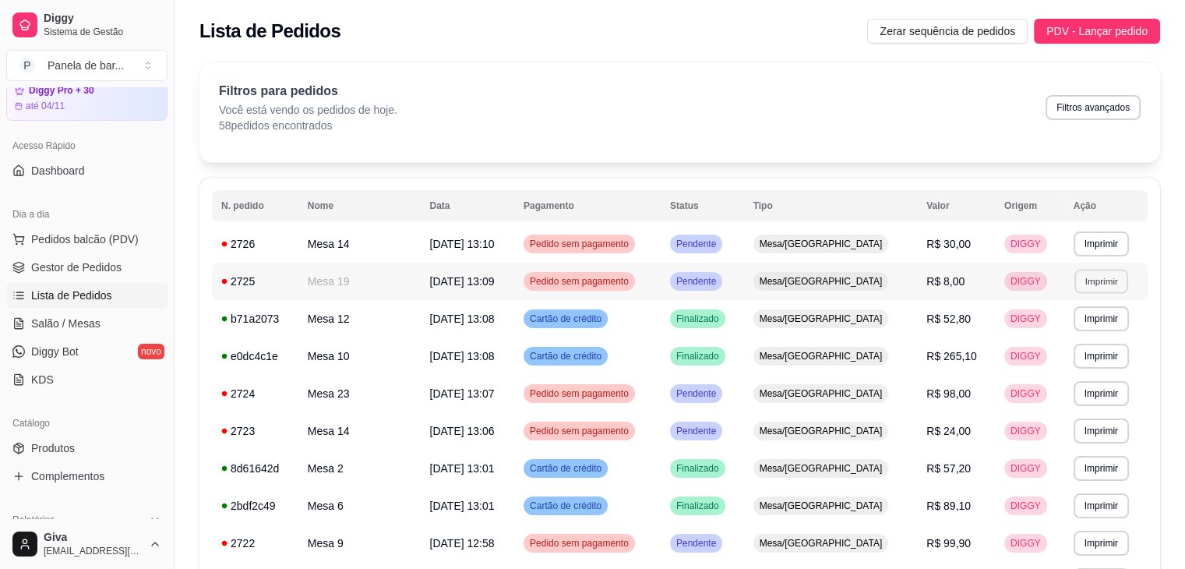
click at [1089, 281] on button "Imprimir" at bounding box center [1101, 281] width 54 height 24
click at [1025, 333] on button "IMPRESSORA" at bounding box center [1070, 335] width 109 height 24
click at [69, 316] on span "Salão / Mesas" at bounding box center [65, 324] width 69 height 16
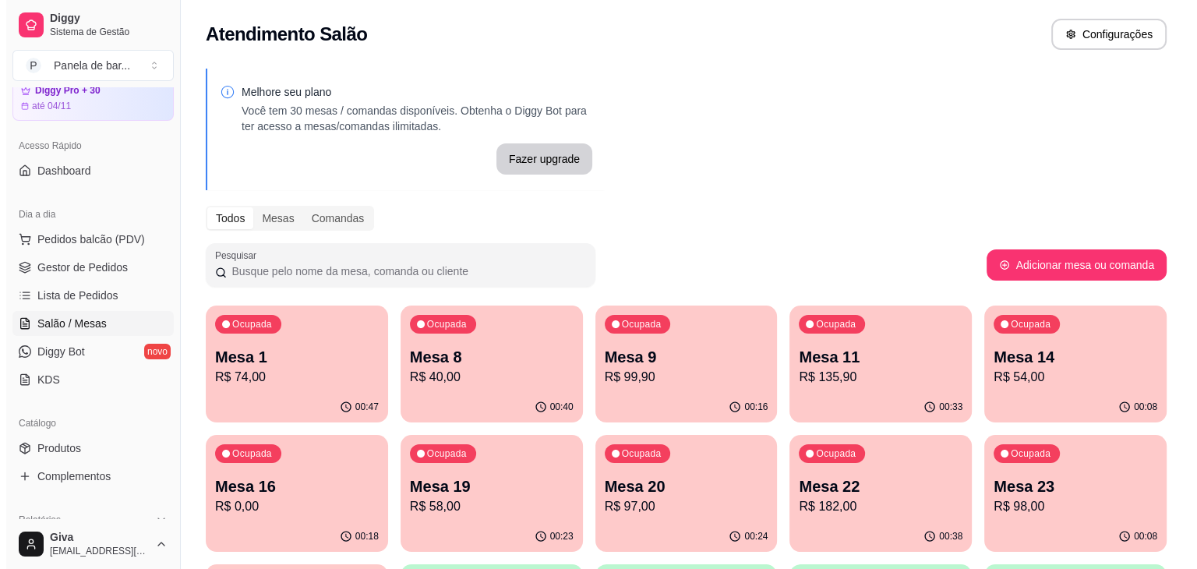
scroll to position [69, 0]
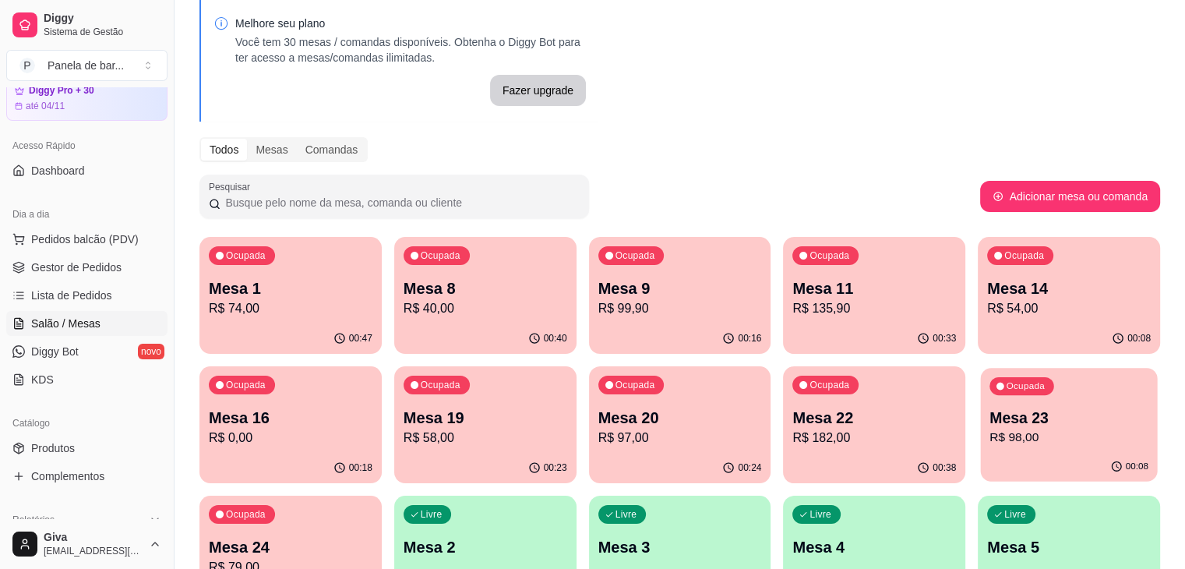
click at [989, 424] on p "Mesa 23" at bounding box center [1068, 417] width 159 height 21
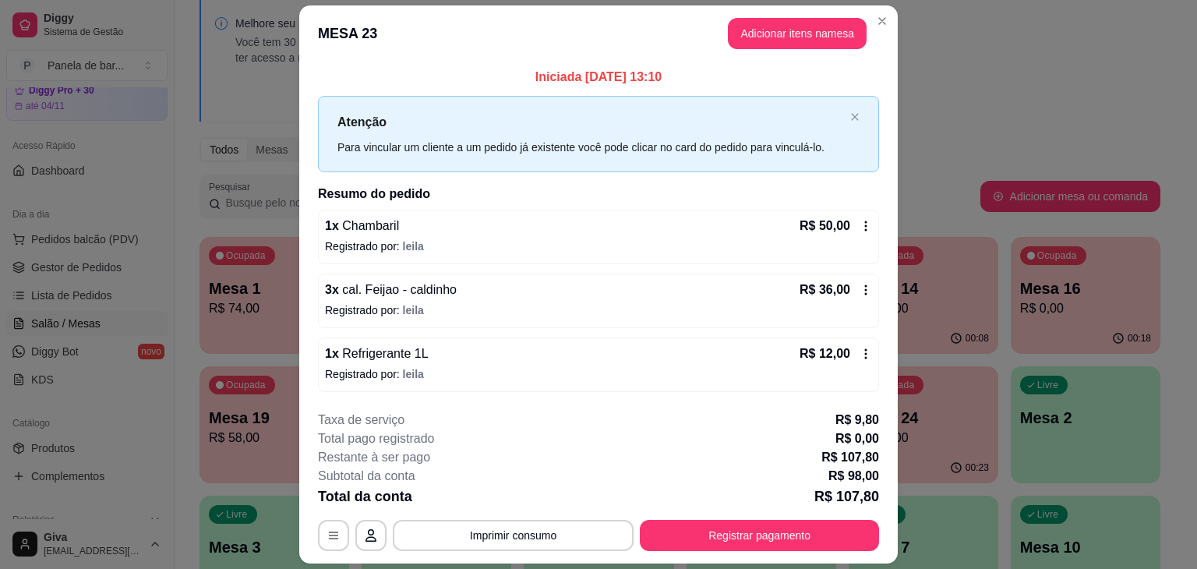
scroll to position [44, 0]
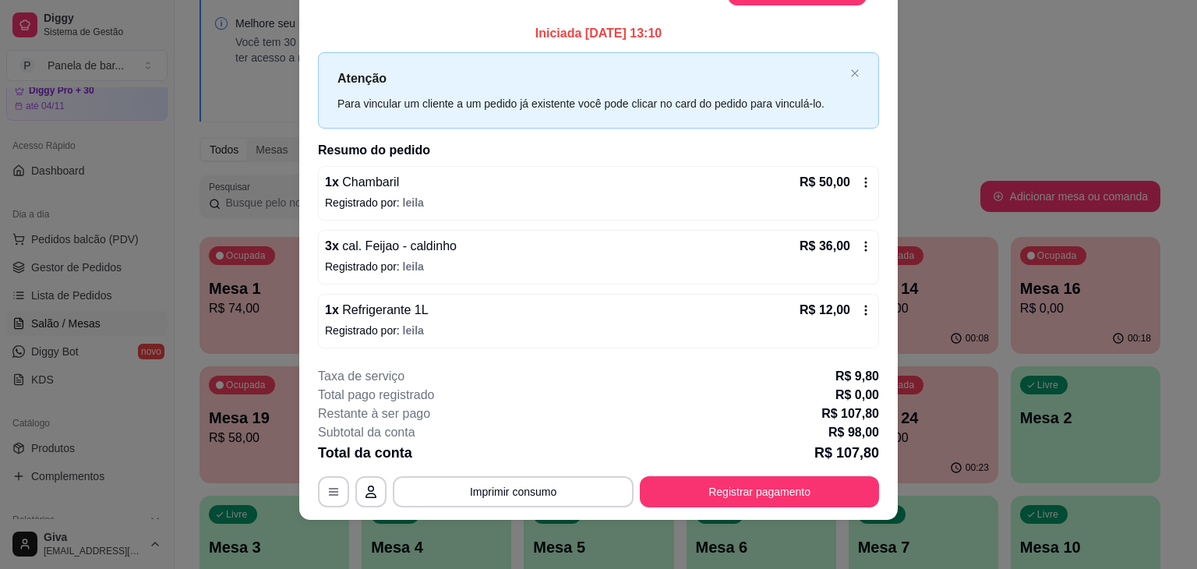
click at [865, 315] on icon at bounding box center [865, 310] width 12 height 12
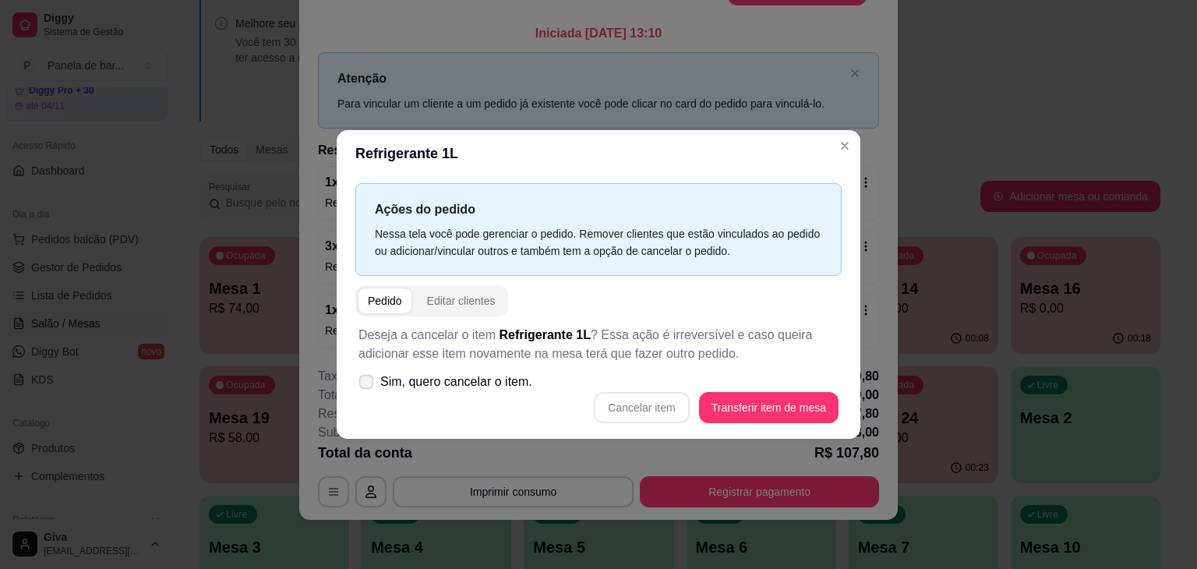
click at [427, 386] on span "Sim, quero cancelar o item." at bounding box center [456, 381] width 152 height 19
click at [368, 386] on input "Sim, quero cancelar o item." at bounding box center [363, 390] width 10 height 10
checkbox input "true"
click at [664, 418] on button "Cancelar item" at bounding box center [641, 407] width 95 height 31
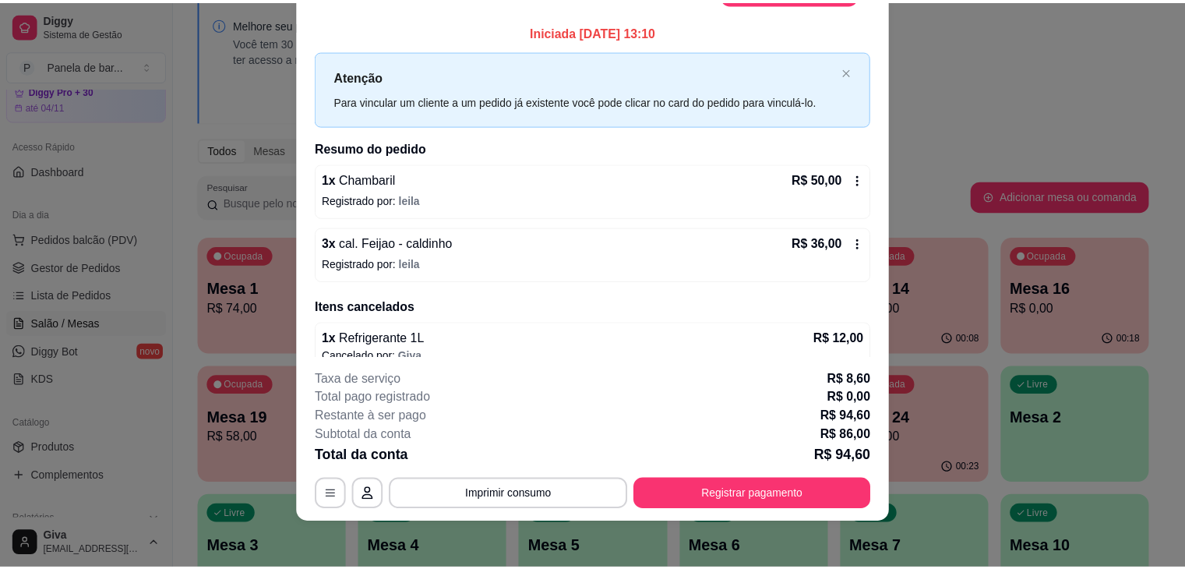
scroll to position [0, 0]
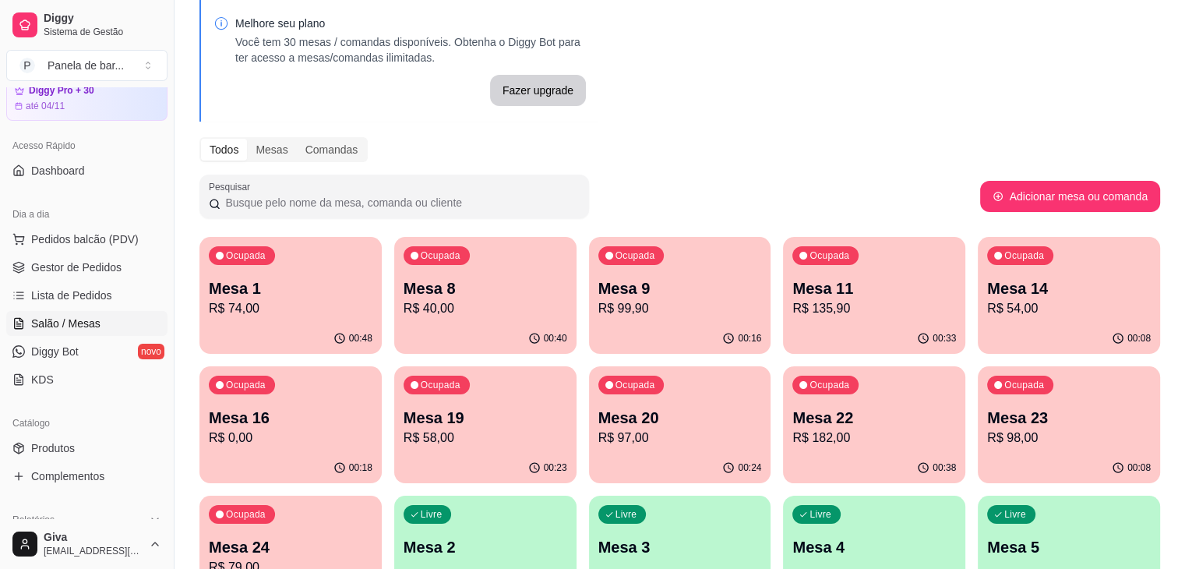
click at [382, 366] on div "Ocupada Mesa 16 R$ 0,00" at bounding box center [290, 409] width 182 height 86
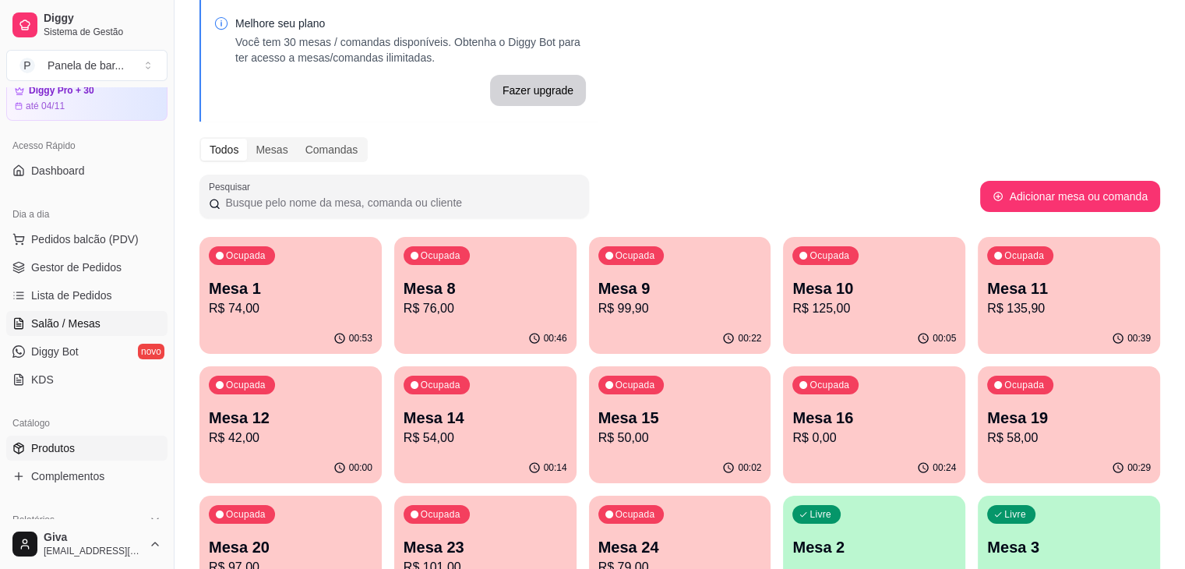
click at [86, 457] on link "Produtos" at bounding box center [86, 447] width 161 height 25
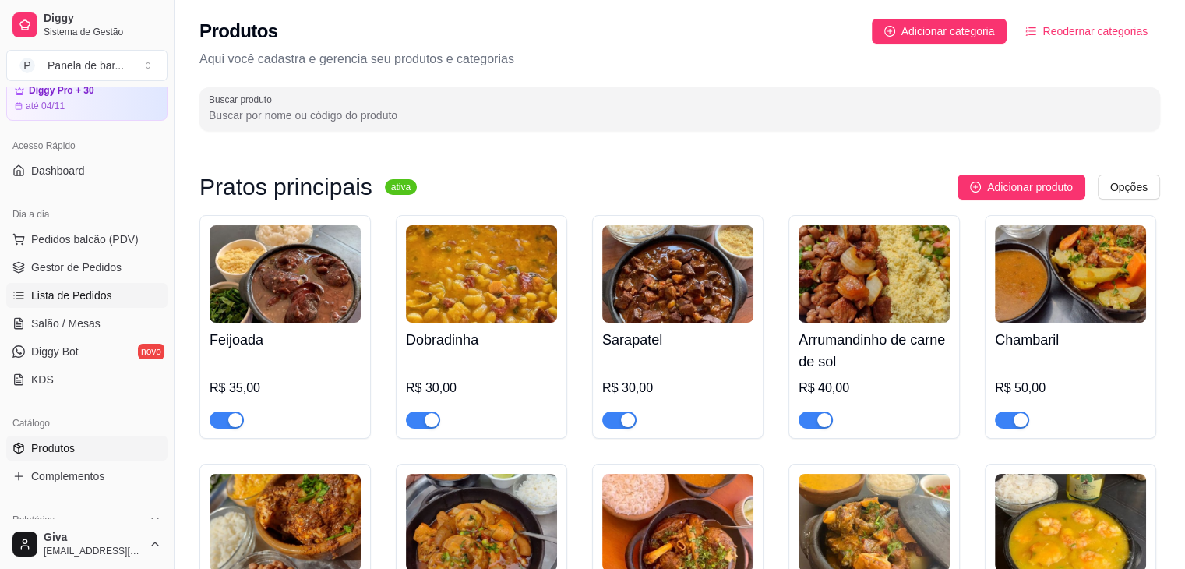
click at [100, 287] on span "Lista de Pedidos" at bounding box center [71, 295] width 81 height 16
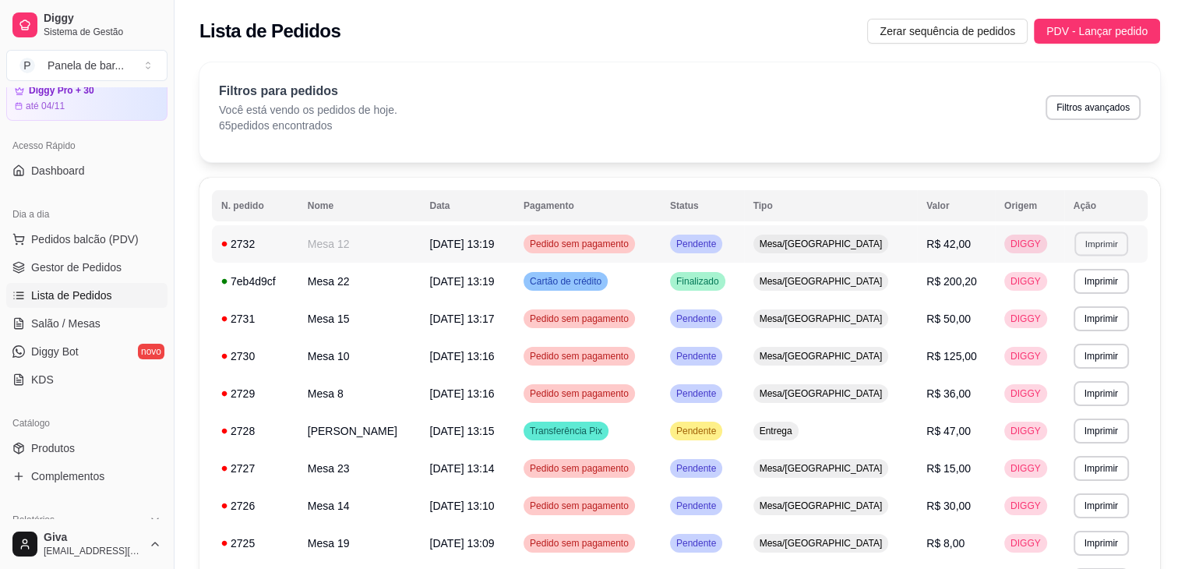
click at [1074, 249] on button "Imprimir" at bounding box center [1101, 243] width 54 height 24
click at [1040, 308] on button "IMPRESSORA" at bounding box center [1070, 298] width 109 height 24
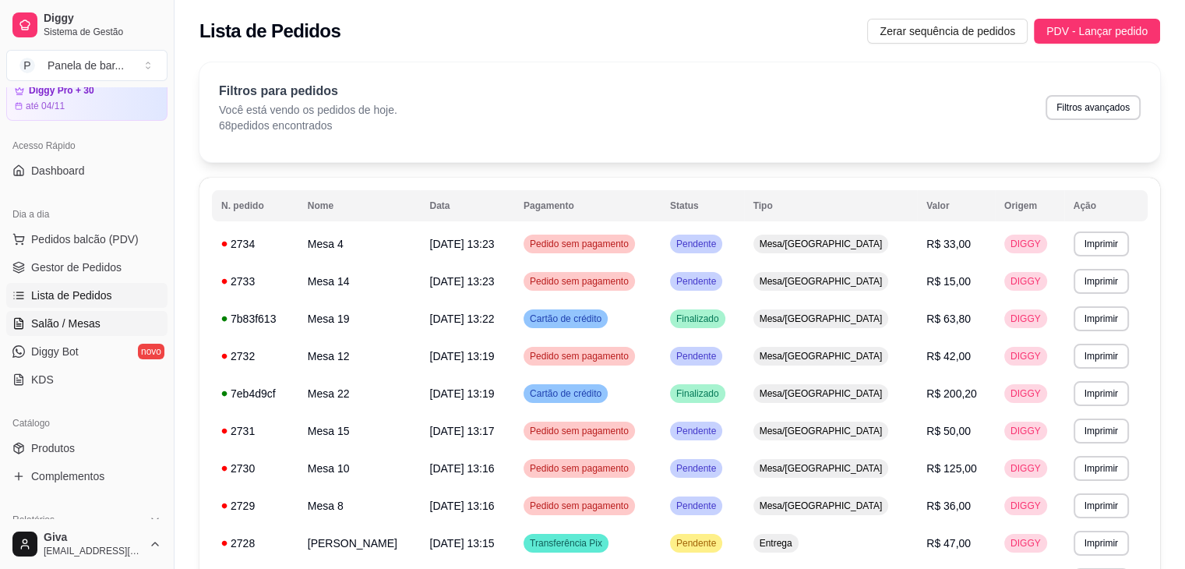
click at [98, 316] on link "Salão / Mesas" at bounding box center [86, 323] width 161 height 25
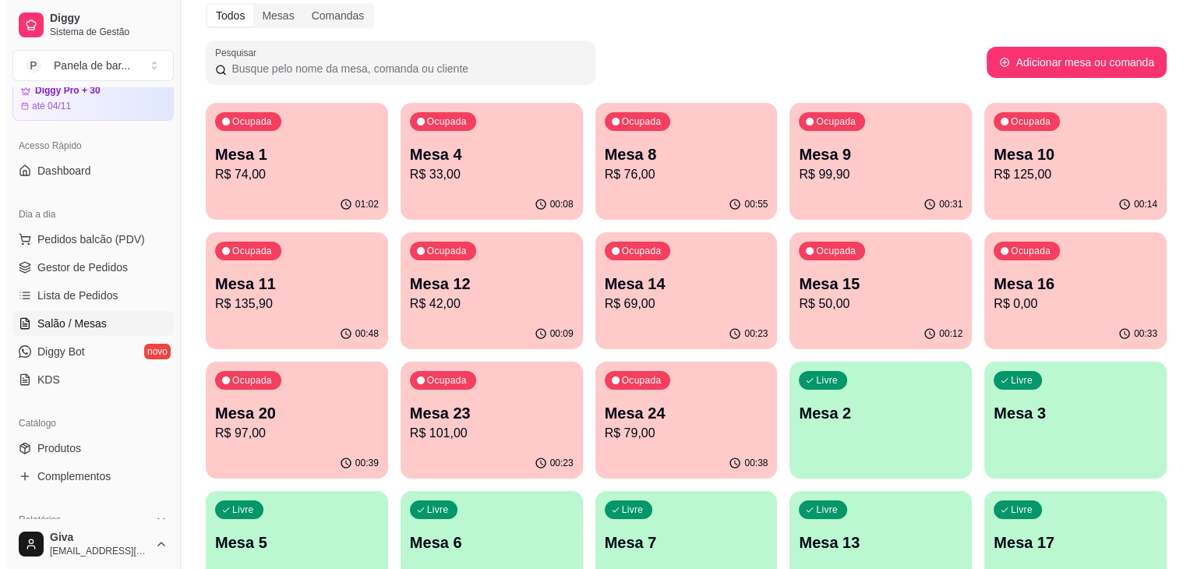
scroll to position [203, 0]
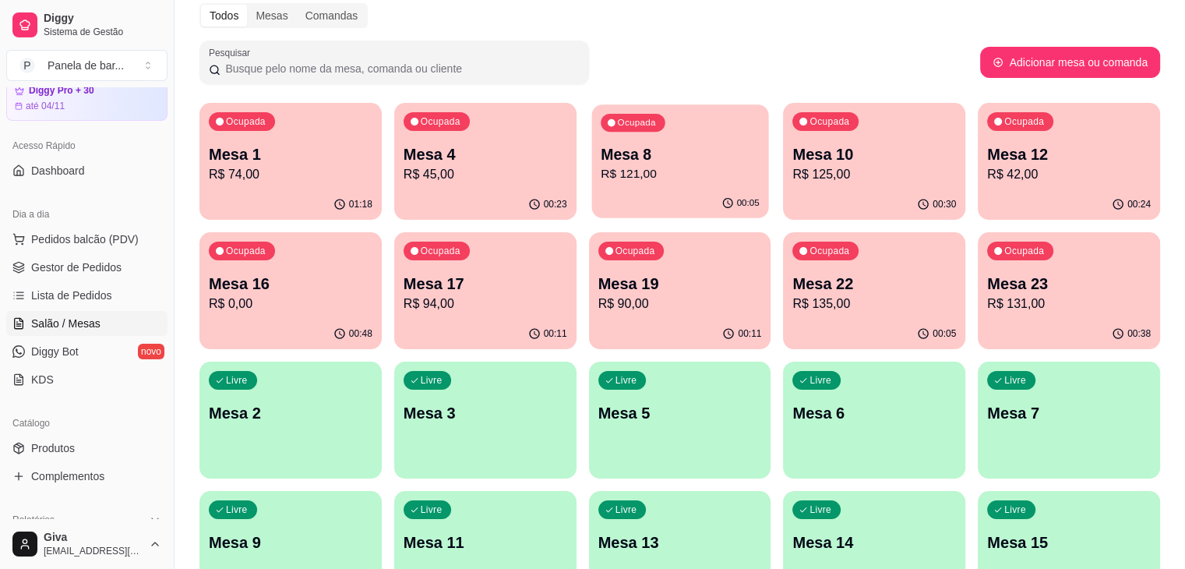
click at [612, 182] on p "R$ 121,00" at bounding box center [680, 174] width 159 height 18
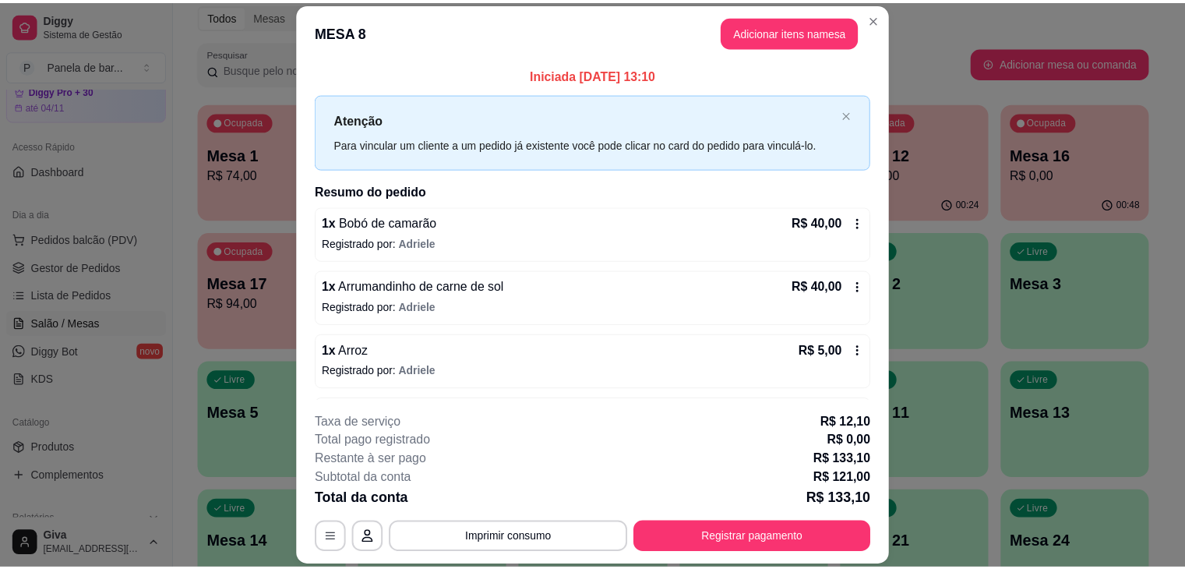
scroll to position [3, 0]
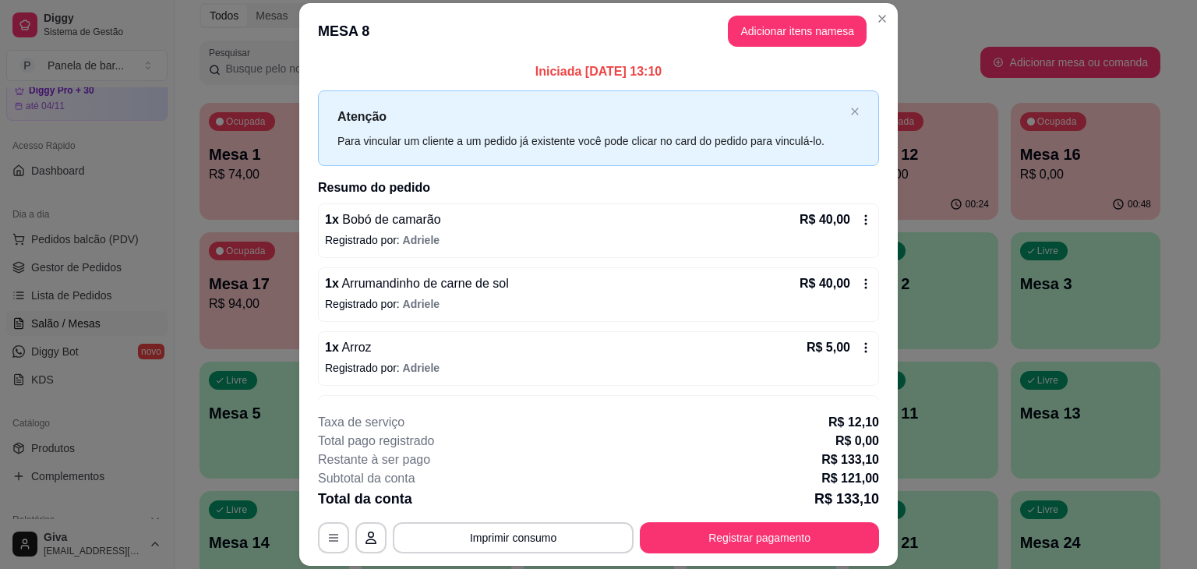
click at [833, 231] on div "1 x Bobó de camarão R$ 40,00 Registrado por: Adriele" at bounding box center [598, 230] width 561 height 55
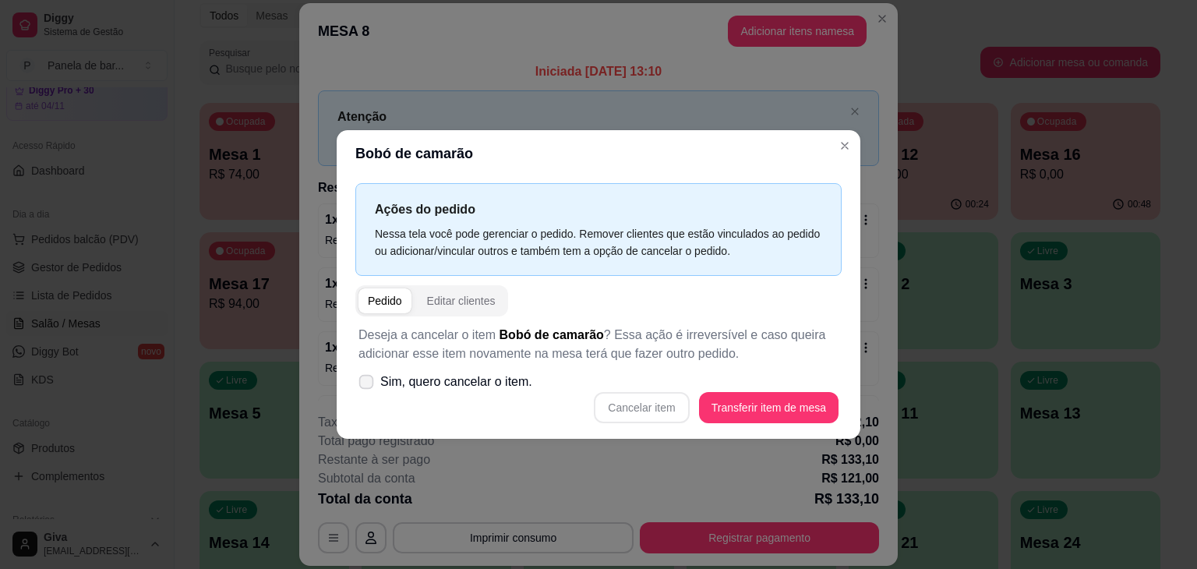
click at [524, 376] on span "Sim, quero cancelar o item." at bounding box center [456, 381] width 152 height 19
click at [368, 385] on input "Sim, quero cancelar o item." at bounding box center [363, 390] width 10 height 10
checkbox input "true"
click at [638, 404] on button "Cancelar item" at bounding box center [641, 408] width 93 height 30
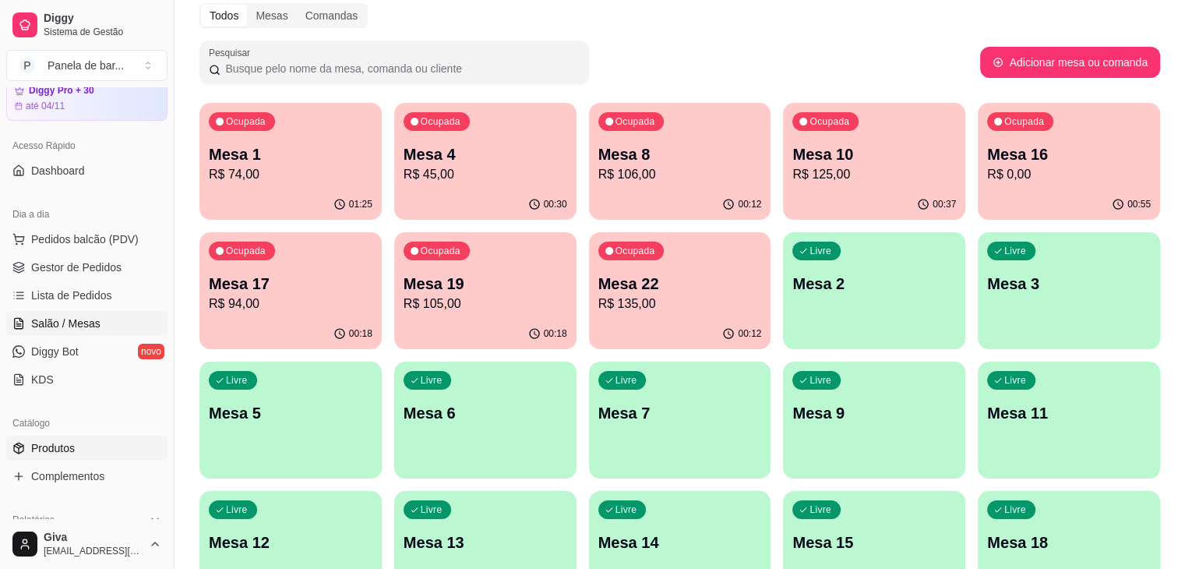
click at [94, 437] on link "Produtos" at bounding box center [86, 447] width 161 height 25
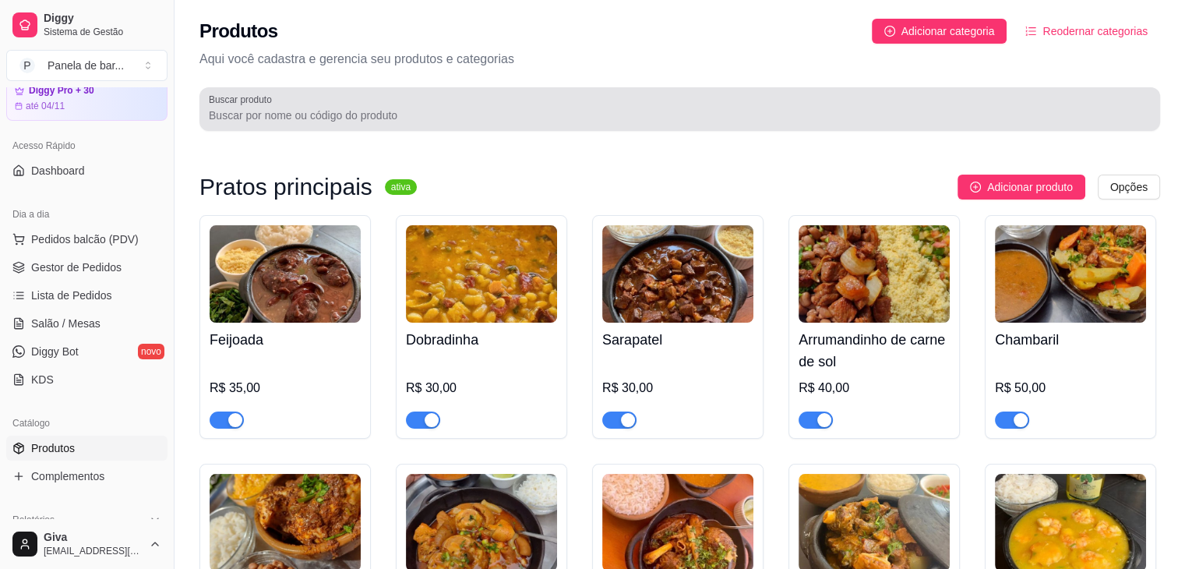
click at [301, 98] on div at bounding box center [680, 108] width 942 height 31
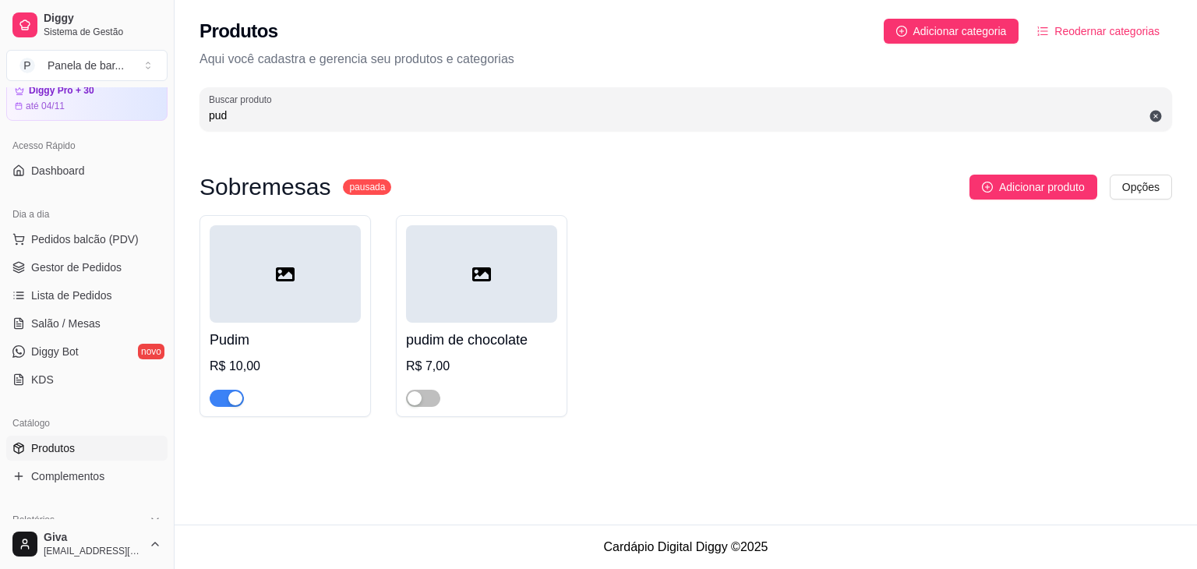
type input "pud"
click at [122, 316] on link "Salão / Mesas" at bounding box center [86, 323] width 161 height 25
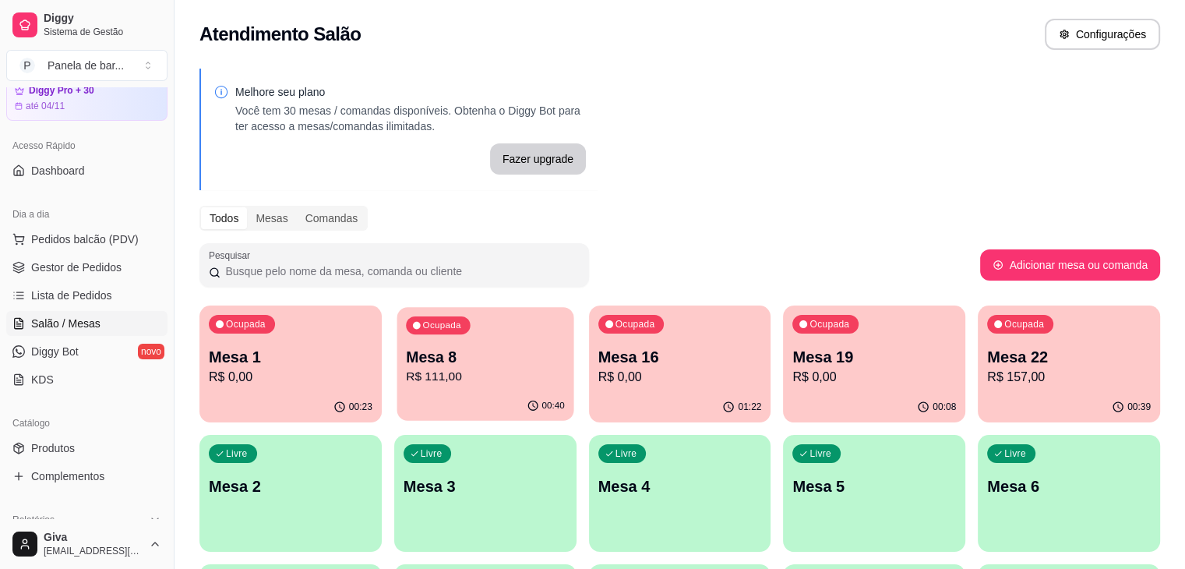
click at [443, 418] on div "00:40" at bounding box center [485, 406] width 177 height 30
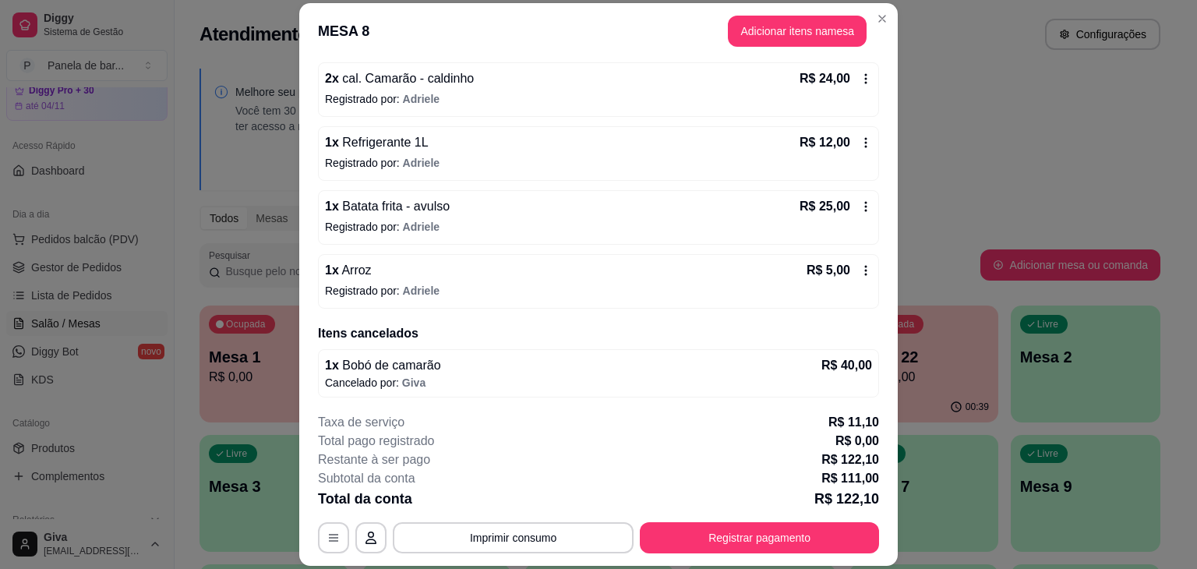
scroll to position [47, 0]
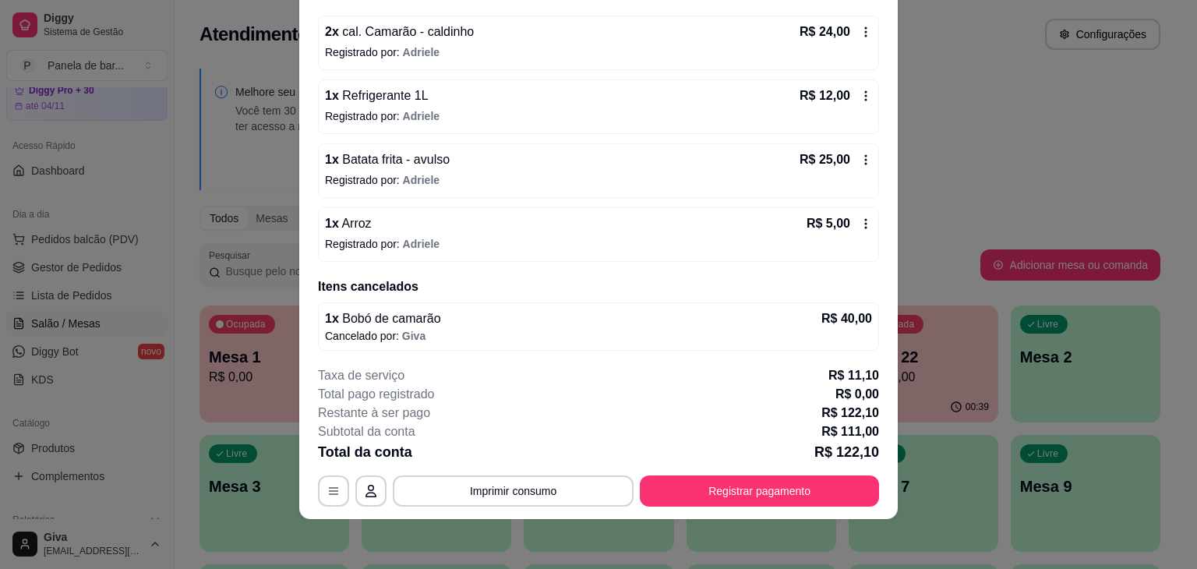
click at [711, 236] on p "Registrado por: Adriele" at bounding box center [598, 244] width 547 height 16
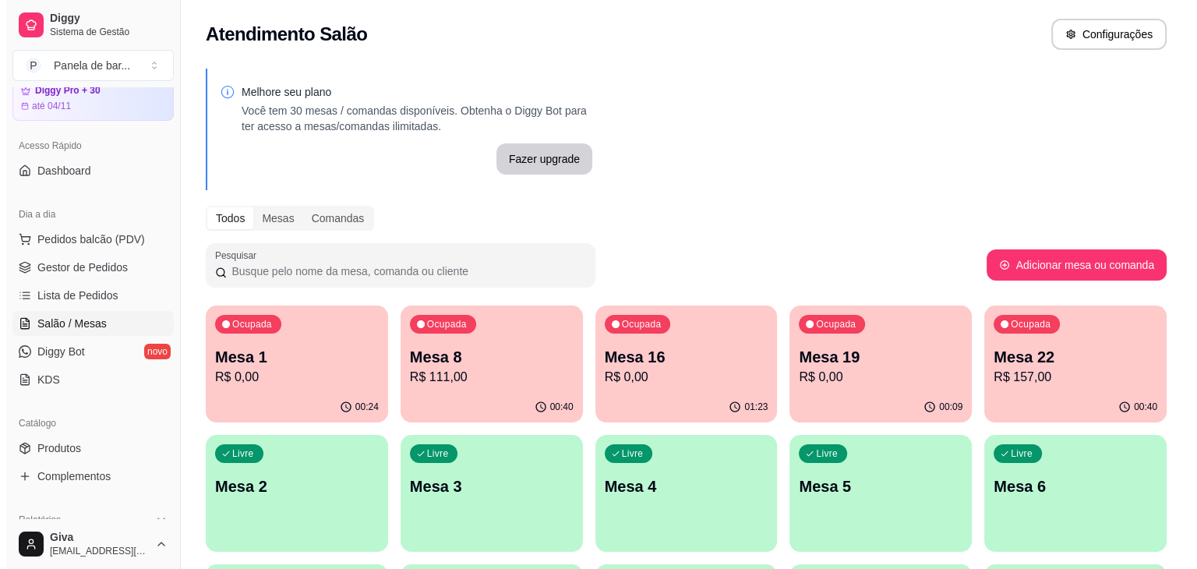
scroll to position [87, 0]
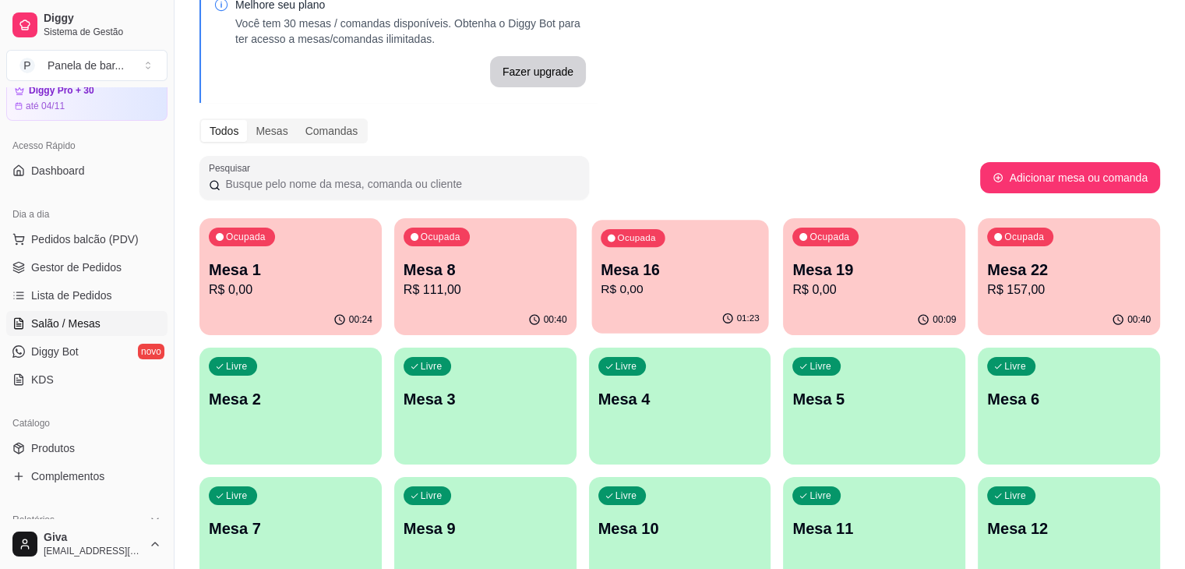
click at [658, 255] on div "Ocupada Mesa 16 R$ 0,00" at bounding box center [679, 262] width 177 height 84
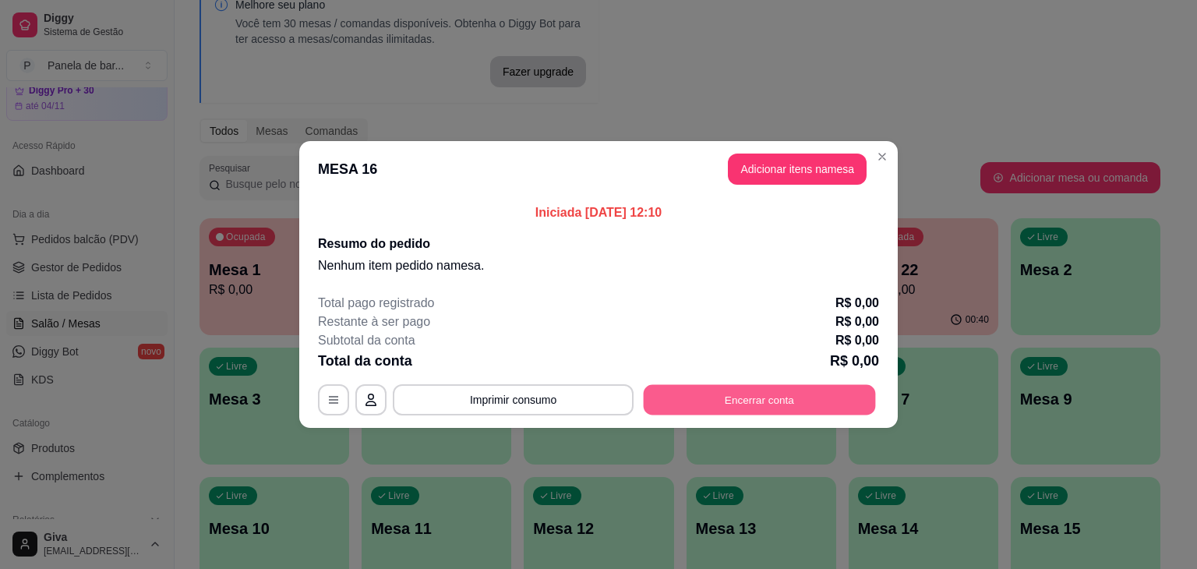
click at [682, 400] on button "Encerrar conta" at bounding box center [760, 400] width 232 height 30
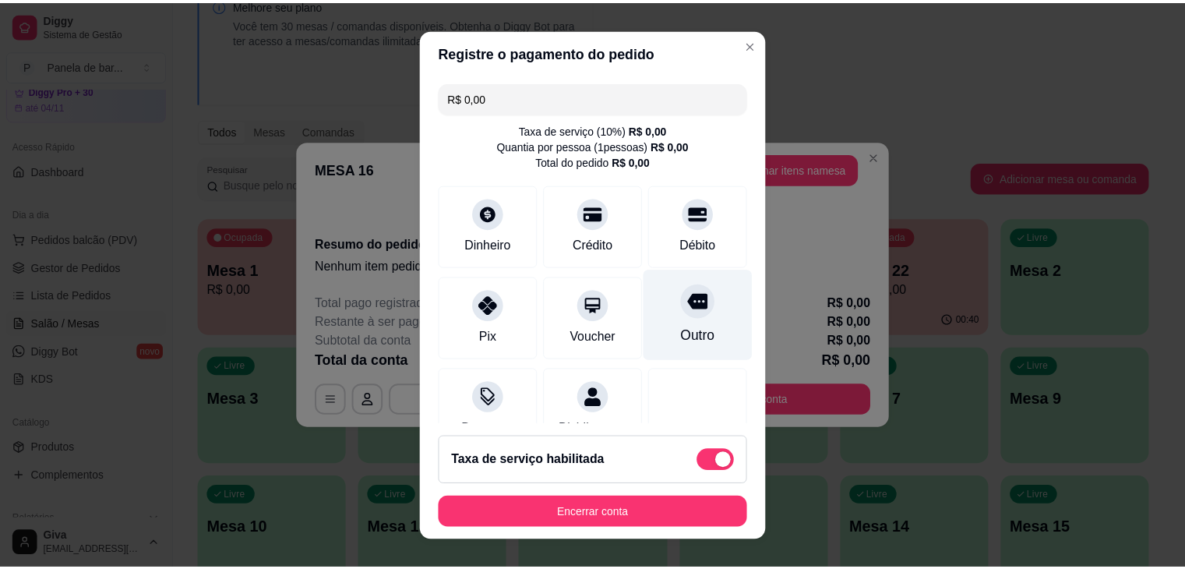
scroll to position [51, 0]
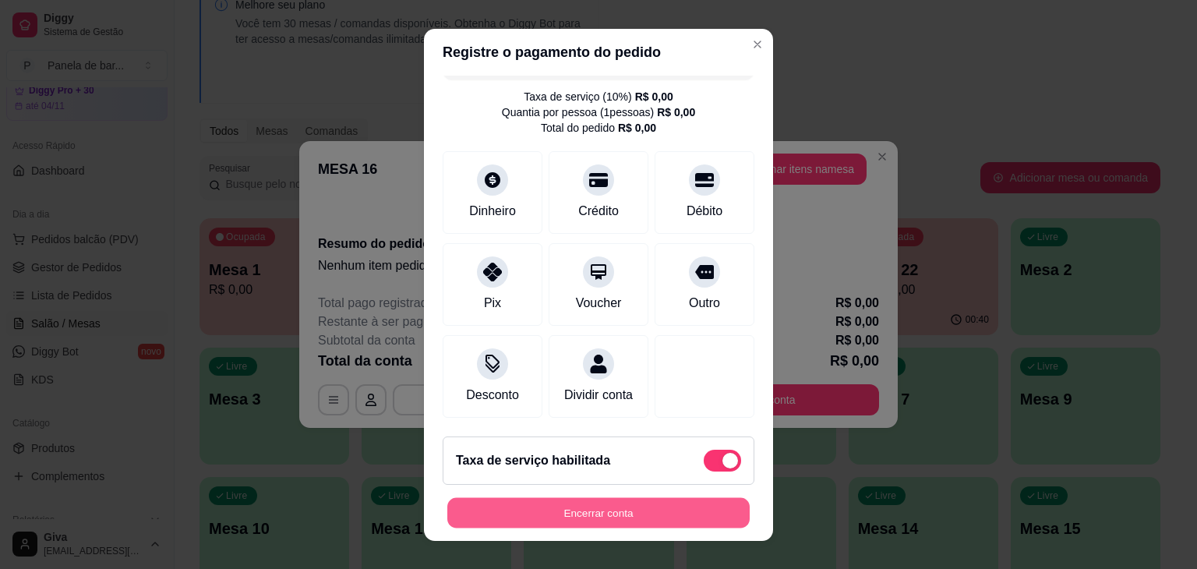
click at [641, 503] on button "Encerrar conta" at bounding box center [598, 512] width 302 height 30
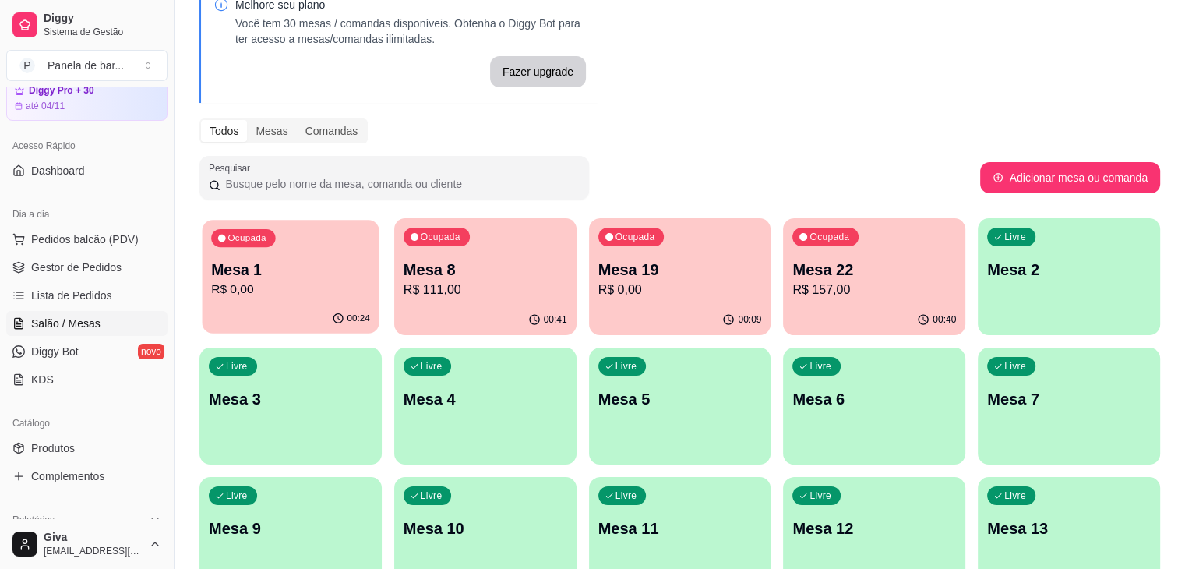
click at [300, 281] on p "R$ 0,00" at bounding box center [290, 289] width 159 height 18
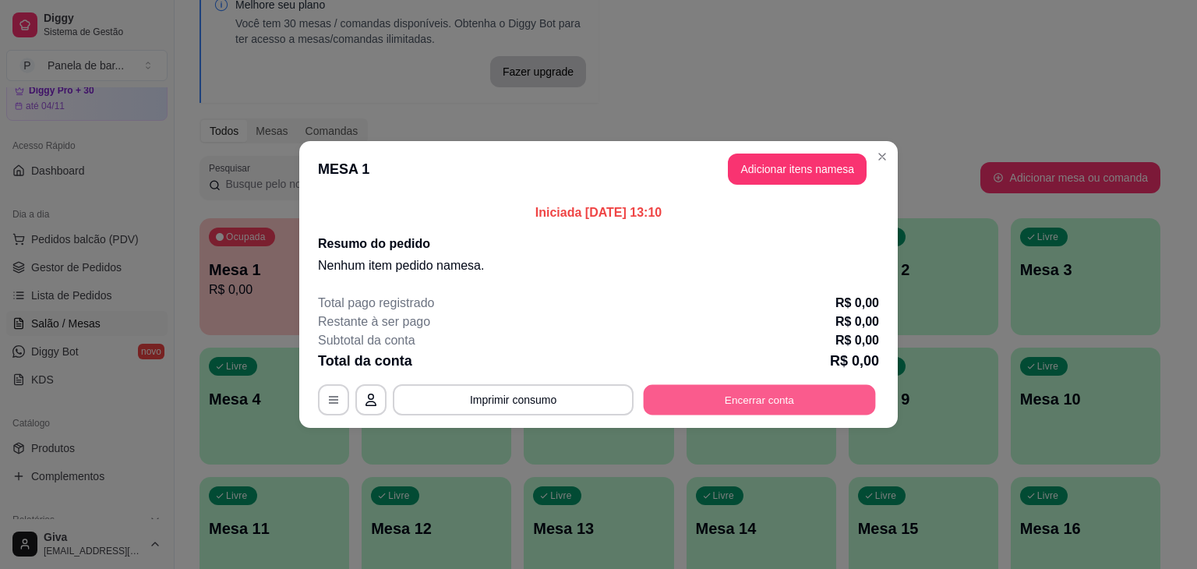
click at [726, 403] on button "Encerrar conta" at bounding box center [760, 400] width 232 height 30
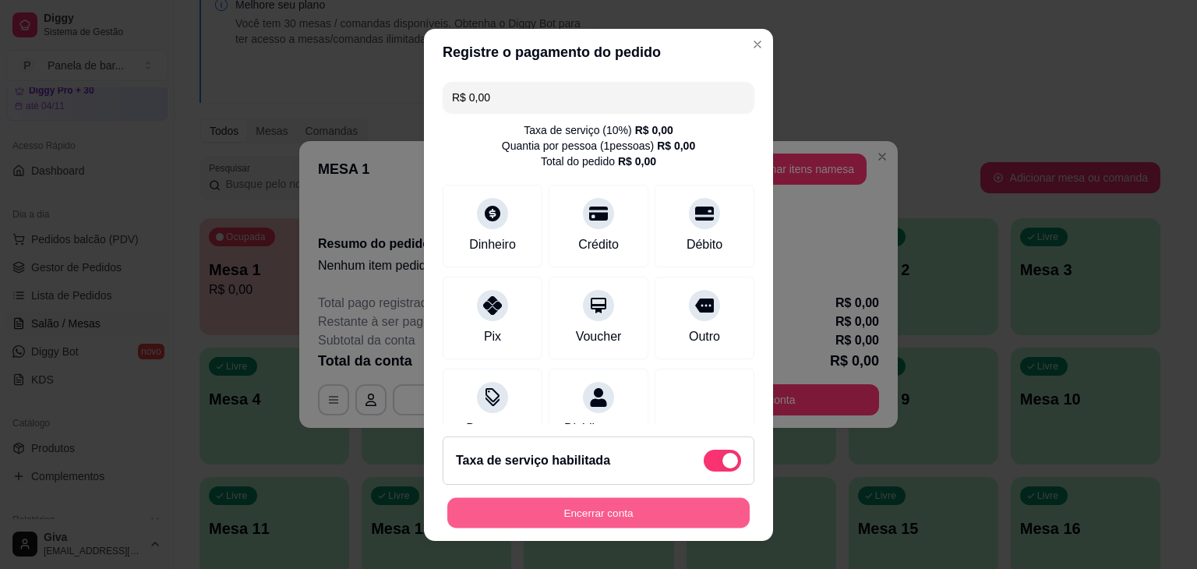
click at [632, 522] on button "Encerrar conta" at bounding box center [598, 512] width 302 height 30
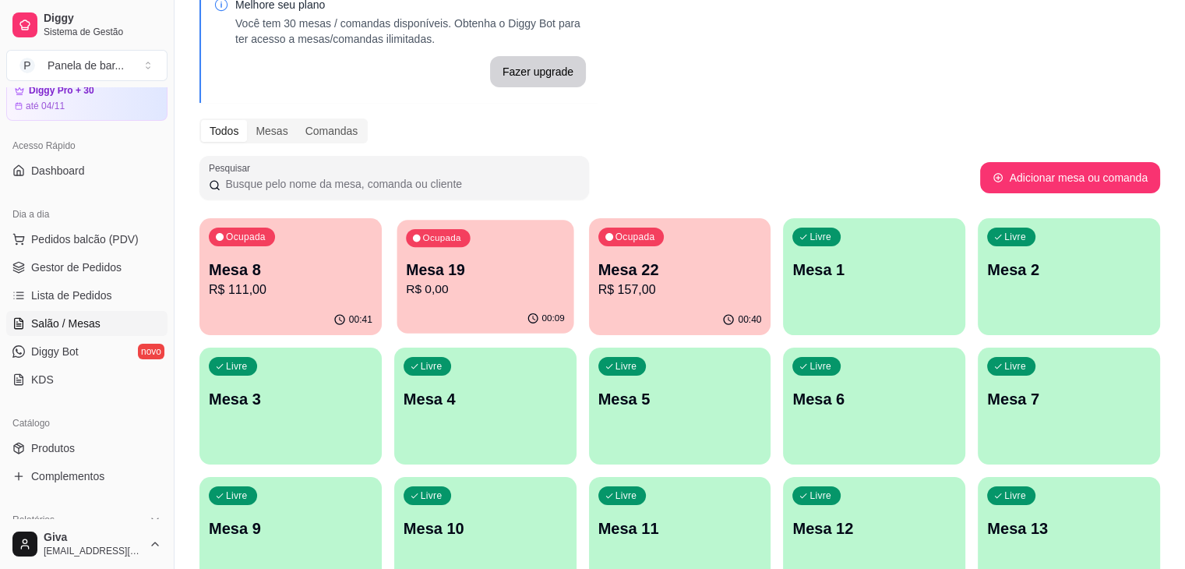
click at [397, 297] on div "Ocupada Mesa 19 R$ 0,00" at bounding box center [485, 262] width 177 height 84
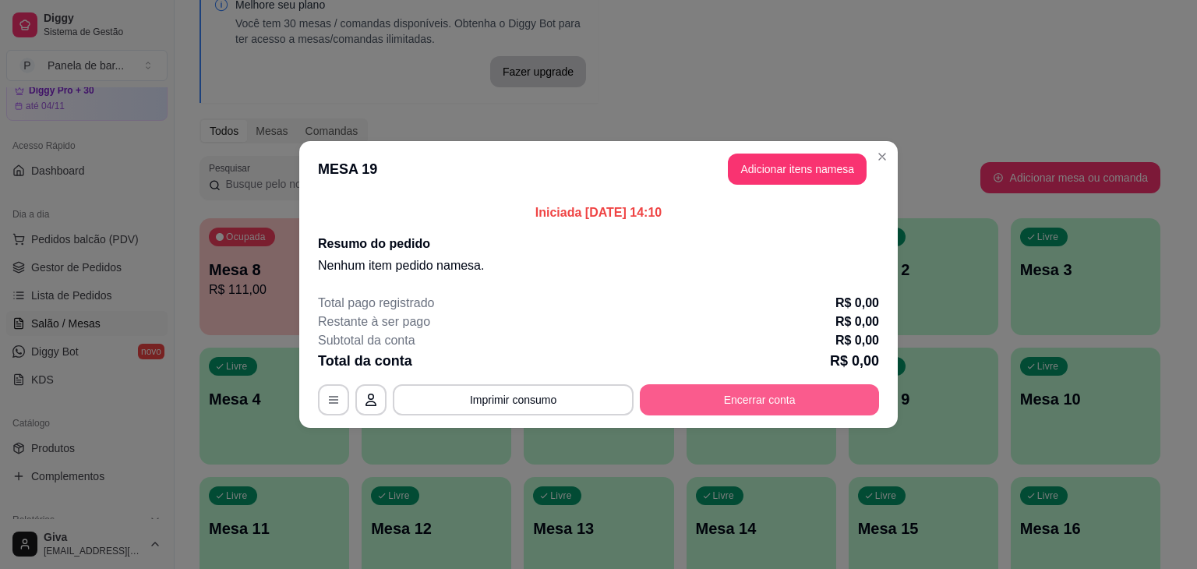
click at [678, 397] on button "Encerrar conta" at bounding box center [759, 399] width 239 height 31
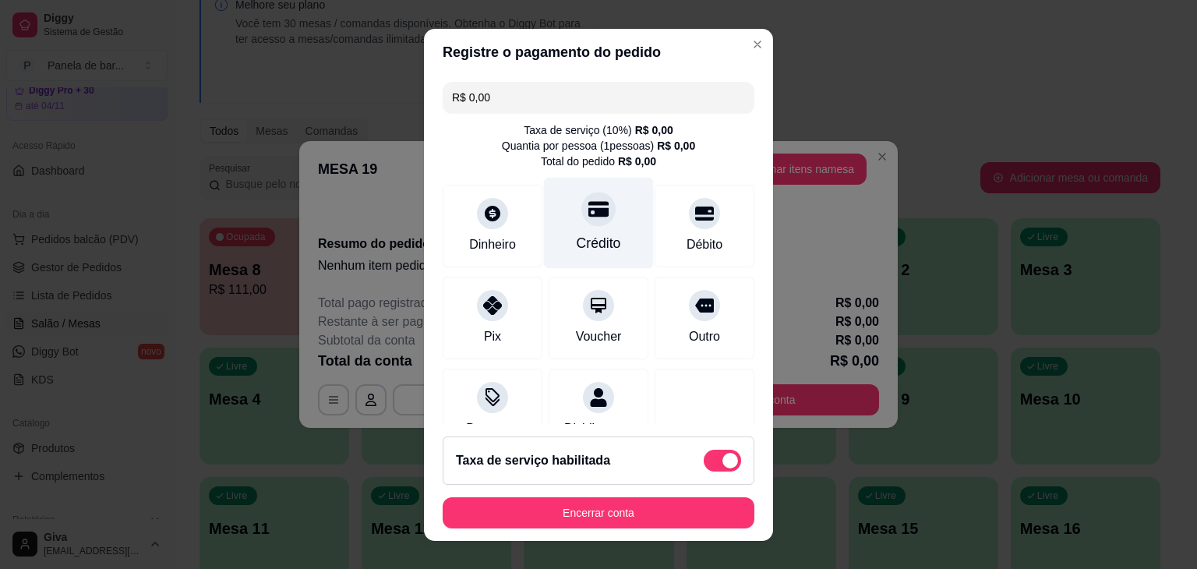
click at [598, 217] on div "Crédito" at bounding box center [599, 222] width 110 height 91
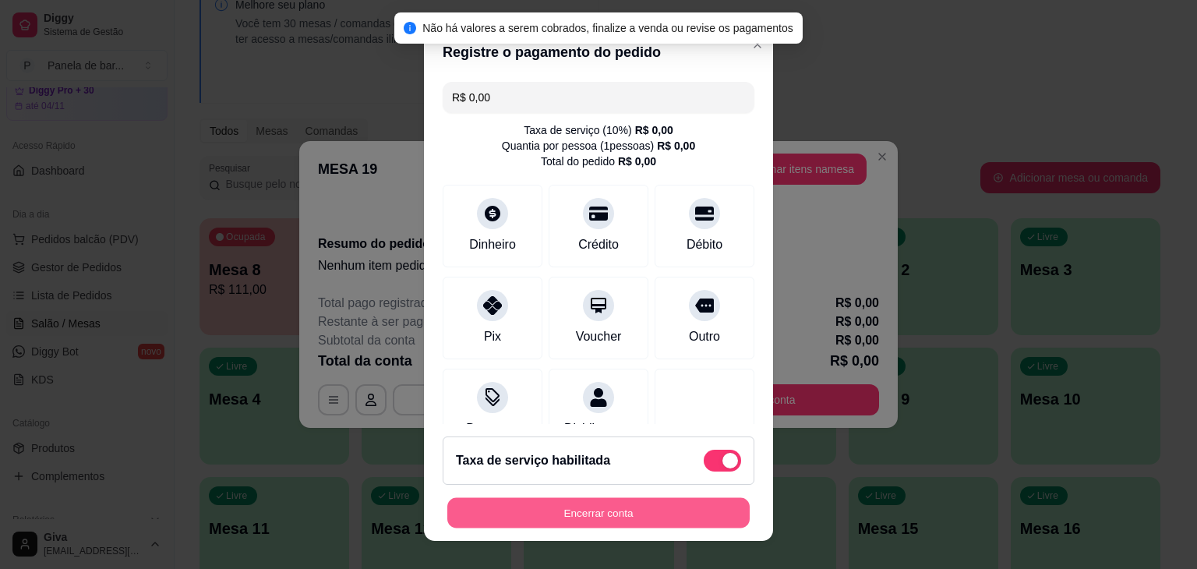
click at [608, 521] on button "Encerrar conta" at bounding box center [598, 512] width 302 height 30
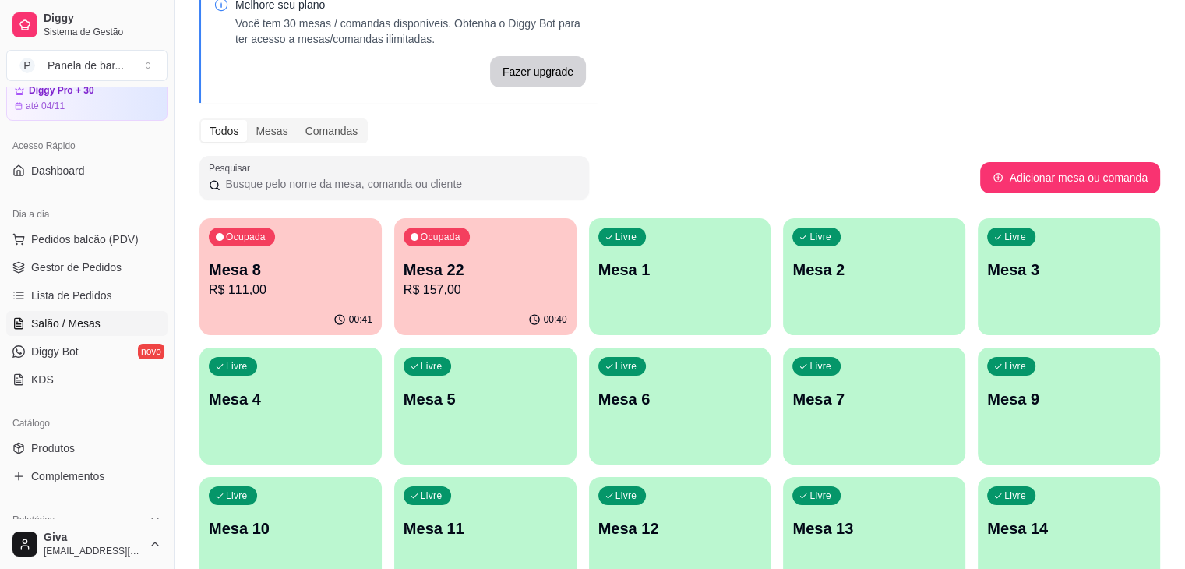
scroll to position [0, 0]
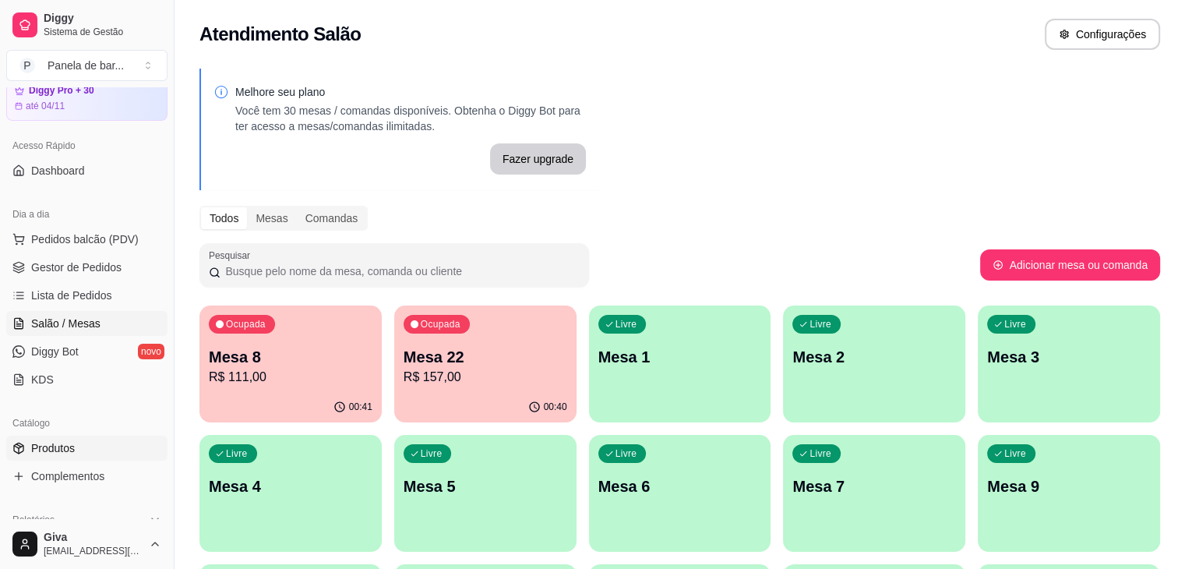
click at [69, 443] on span "Produtos" at bounding box center [53, 448] width 44 height 16
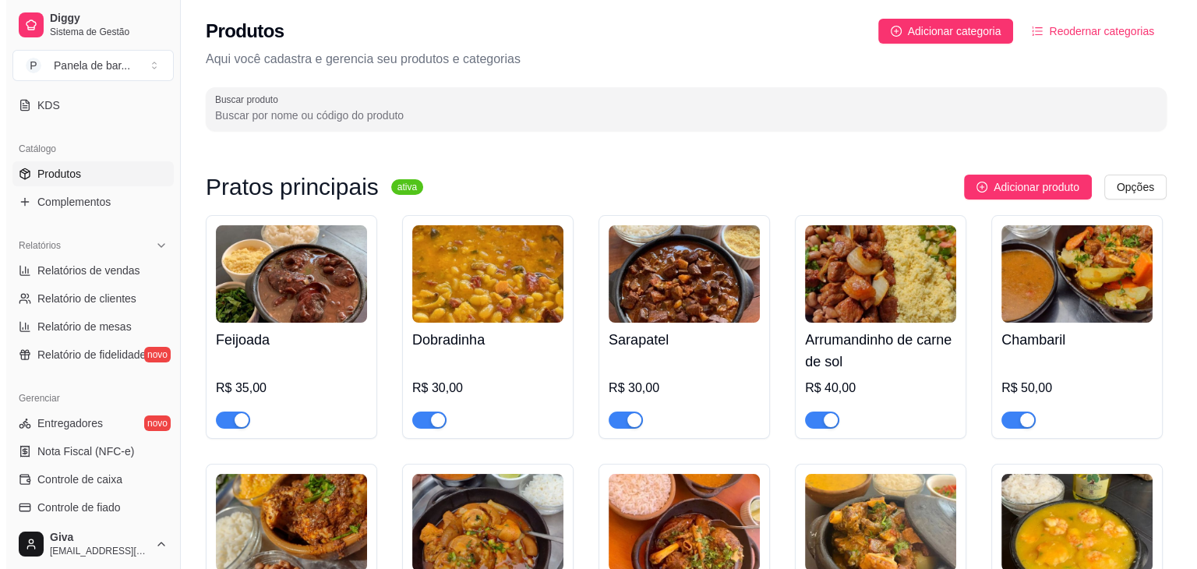
scroll to position [340, 0]
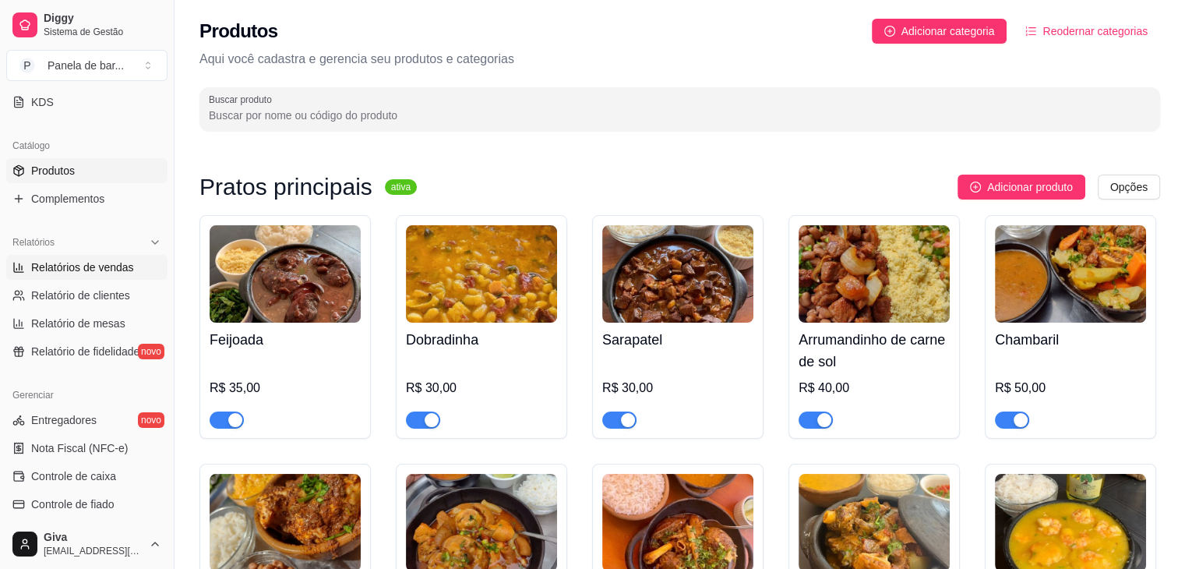
click at [76, 272] on span "Relatórios de vendas" at bounding box center [82, 267] width 103 height 16
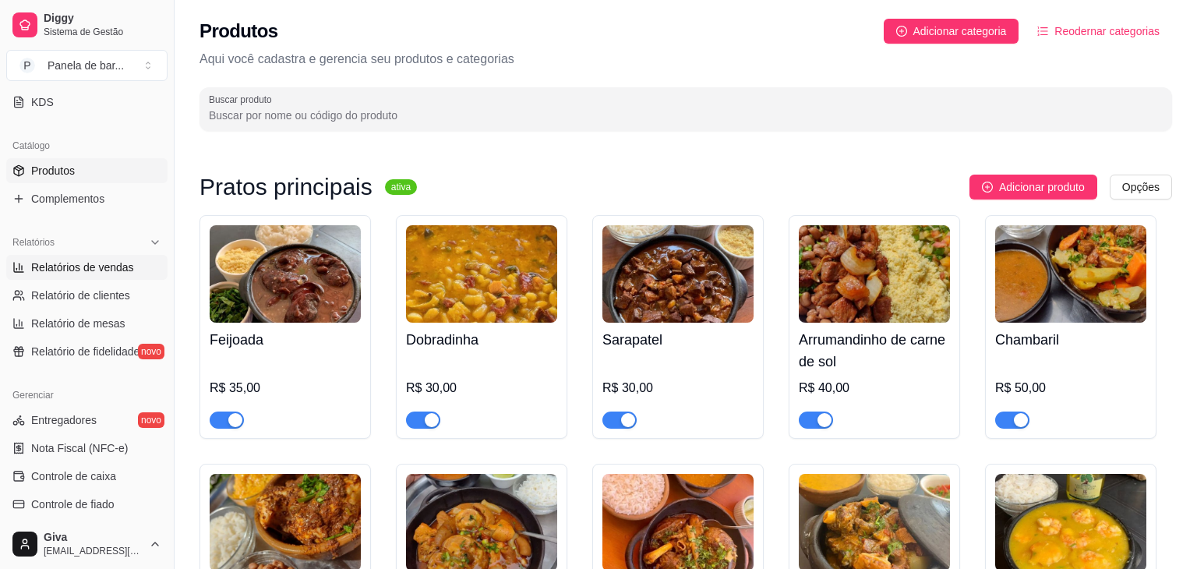
select select "ALL"
select select "0"
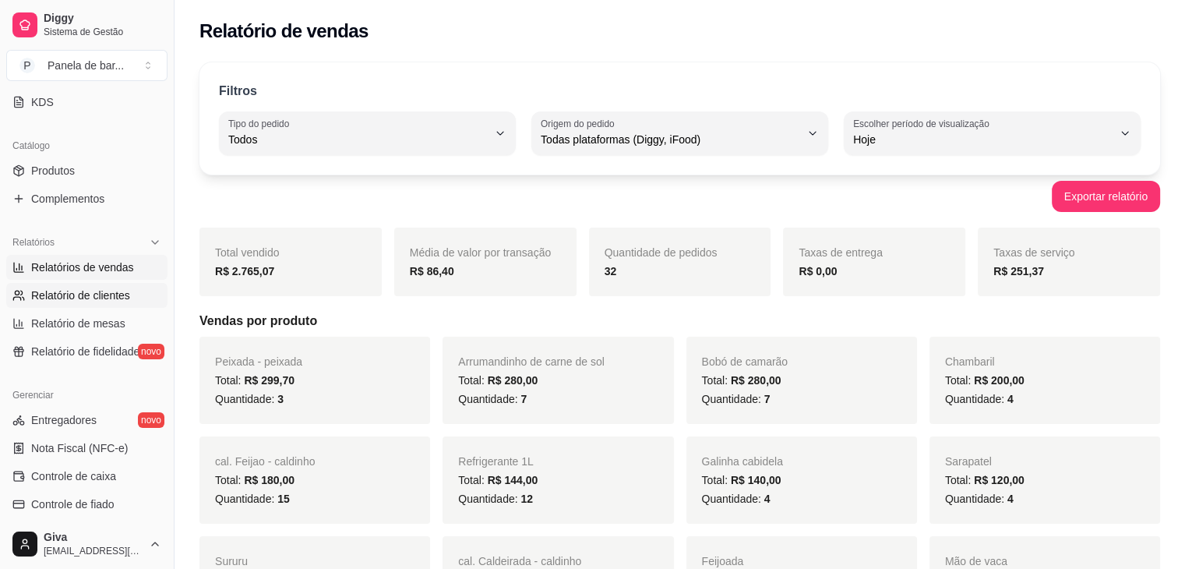
click at [91, 294] on span "Relatório de clientes" at bounding box center [80, 295] width 99 height 16
select select "30"
select select "HIGHEST_TOTAL_SPENT_WITH_ORDERS"
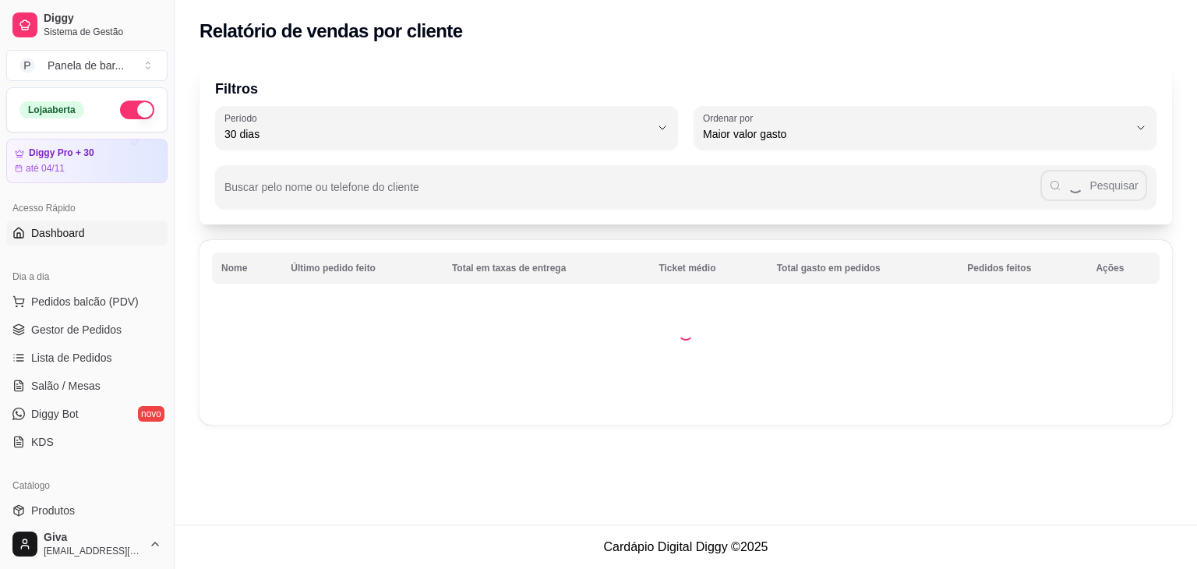
click at [95, 244] on link "Dashboard" at bounding box center [86, 232] width 161 height 25
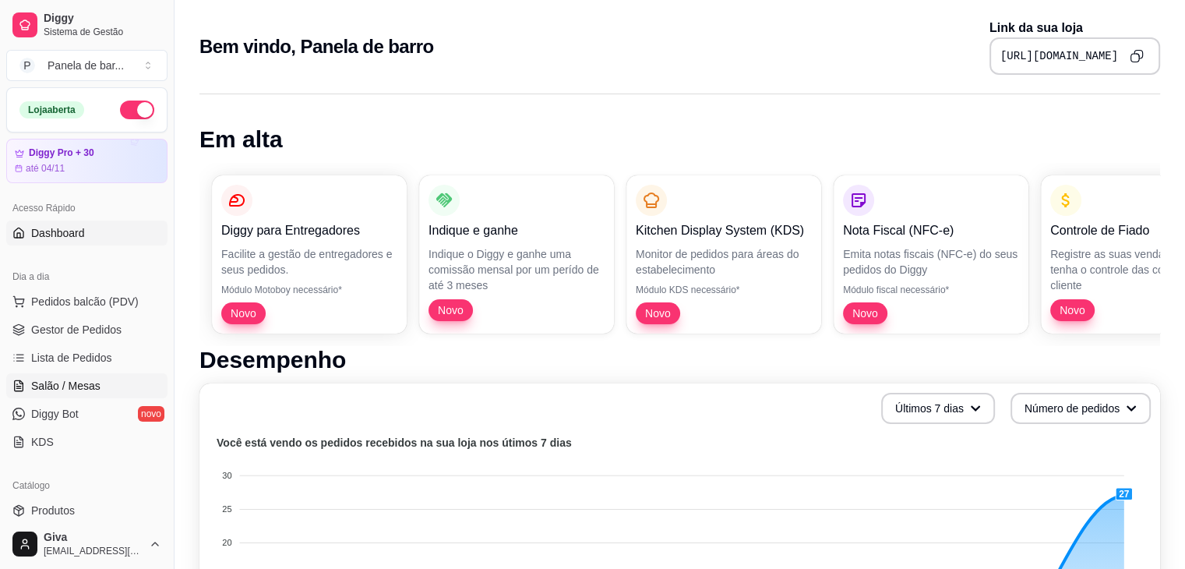
click at [140, 383] on link "Salão / Mesas" at bounding box center [86, 385] width 161 height 25
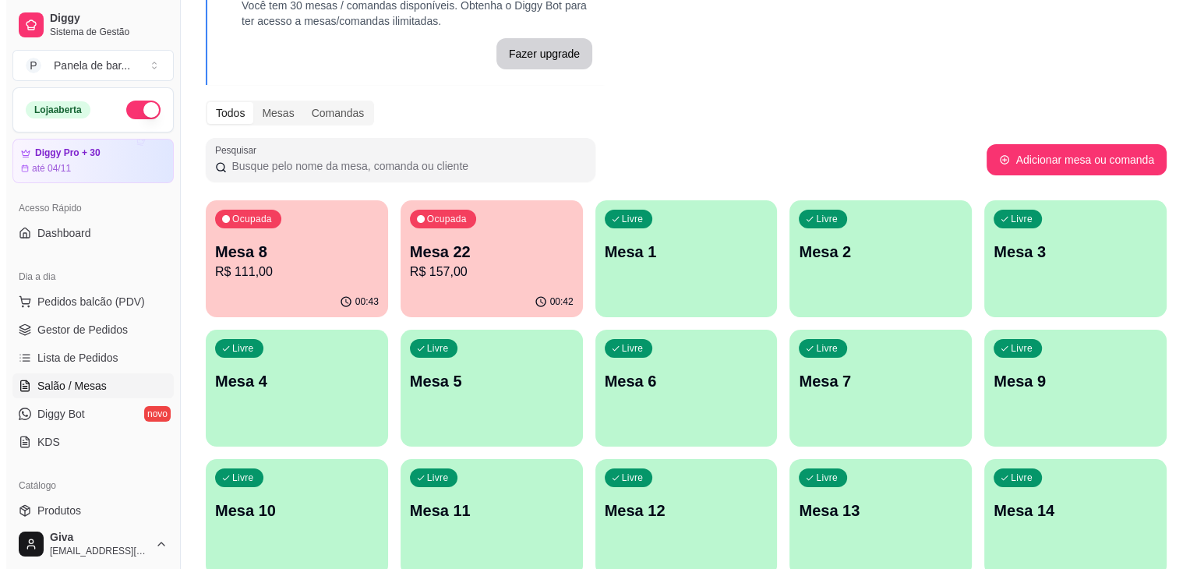
scroll to position [112, 0]
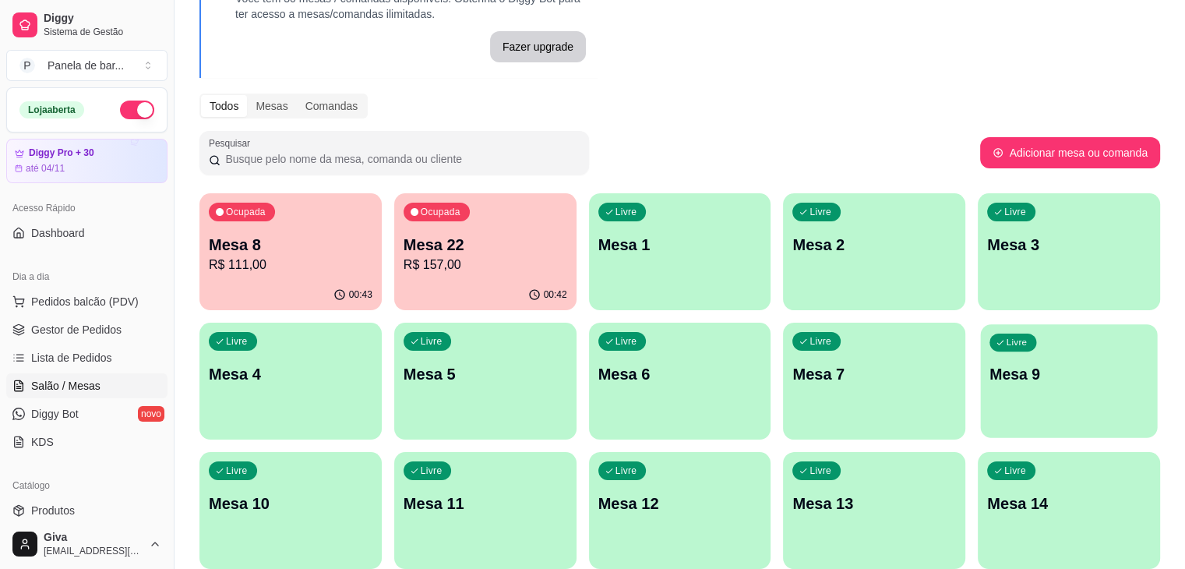
click at [981, 404] on div "Livre Mesa 9" at bounding box center [1069, 371] width 177 height 95
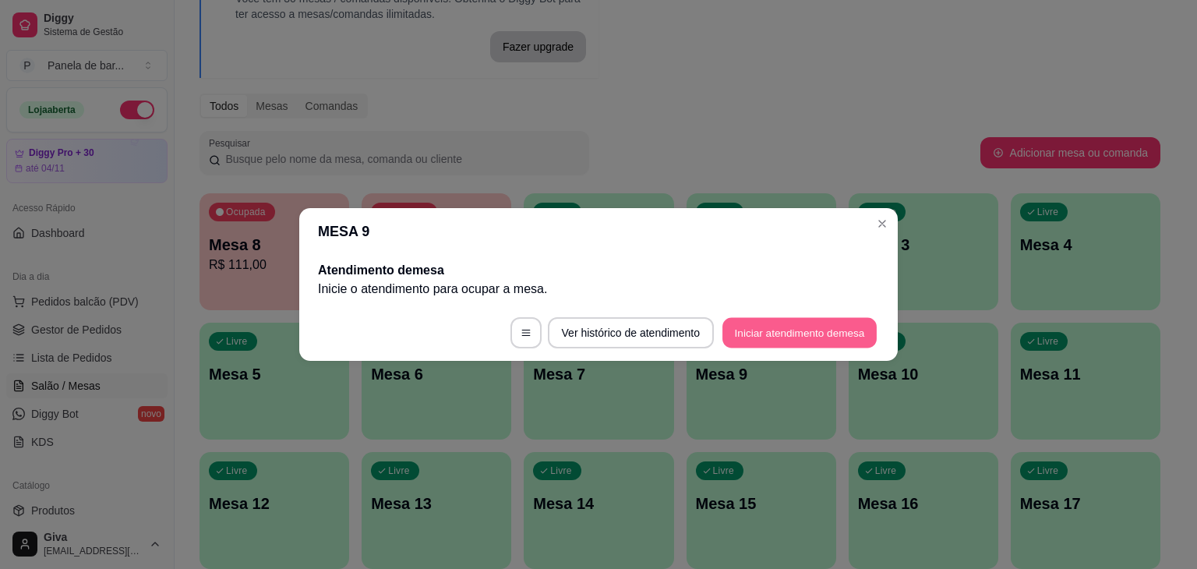
click at [742, 327] on button "Iniciar atendimento de mesa" at bounding box center [799, 333] width 154 height 30
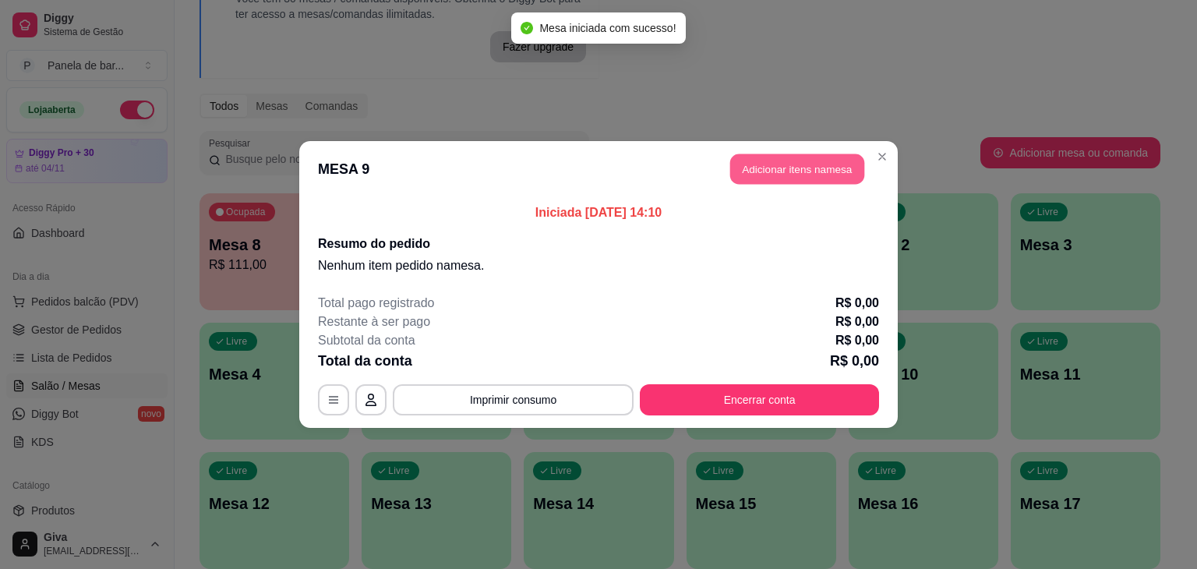
click at [803, 171] on button "Adicionar itens na mesa" at bounding box center [797, 169] width 134 height 30
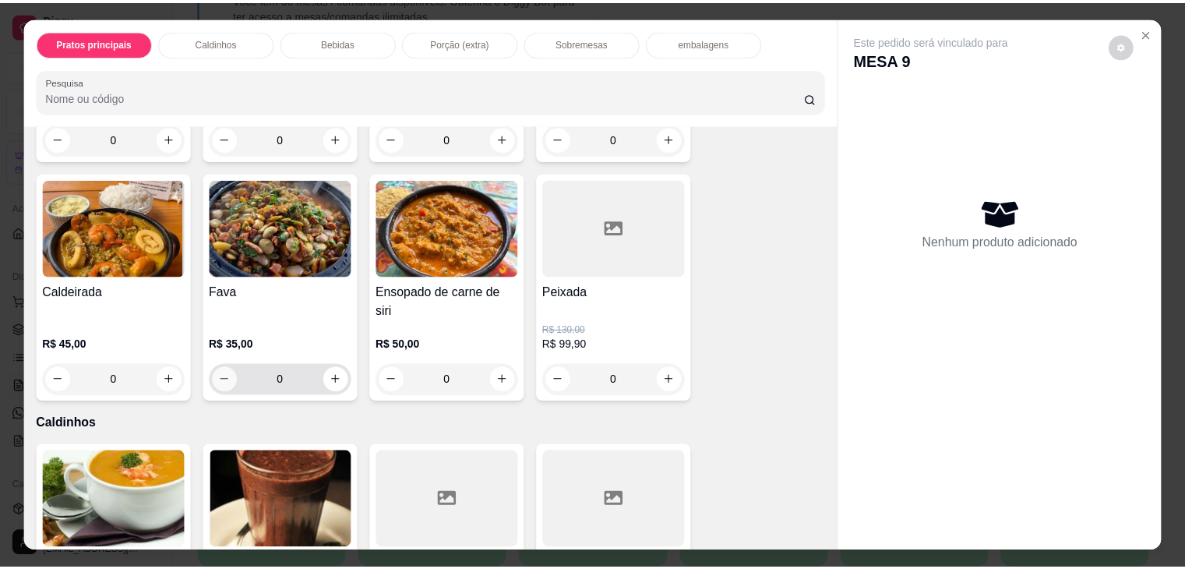
scroll to position [517, 0]
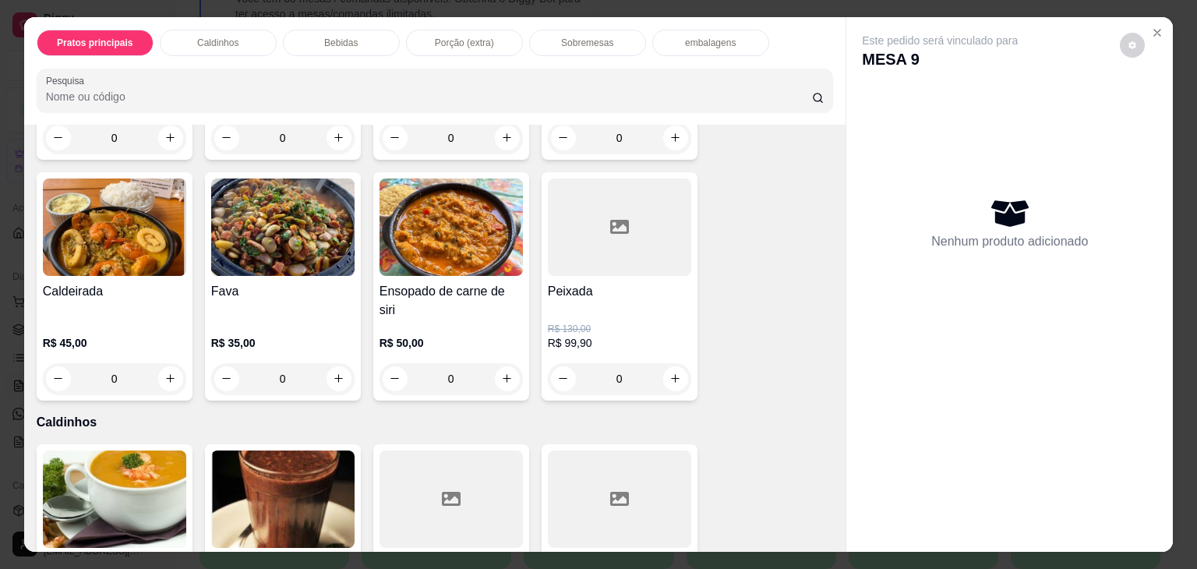
click at [318, 335] on p "R$ 35,00" at bounding box center [282, 343] width 143 height 16
click at [1152, 29] on icon "Close" at bounding box center [1157, 32] width 12 height 12
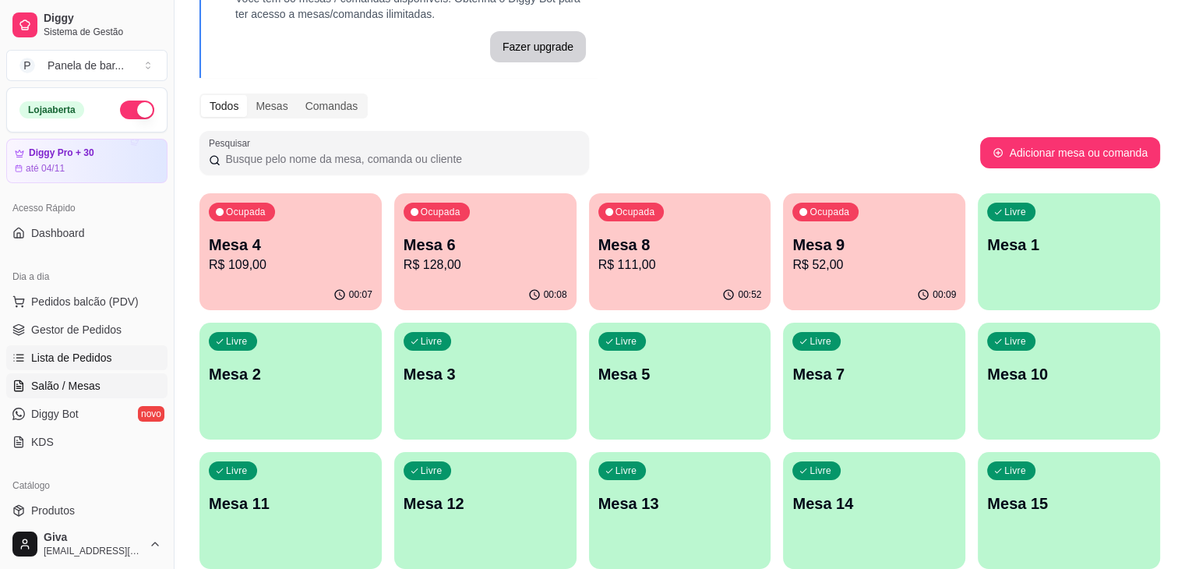
click at [104, 354] on span "Lista de Pedidos" at bounding box center [71, 358] width 81 height 16
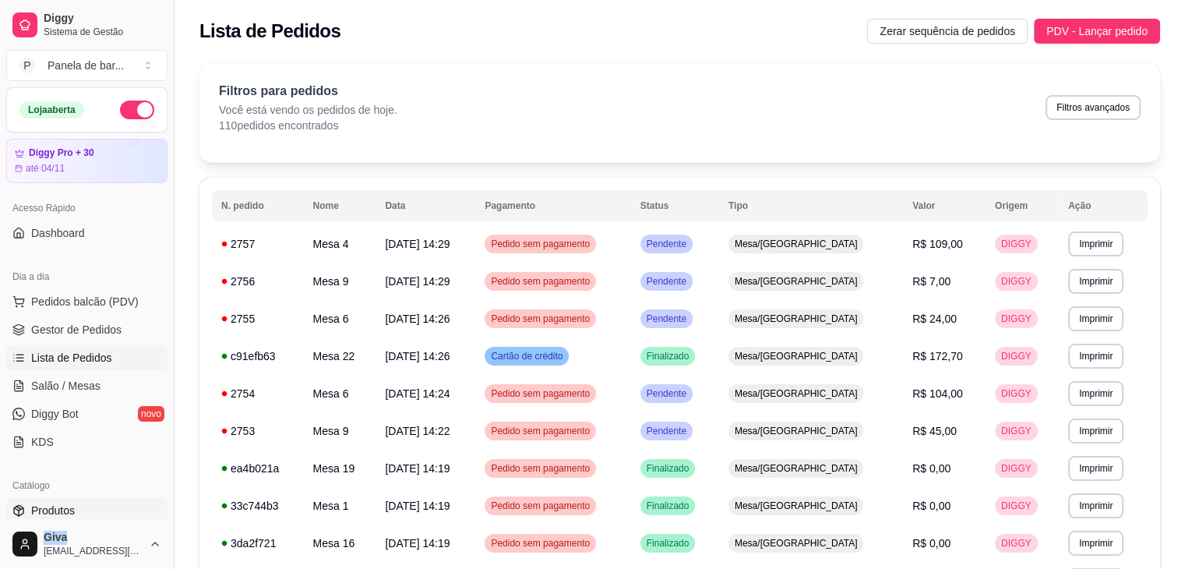
drag, startPoint x: 103, startPoint y: 521, endPoint x: 108, endPoint y: 505, distance: 17.0
click at [108, 505] on div "Diggy Sistema de Gestão P Panela de bar ... Loja aberta Diggy Pro + 30 até 04/1…" at bounding box center [87, 284] width 174 height 569
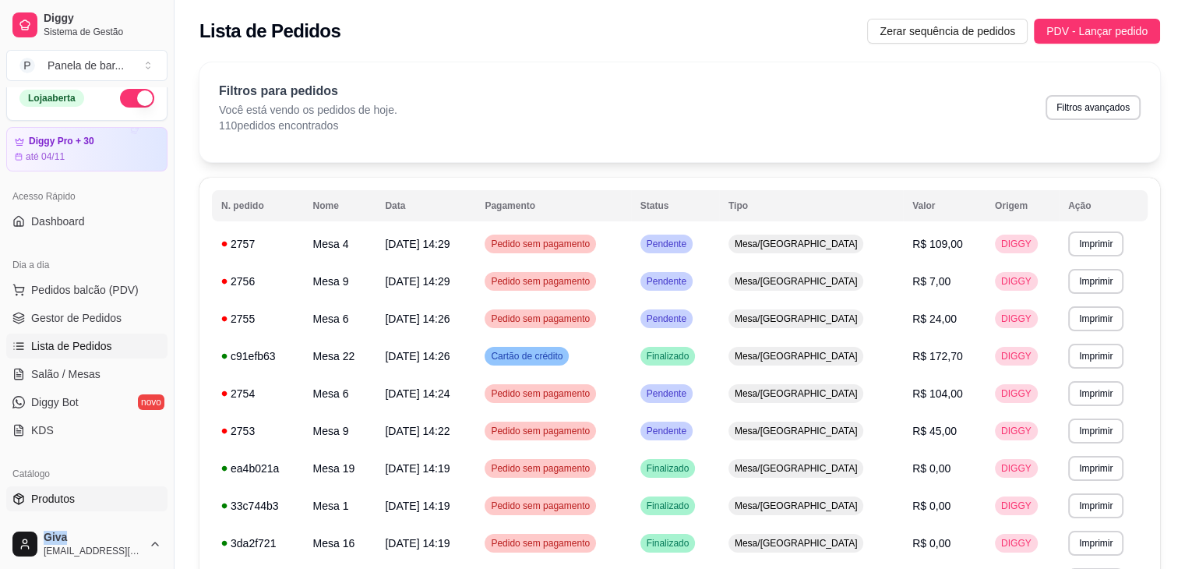
click at [108, 505] on link "Produtos" at bounding box center [86, 498] width 161 height 25
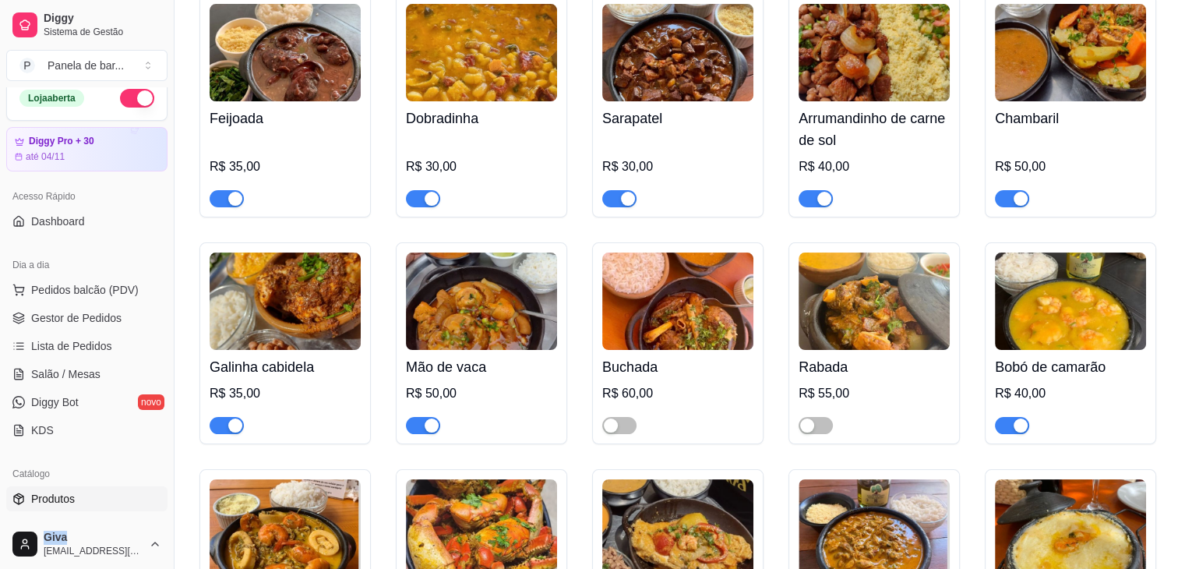
scroll to position [293, 0]
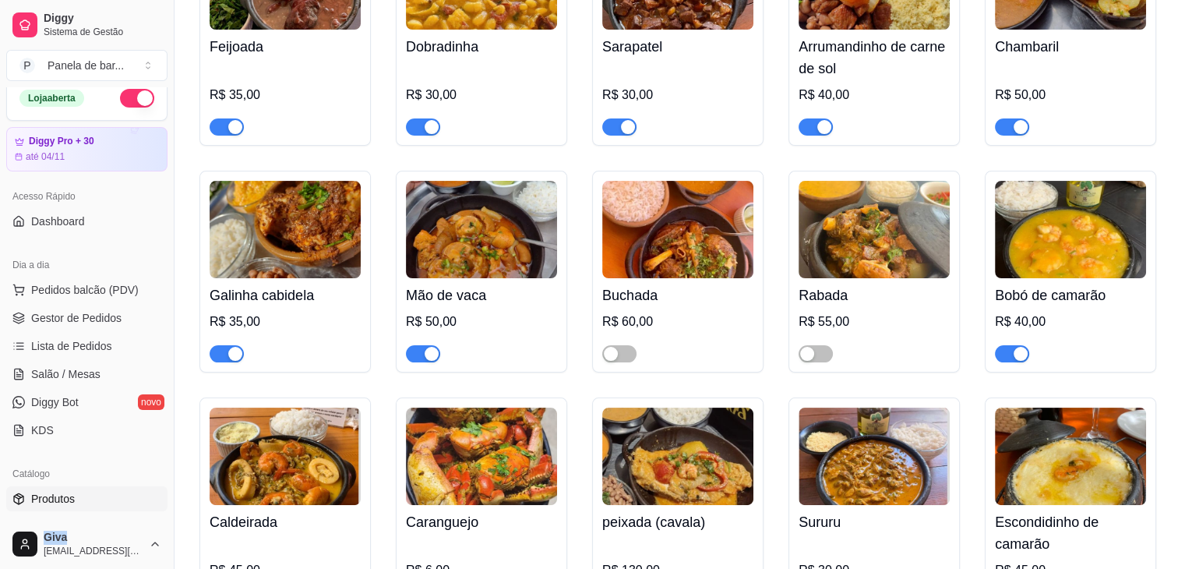
click at [1007, 355] on span "button" at bounding box center [1012, 353] width 34 height 17
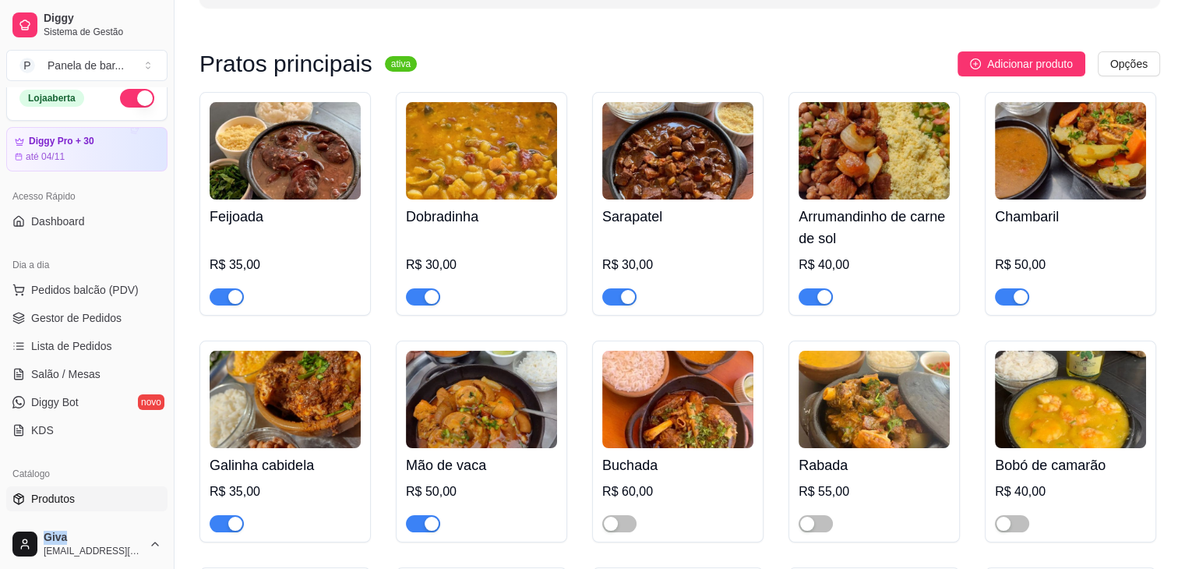
scroll to position [122, 0]
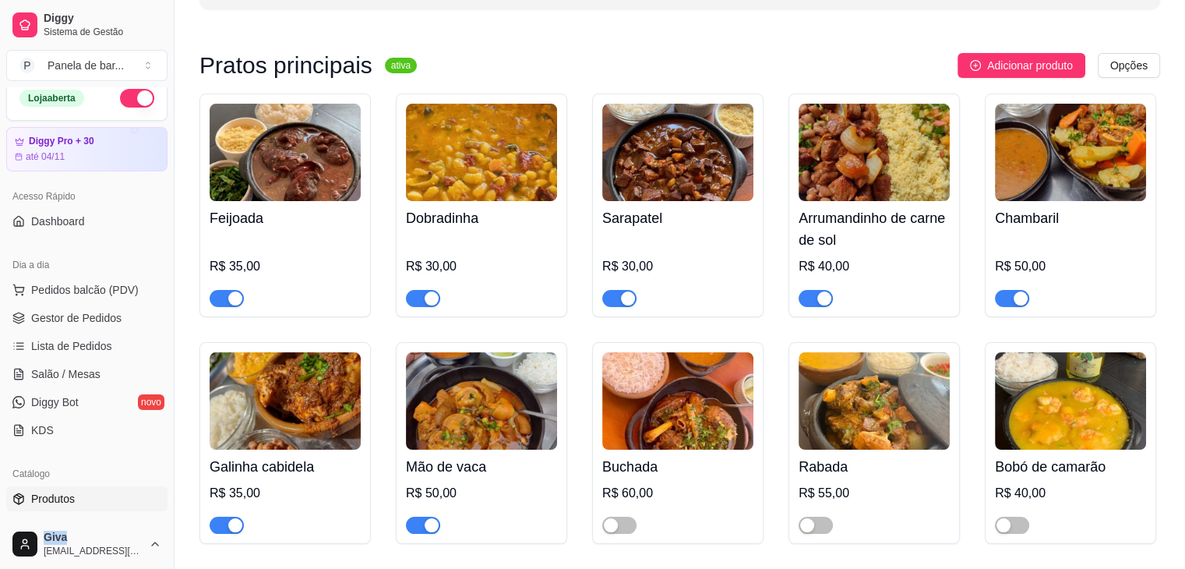
click at [1015, 290] on span "button" at bounding box center [1012, 298] width 34 height 17
click at [108, 371] on link "Salão / Mesas" at bounding box center [86, 373] width 161 height 25
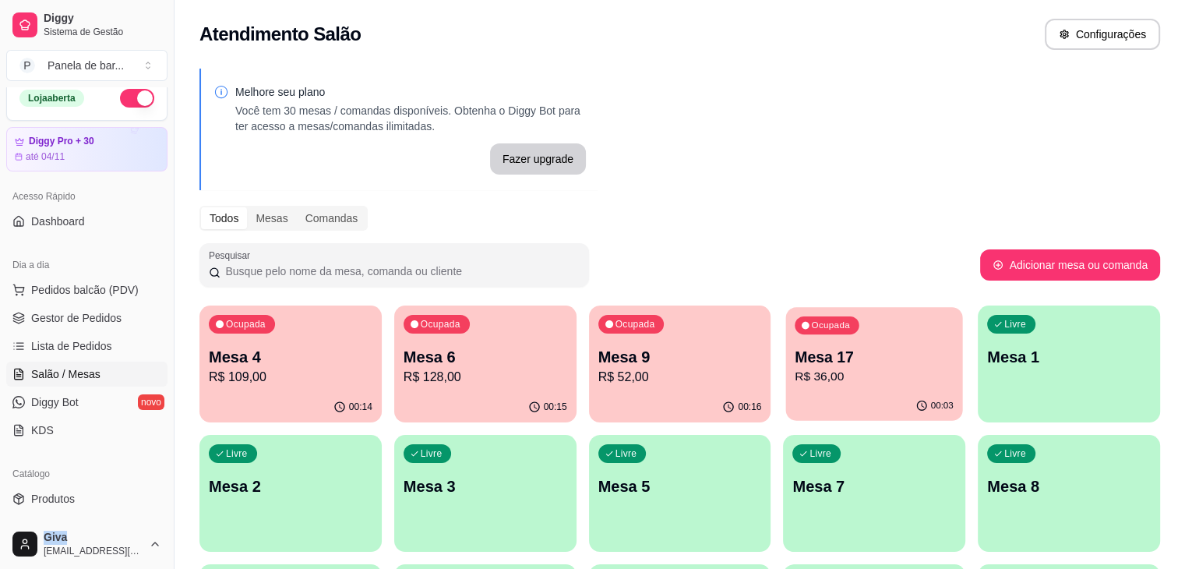
click at [786, 336] on div "Ocupada Mesa 17 R$ 36,00" at bounding box center [874, 349] width 177 height 84
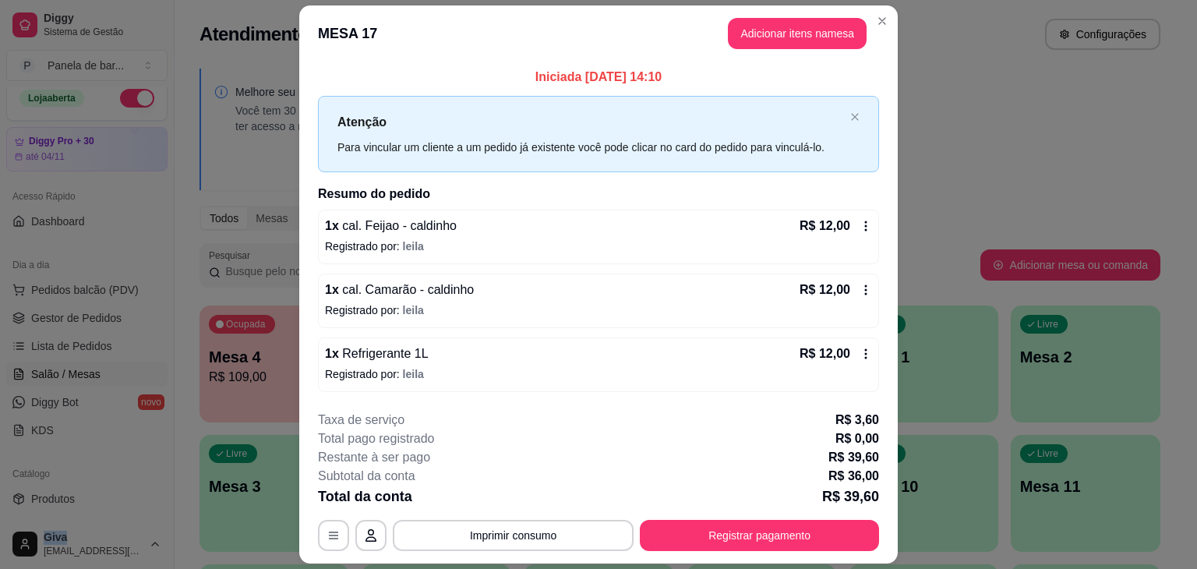
scroll to position [14, 0]
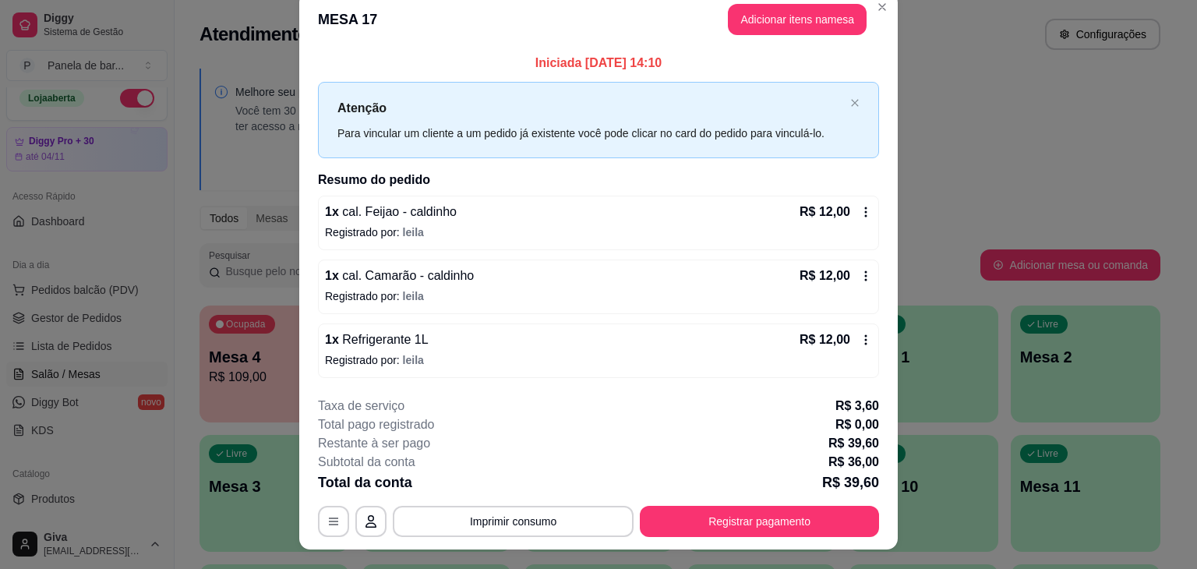
click at [859, 336] on icon at bounding box center [865, 339] width 12 height 12
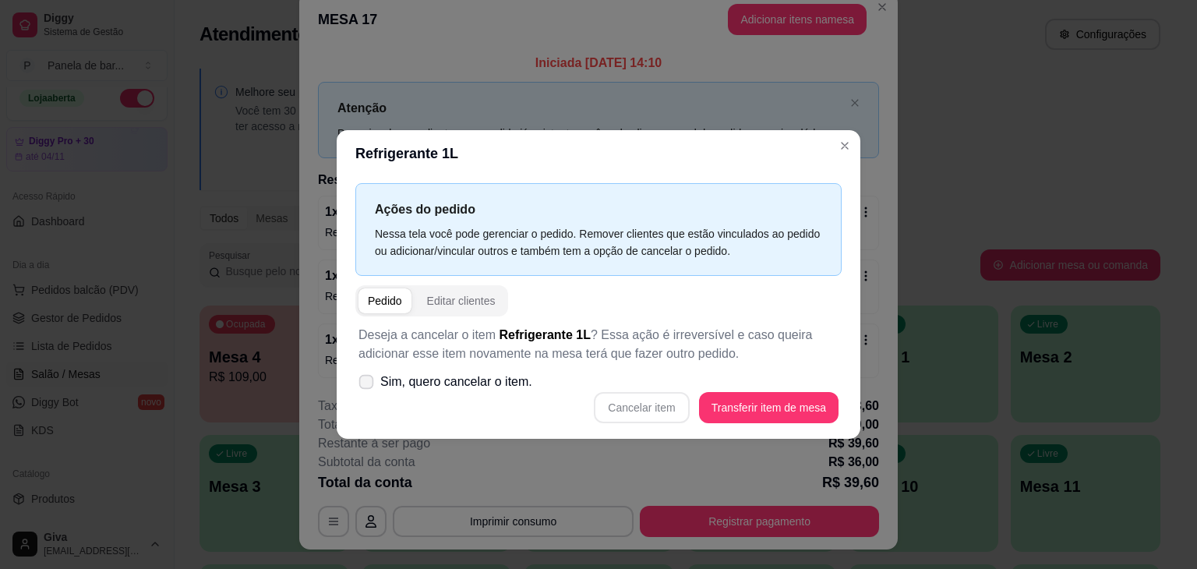
click at [516, 375] on span "Sim, quero cancelar o item." at bounding box center [456, 381] width 152 height 19
click at [368, 385] on input "Sim, quero cancelar o item." at bounding box center [363, 390] width 10 height 10
checkbox input "true"
click at [669, 409] on button "Cancelar item" at bounding box center [641, 408] width 93 height 30
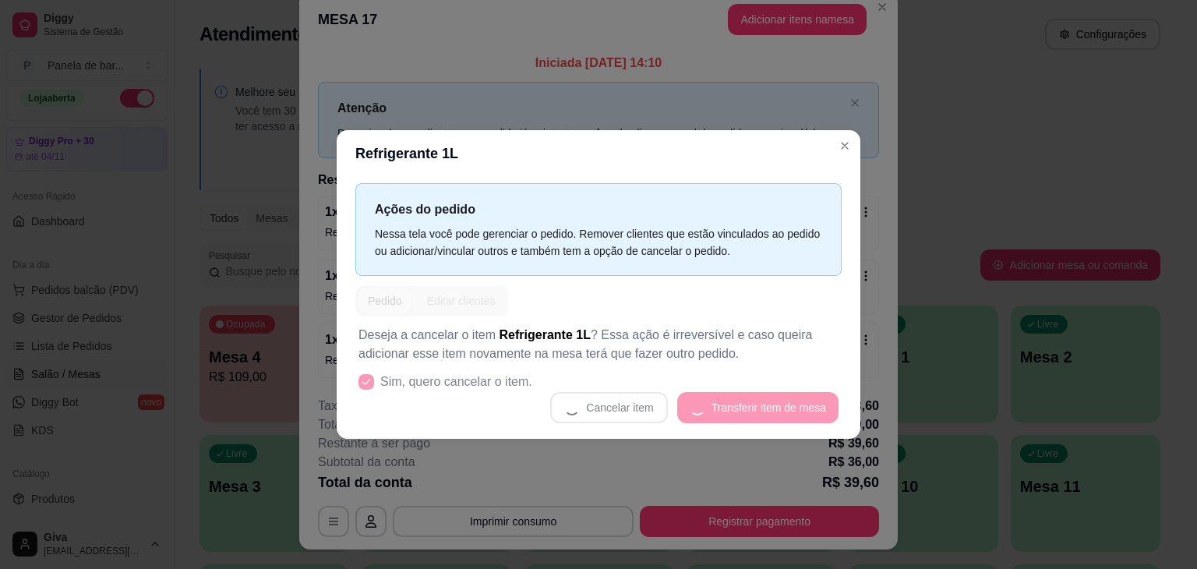
scroll to position [11, 0]
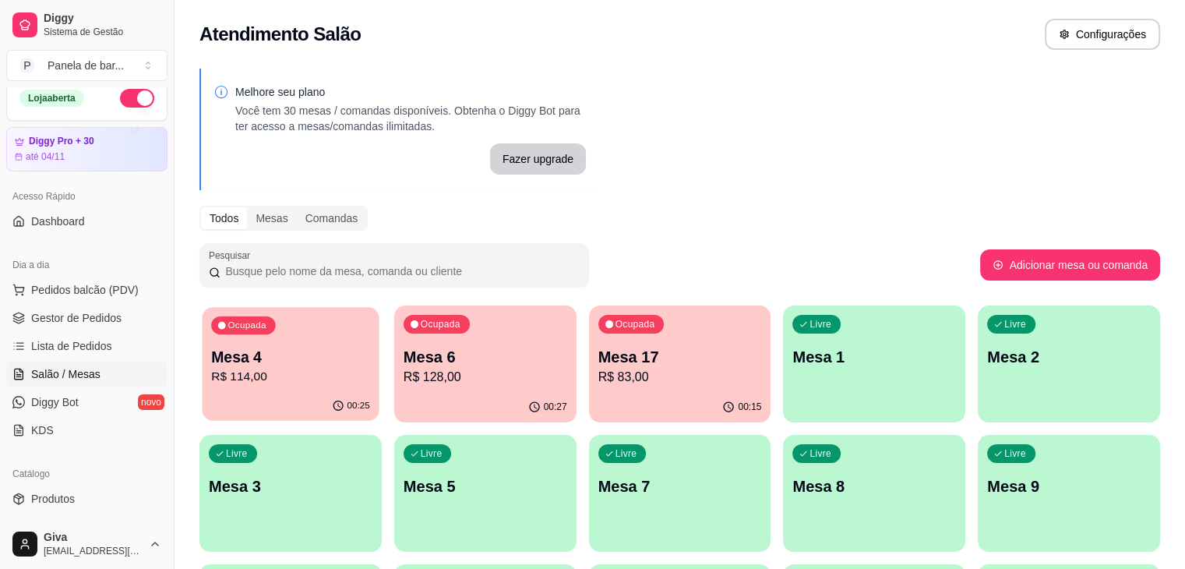
click at [314, 372] on p "R$ 114,00" at bounding box center [290, 377] width 159 height 18
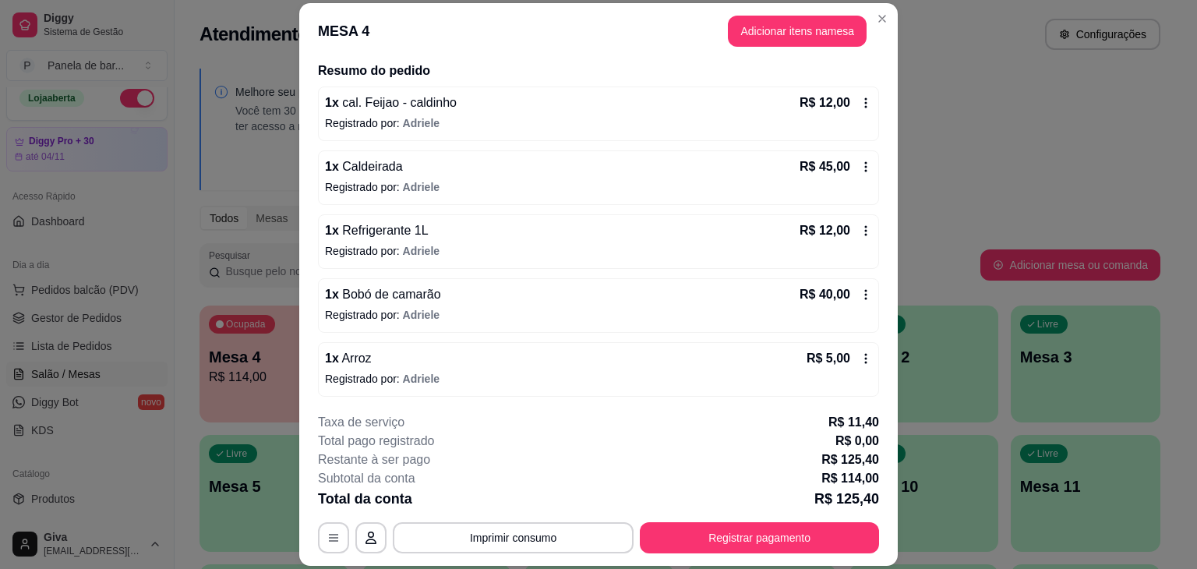
scroll to position [47, 0]
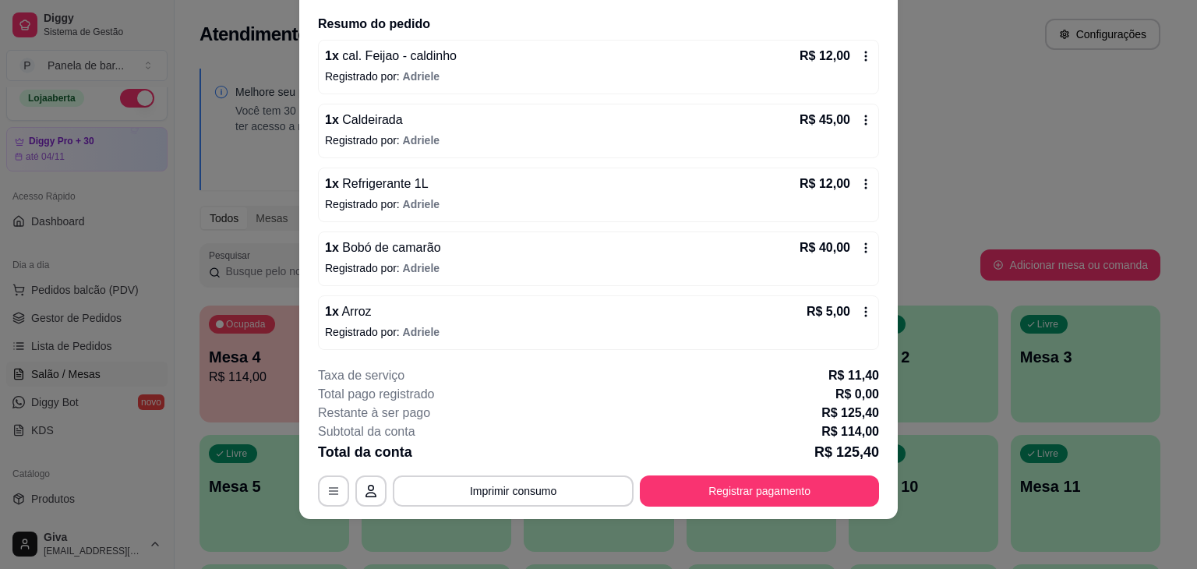
click at [854, 240] on div "1 x Bobó de camarão R$ 40,00 Registrado por: Adriele" at bounding box center [598, 258] width 561 height 55
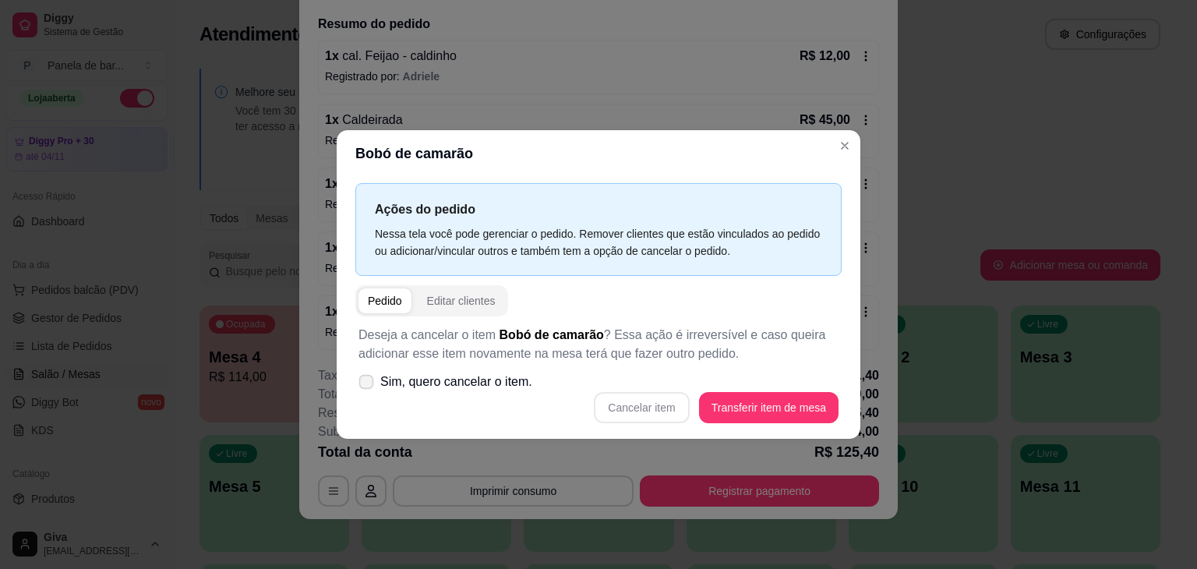
click at [417, 387] on span "Sim, quero cancelar o item." at bounding box center [456, 381] width 152 height 19
click at [368, 387] on input "Sim, quero cancelar o item." at bounding box center [363, 390] width 10 height 10
checkbox input "true"
click at [653, 400] on button "Cancelar item" at bounding box center [641, 408] width 93 height 30
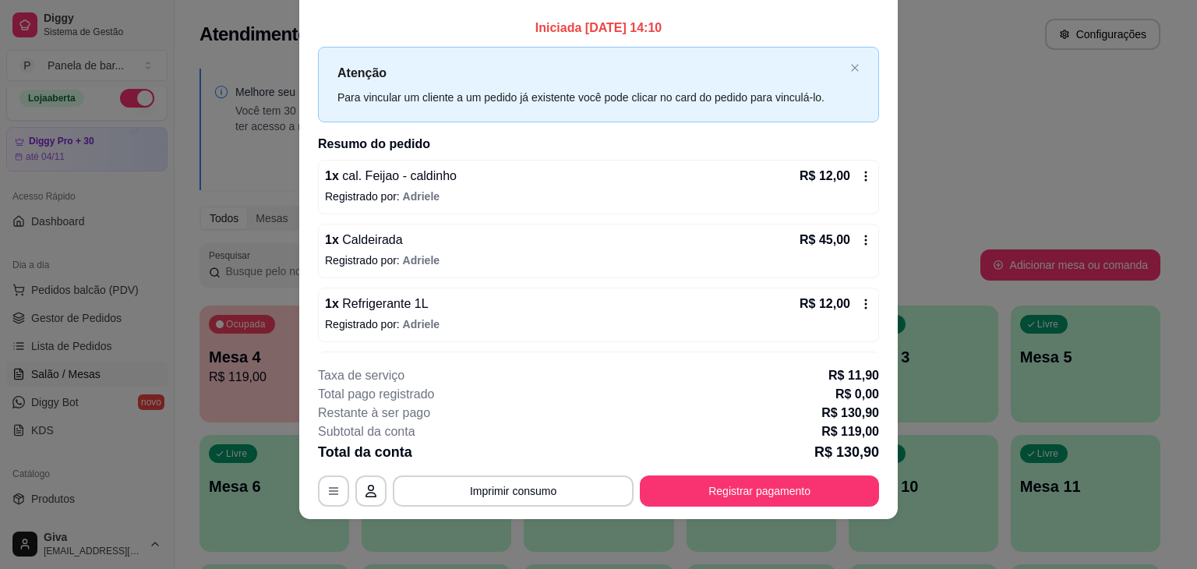
scroll to position [0, 0]
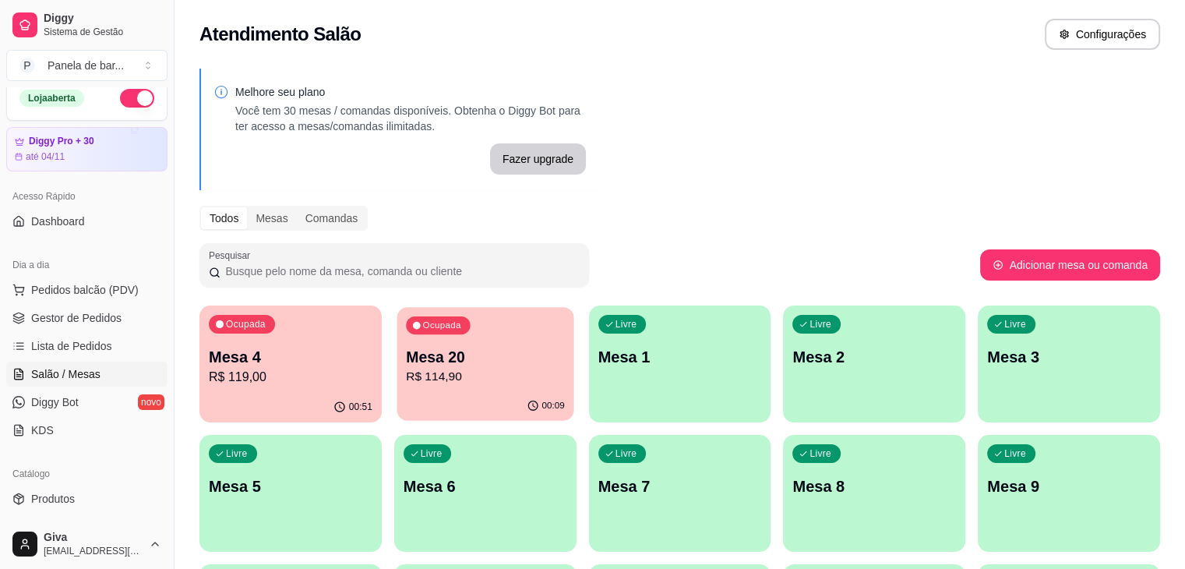
click at [406, 338] on div "Ocupada Mesa 20 R$ 114,90" at bounding box center [485, 349] width 177 height 84
click at [309, 338] on div "Ocupada Mesa 4 R$ 119,00" at bounding box center [291, 349] width 177 height 84
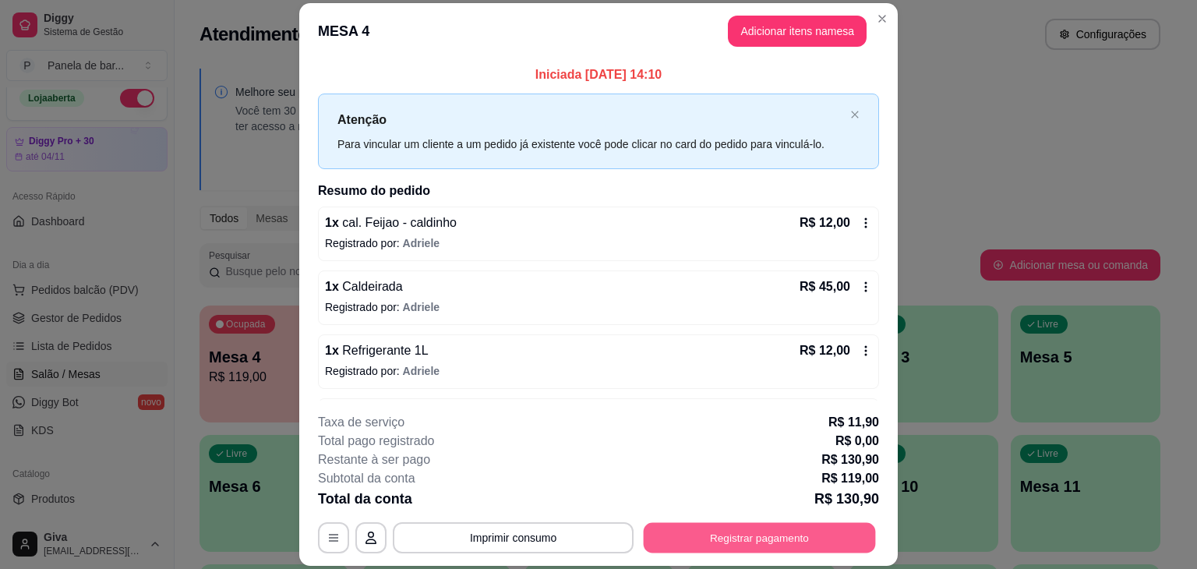
click at [777, 539] on button "Registrar pagamento" at bounding box center [760, 538] width 232 height 30
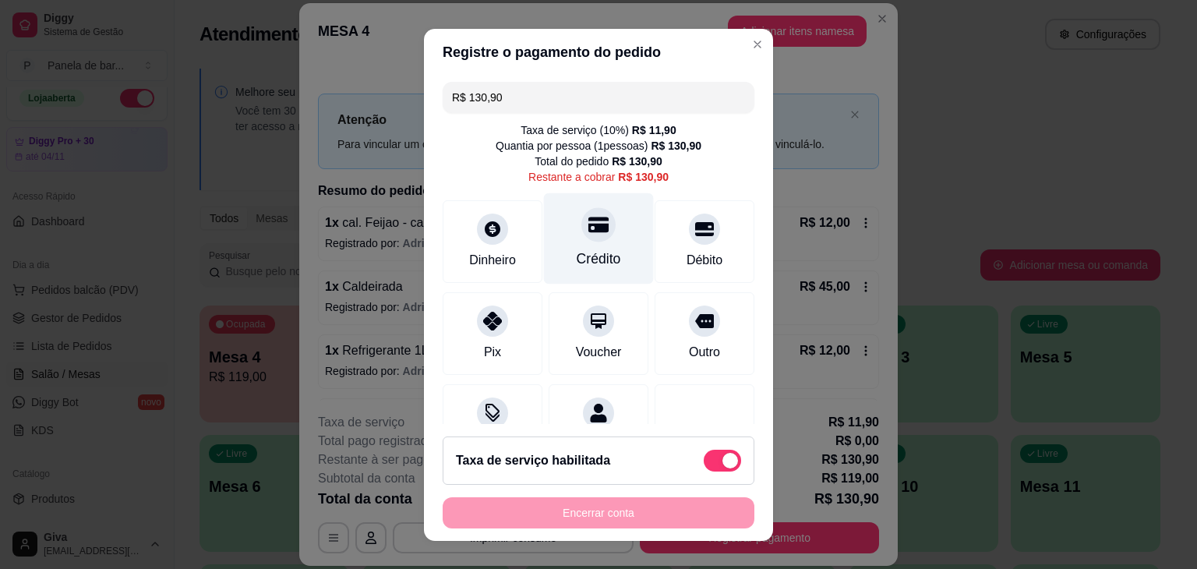
click at [566, 216] on div "Crédito" at bounding box center [599, 237] width 110 height 91
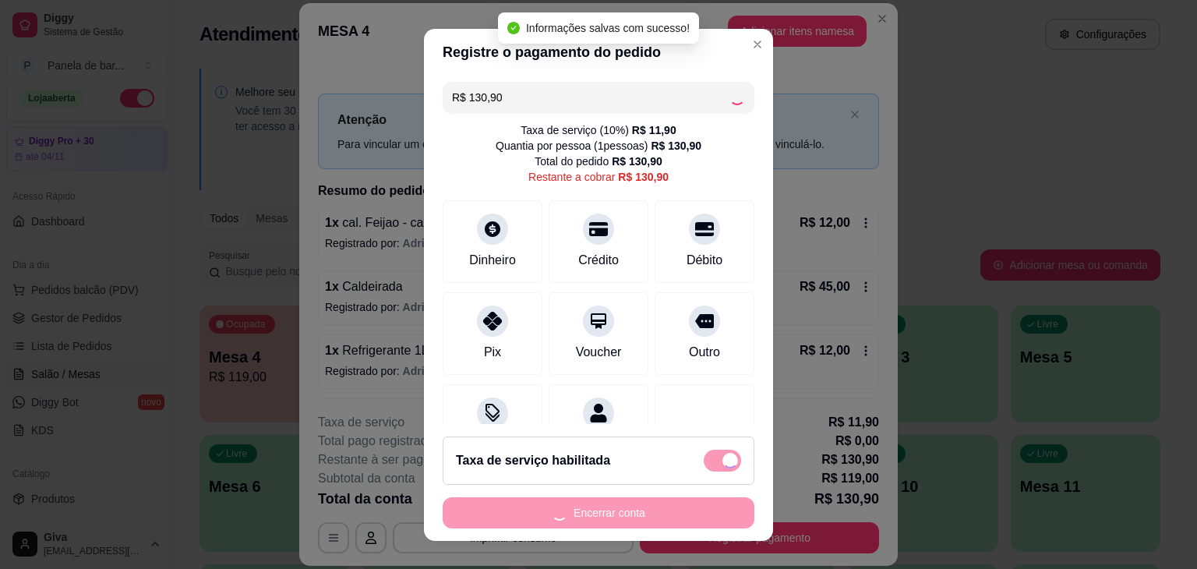
type input "R$ 0,00"
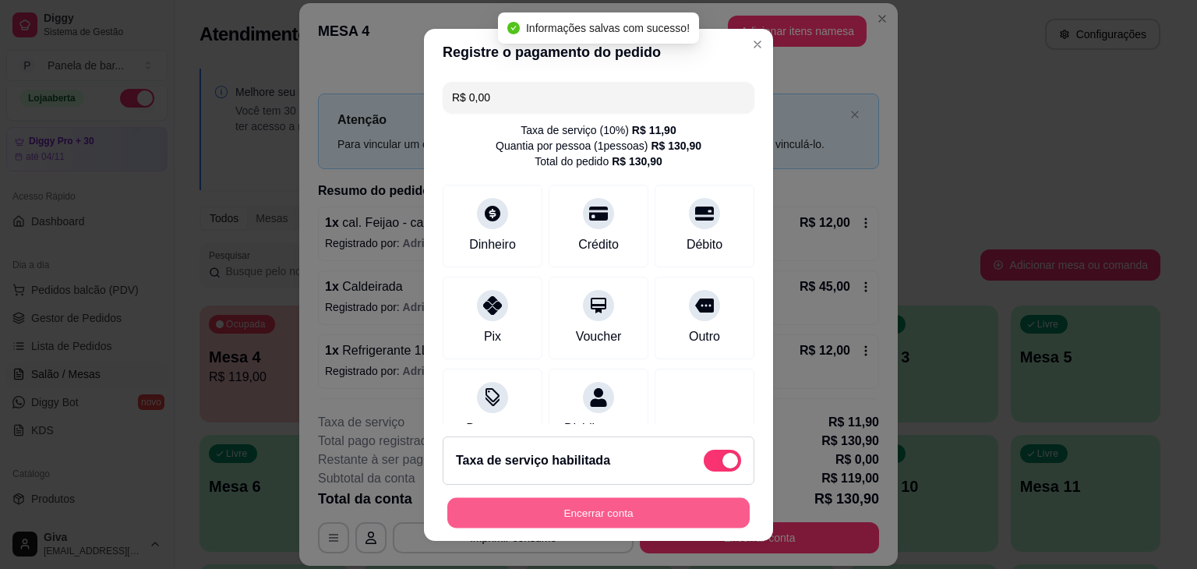
click at [616, 515] on button "Encerrar conta" at bounding box center [598, 512] width 302 height 30
